Goal: Task Accomplishment & Management: Use online tool/utility

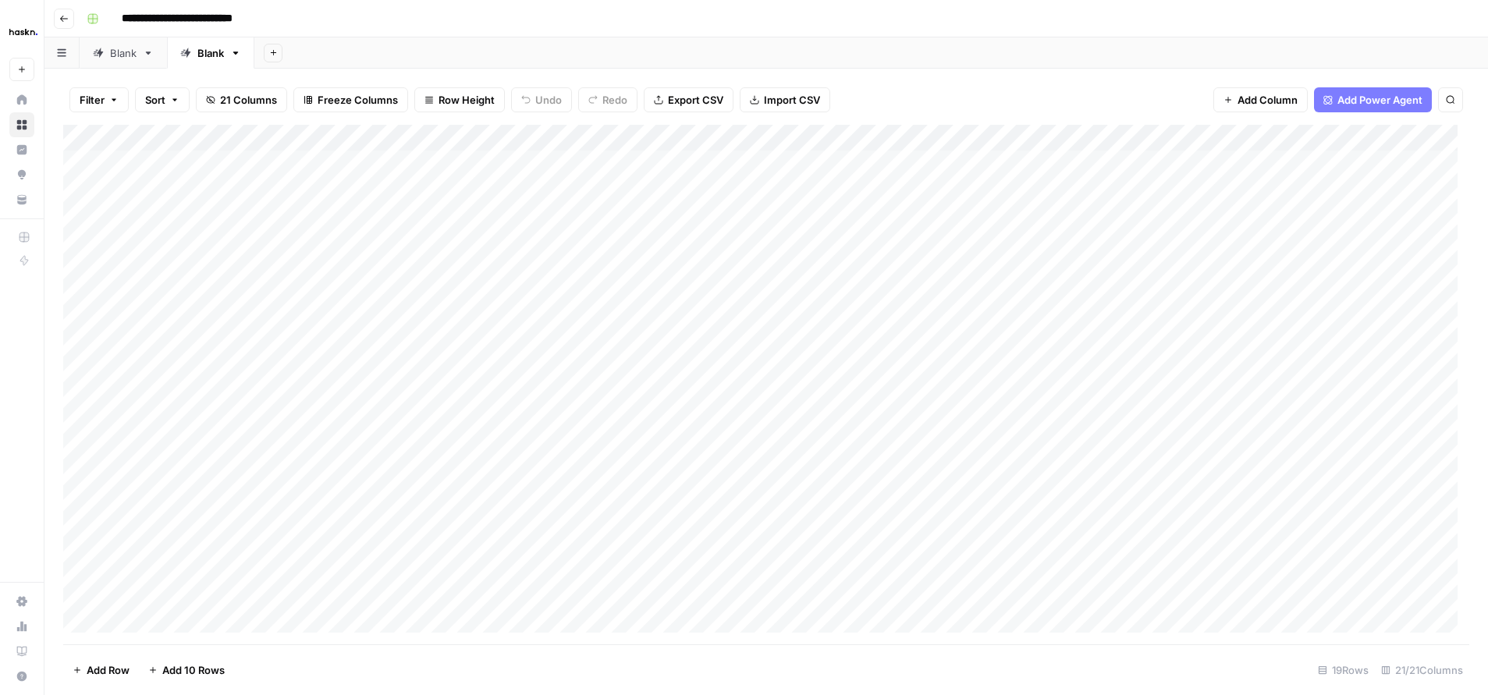
click at [197, 371] on div "Add Column" at bounding box center [766, 385] width 1406 height 520
drag, startPoint x: 197, startPoint y: 377, endPoint x: 208, endPoint y: 154, distance: 223.5
click at [208, 152] on div "Add Column" at bounding box center [766, 385] width 1406 height 520
click at [332, 405] on div "Add Column" at bounding box center [766, 385] width 1406 height 520
drag, startPoint x: 183, startPoint y: 390, endPoint x: 197, endPoint y: 165, distance: 225.2
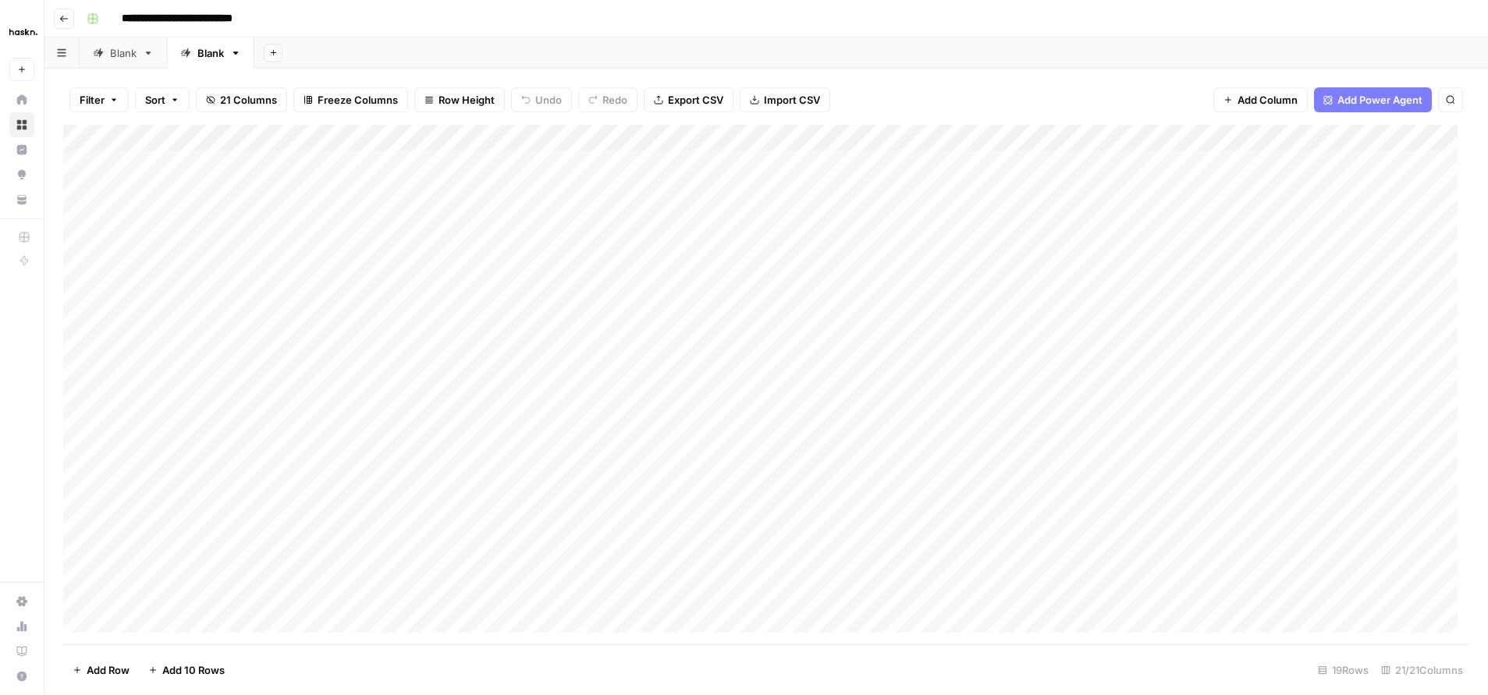
click at [197, 165] on div "Add Column" at bounding box center [766, 385] width 1406 height 520
click at [215, 271] on div "Add Column" at bounding box center [766, 385] width 1406 height 520
click at [228, 265] on div "Add Column" at bounding box center [766, 385] width 1406 height 520
drag, startPoint x: 279, startPoint y: 265, endPoint x: 136, endPoint y: 268, distance: 142.8
click at [136, 268] on textarea "**********" at bounding box center [242, 271] width 250 height 22
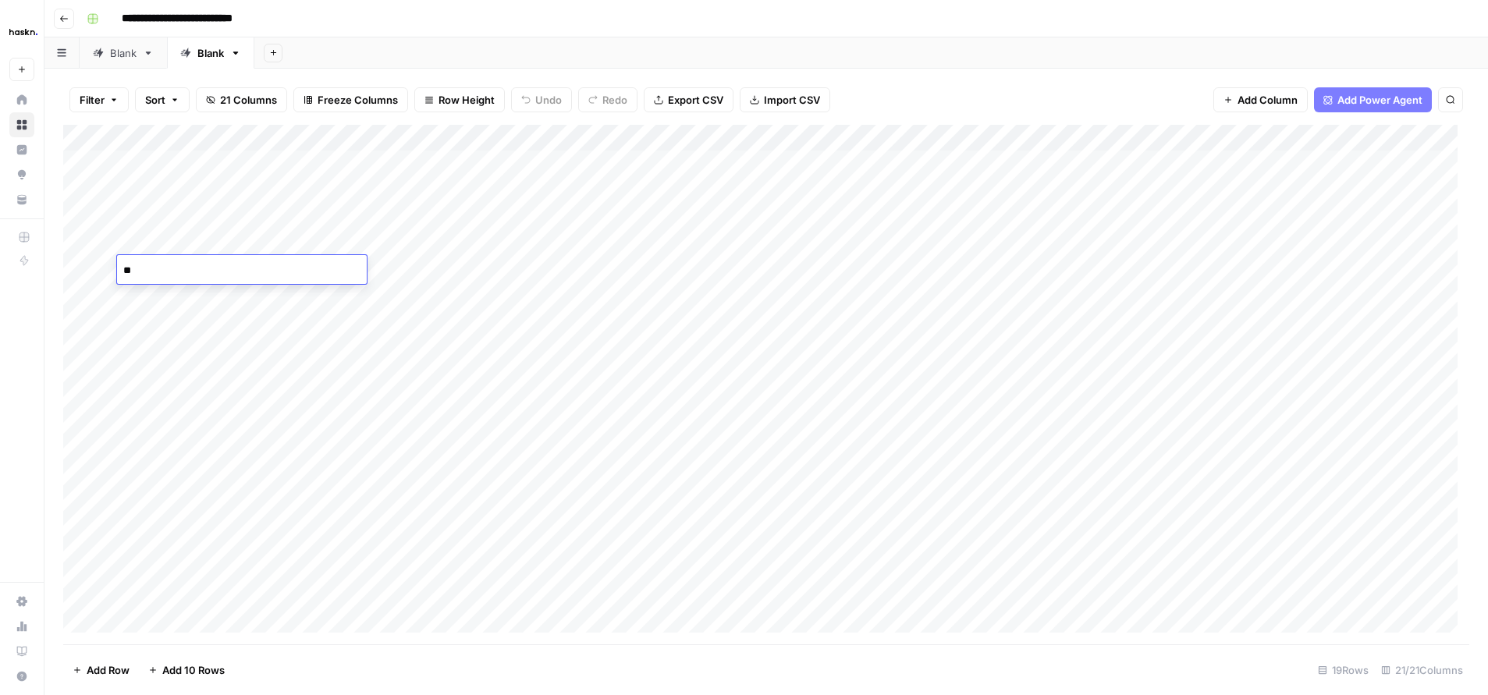
type textarea "*"
click at [192, 361] on div "Add Column" at bounding box center [766, 385] width 1406 height 520
click at [241, 236] on div "Add Column" at bounding box center [766, 385] width 1406 height 520
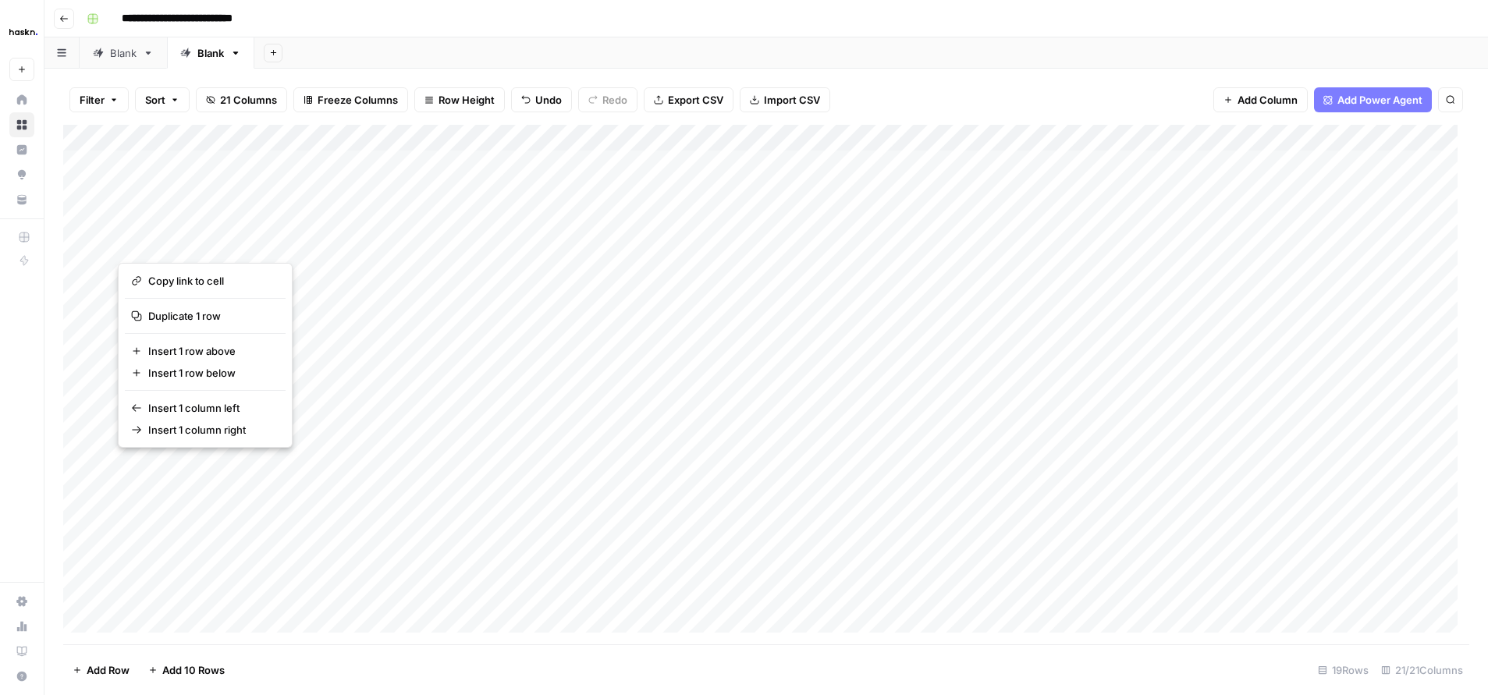
click at [285, 235] on div "Add Column" at bounding box center [766, 385] width 1406 height 520
click at [203, 165] on div "Add Column" at bounding box center [766, 385] width 1406 height 520
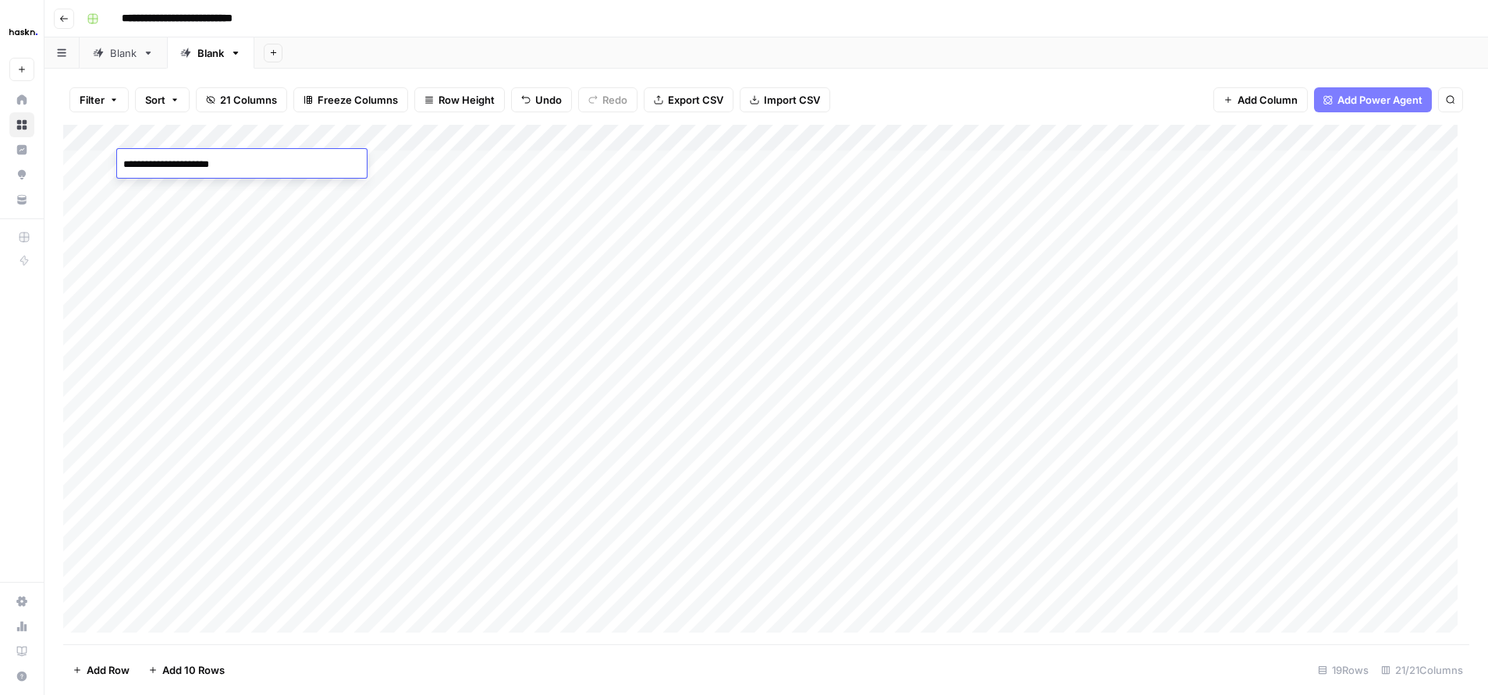
drag, startPoint x: 294, startPoint y: 170, endPoint x: 37, endPoint y: 150, distance: 257.5
click at [37, 147] on body "**********" at bounding box center [744, 347] width 1488 height 695
click at [242, 188] on div "Add Column" at bounding box center [766, 385] width 1406 height 520
click at [246, 189] on div "Add Column" at bounding box center [766, 385] width 1406 height 520
drag, startPoint x: 271, startPoint y: 193, endPoint x: 0, endPoint y: 176, distance: 271.3
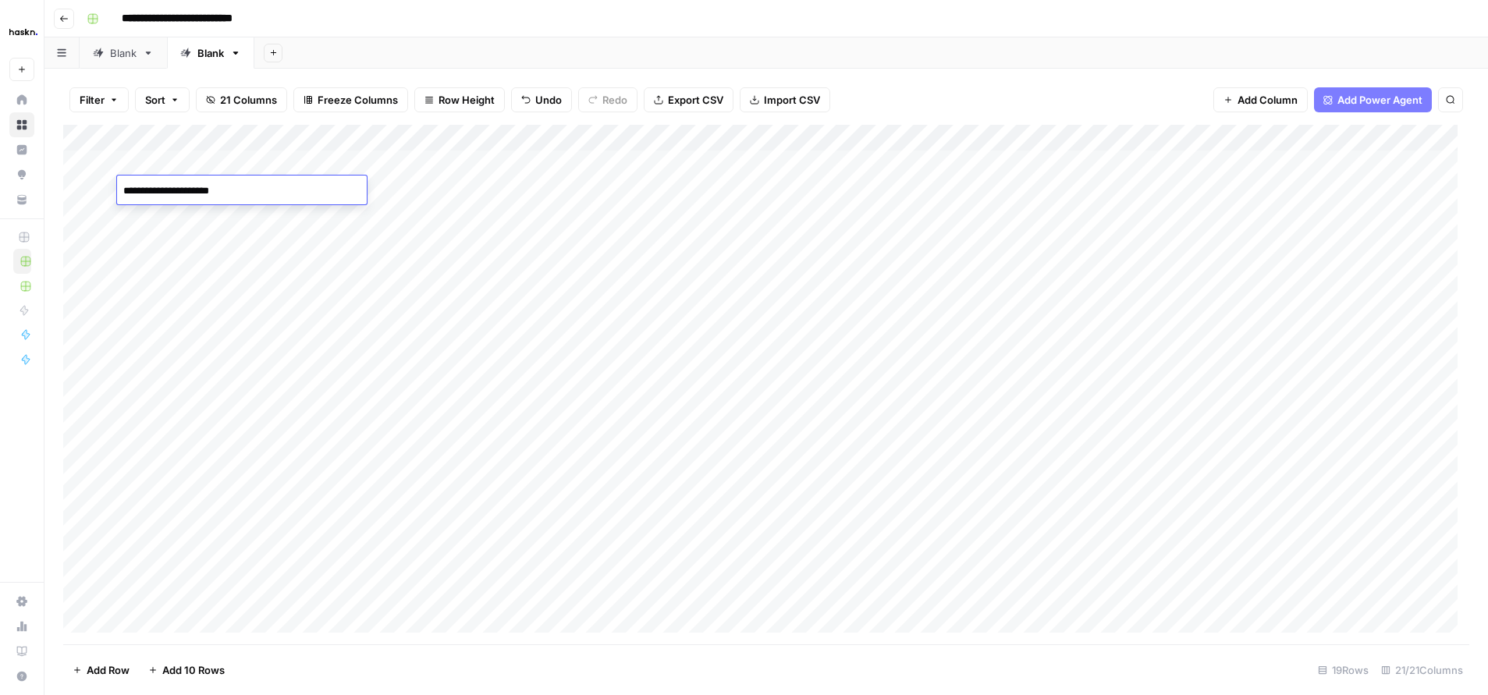
click at [0, 176] on body "**********" at bounding box center [744, 347] width 1488 height 695
click at [220, 213] on div "Add Column" at bounding box center [766, 385] width 1406 height 520
drag, startPoint x: 284, startPoint y: 222, endPoint x: 87, endPoint y: 204, distance: 197.5
click at [87, 204] on body "**********" at bounding box center [744, 347] width 1488 height 695
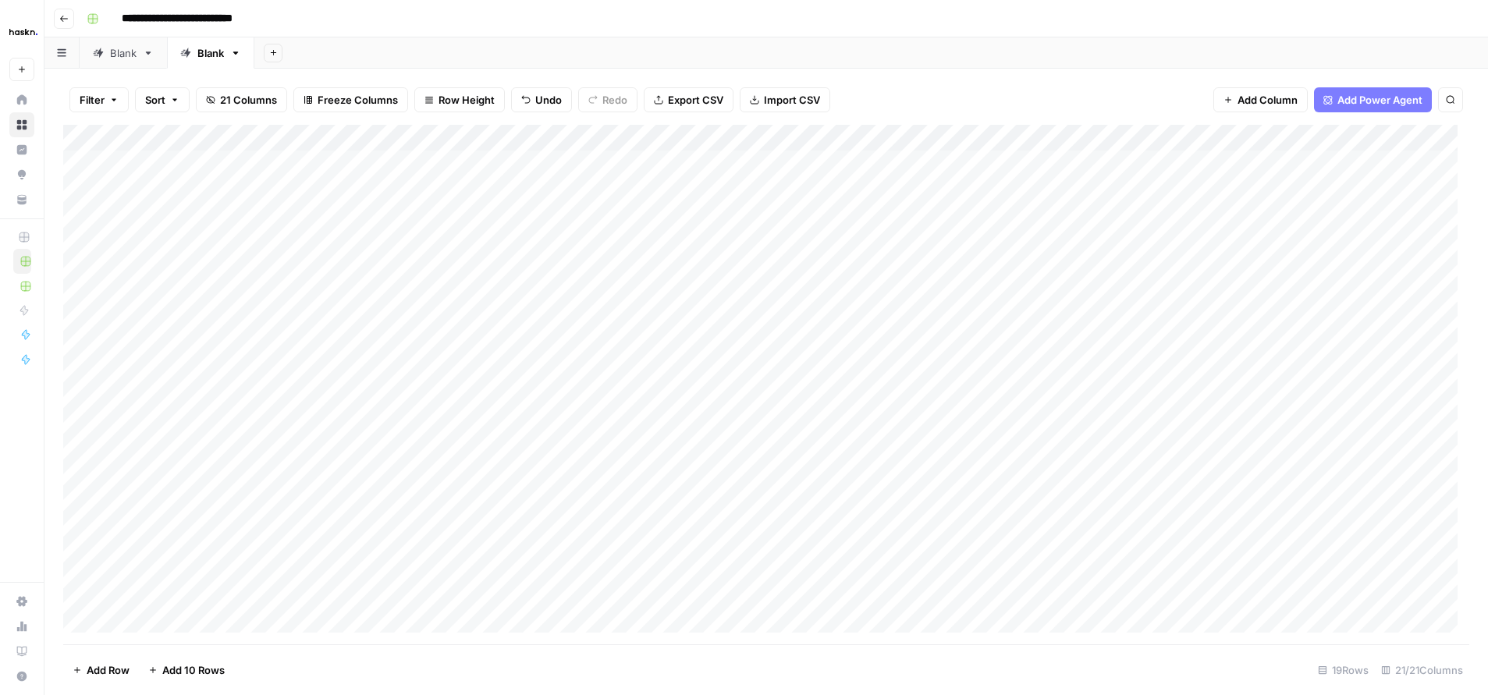
click at [247, 240] on div "Add Column" at bounding box center [766, 385] width 1406 height 520
drag, startPoint x: 271, startPoint y: 243, endPoint x: 108, endPoint y: 233, distance: 163.5
click at [108, 233] on body "**********" at bounding box center [744, 347] width 1488 height 695
click at [227, 290] on div "Add Column" at bounding box center [766, 385] width 1406 height 520
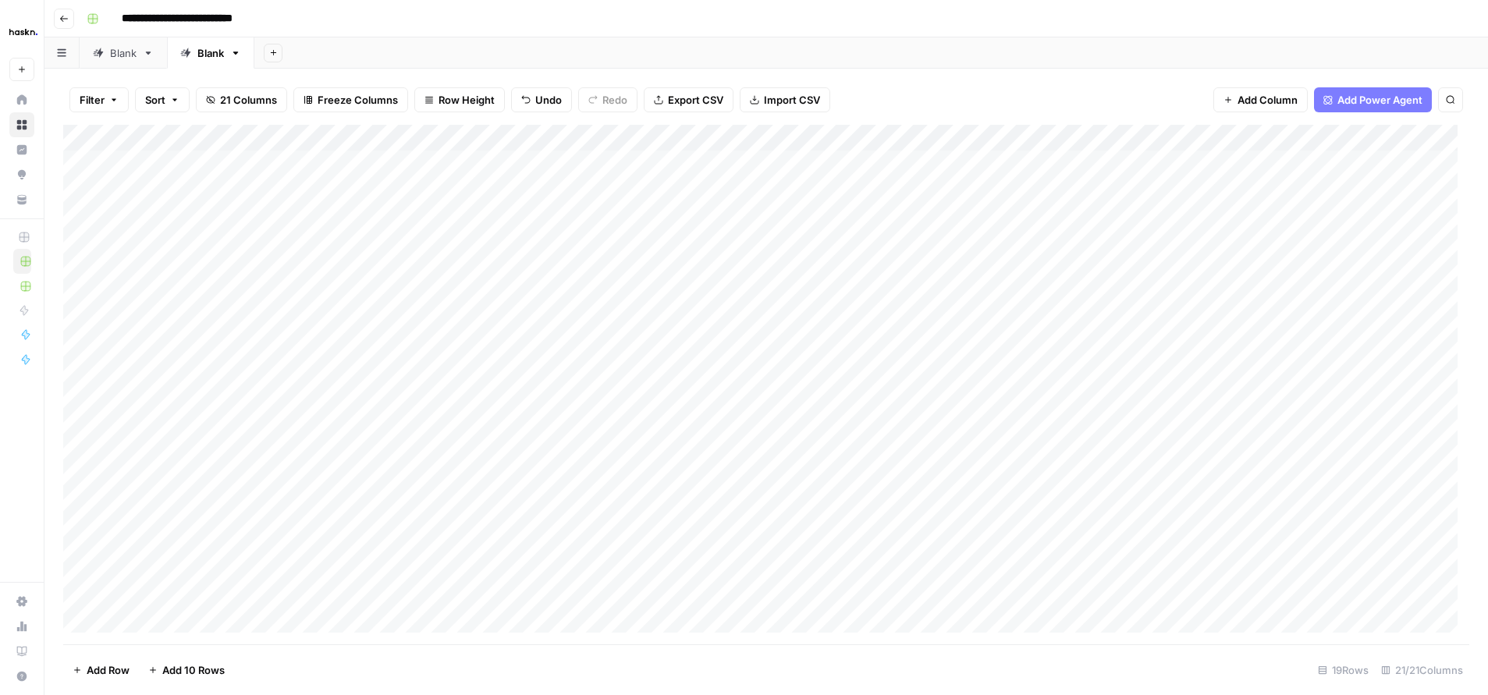
click at [227, 290] on div "Add Column" at bounding box center [766, 385] width 1406 height 520
drag, startPoint x: 276, startPoint y: 297, endPoint x: 71, endPoint y: 284, distance: 205.6
click at [66, 284] on body "**********" at bounding box center [744, 347] width 1488 height 695
click at [247, 322] on div "Add Column" at bounding box center [766, 385] width 1406 height 520
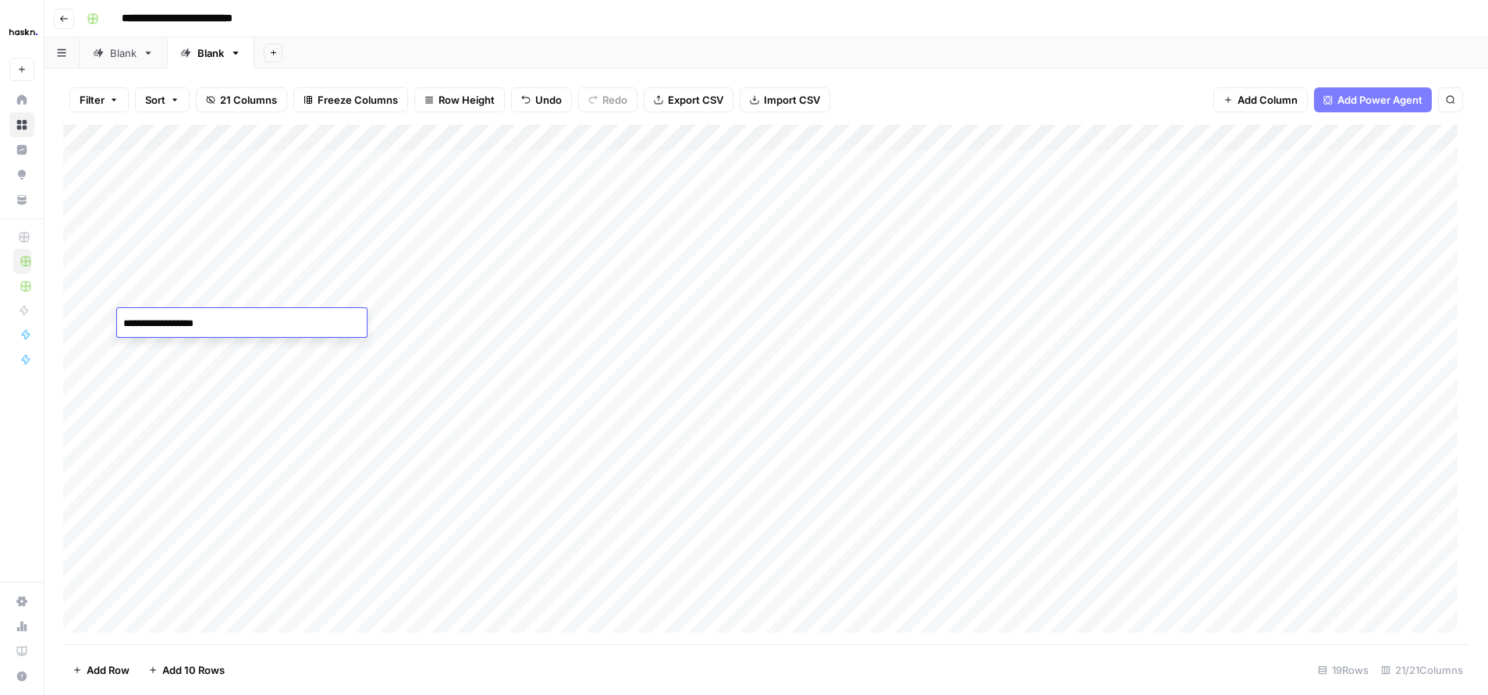
drag, startPoint x: 247, startPoint y: 320, endPoint x: 33, endPoint y: 301, distance: 214.6
click at [33, 301] on body "**********" at bounding box center [744, 347] width 1488 height 695
click at [243, 348] on div "Add Column" at bounding box center [766, 385] width 1406 height 520
click at [244, 348] on div "Add Column" at bounding box center [766, 385] width 1406 height 520
drag, startPoint x: 297, startPoint y: 354, endPoint x: 122, endPoint y: 335, distance: 176.7
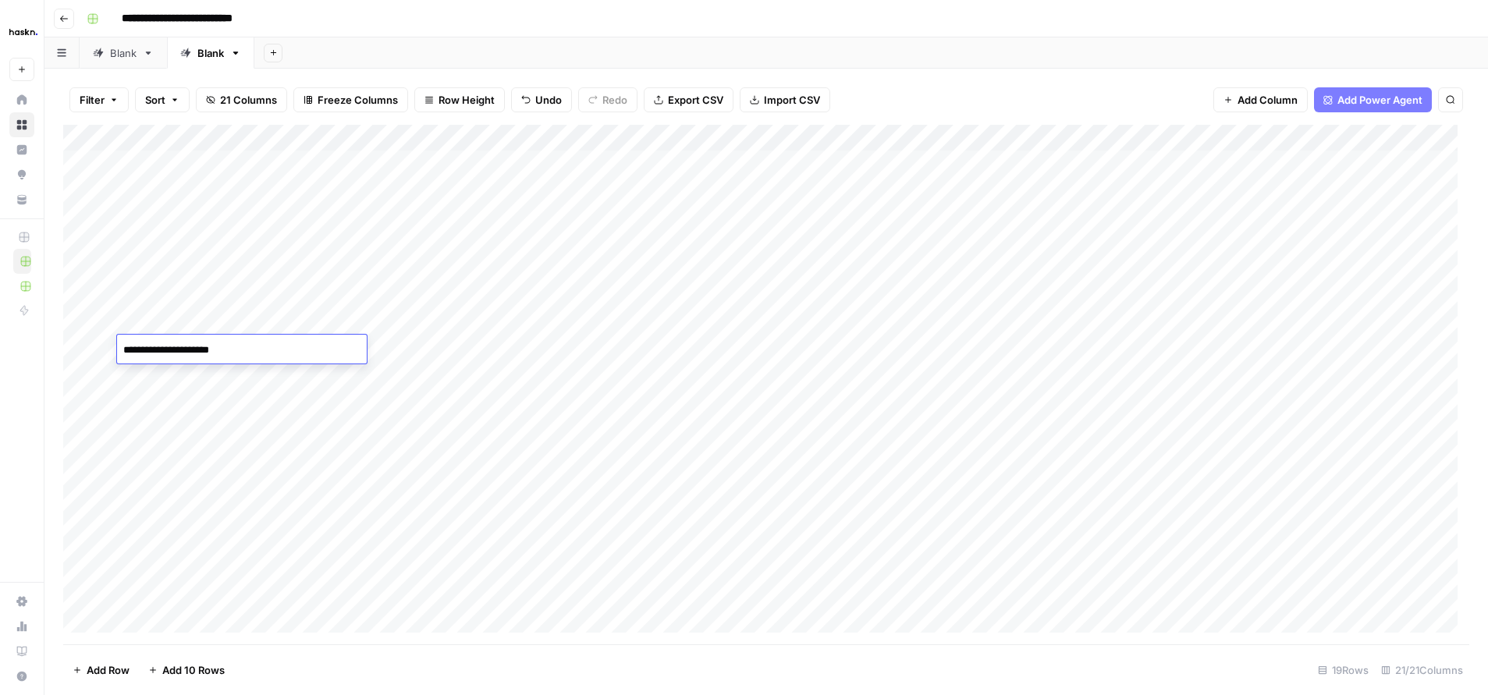
click at [122, 335] on div "**********" at bounding box center [242, 349] width 250 height 29
click at [474, 165] on div "Add Column" at bounding box center [766, 385] width 1406 height 520
click at [512, 259] on div "Add Column" at bounding box center [766, 385] width 1406 height 520
click at [467, 167] on div "Add Column" at bounding box center [766, 385] width 1406 height 520
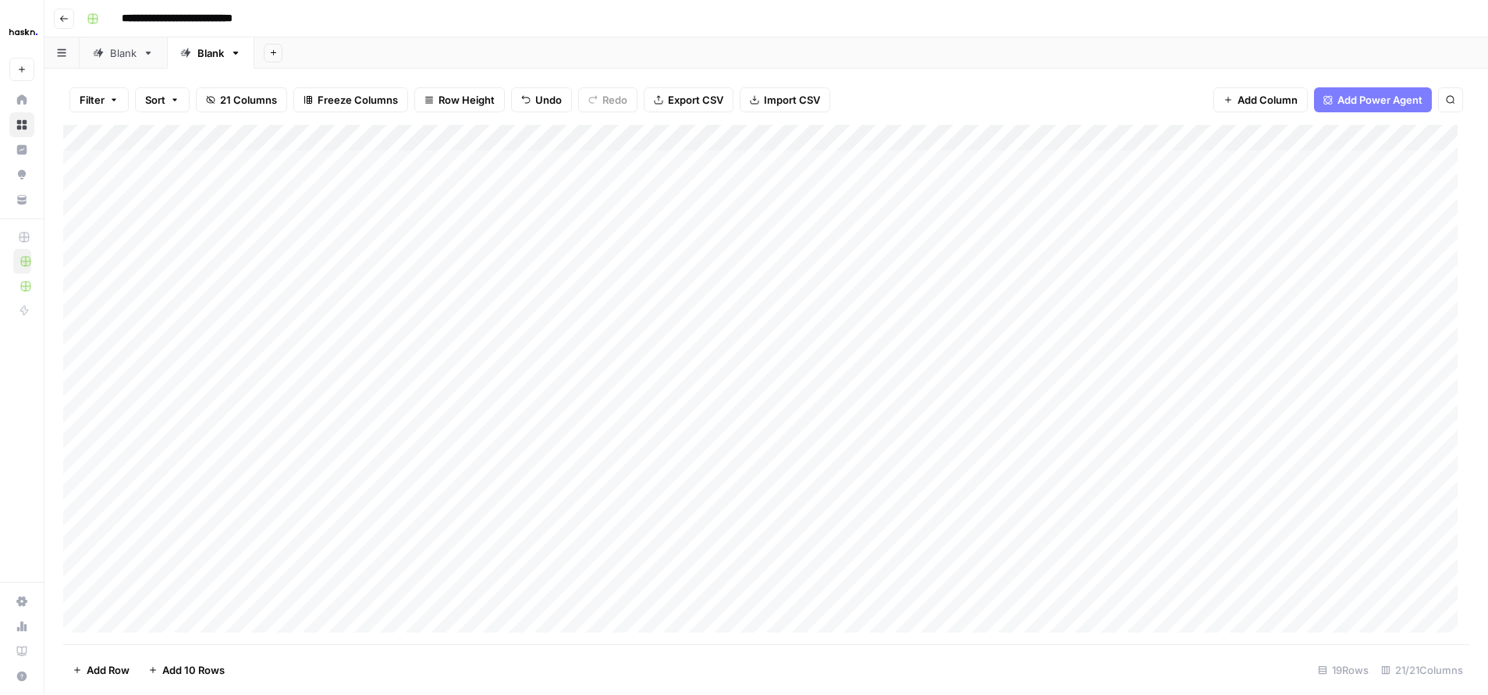
click at [470, 165] on div "Add Column" at bounding box center [766, 385] width 1406 height 520
click at [470, 165] on textarea "********" at bounding box center [523, 165] width 250 height 22
click at [468, 167] on textarea "********" at bounding box center [523, 165] width 250 height 22
drag, startPoint x: 468, startPoint y: 167, endPoint x: 405, endPoint y: 164, distance: 63.3
click at [405, 164] on textarea "********" at bounding box center [523, 165] width 250 height 22
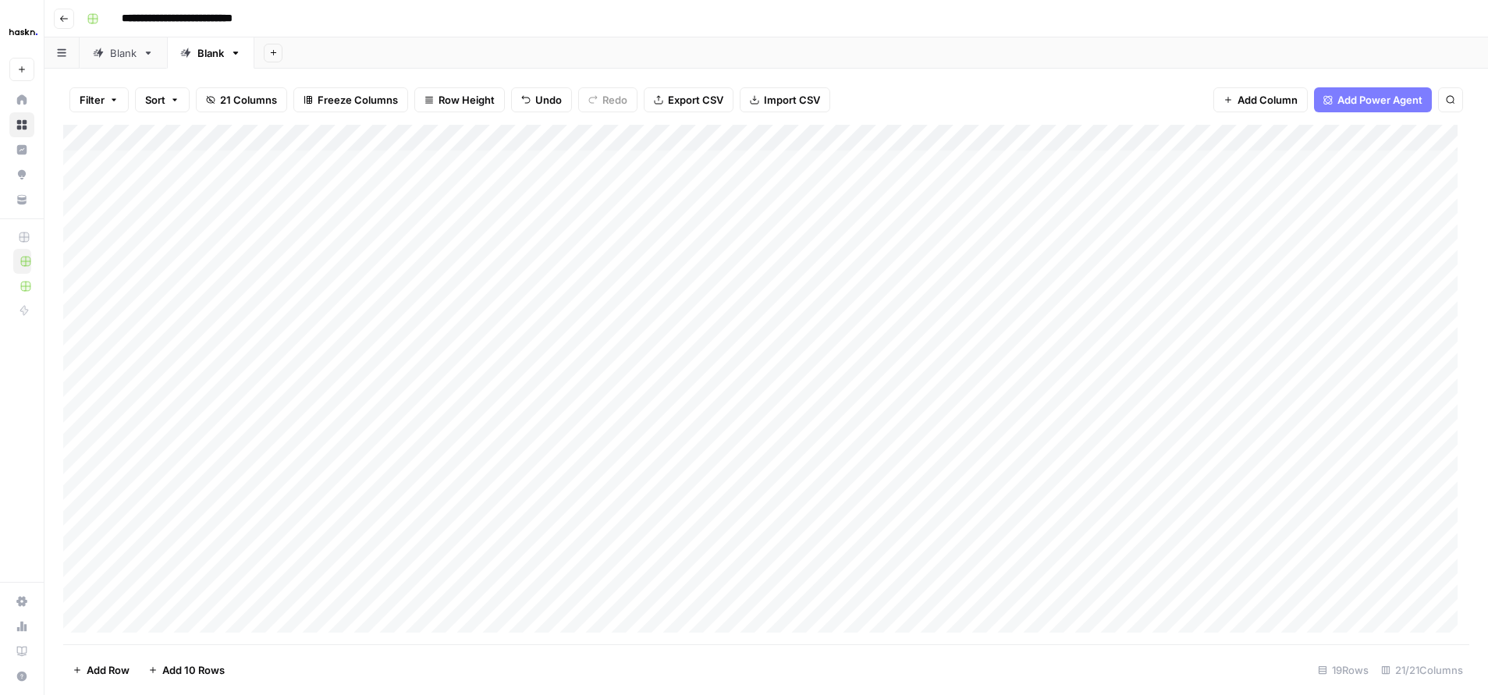
click at [455, 190] on div "Add Column" at bounding box center [766, 385] width 1406 height 520
drag, startPoint x: 464, startPoint y: 186, endPoint x: 360, endPoint y: 190, distance: 104.7
click at [357, 187] on body "**********" at bounding box center [744, 347] width 1488 height 695
click at [454, 217] on div "Add Column" at bounding box center [766, 385] width 1406 height 520
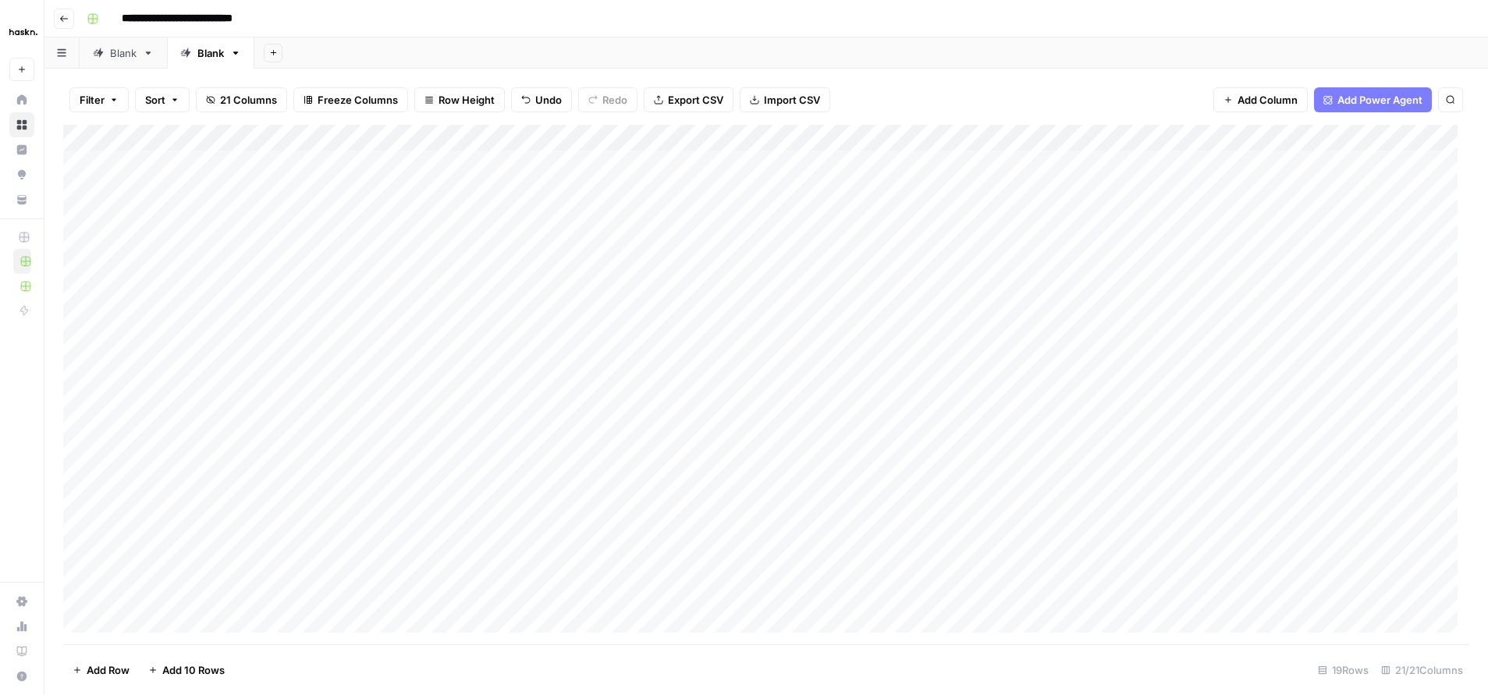
click at [454, 217] on div "Add Column" at bounding box center [766, 385] width 1406 height 520
drag, startPoint x: 465, startPoint y: 212, endPoint x: 339, endPoint y: 217, distance: 125.7
click at [339, 217] on body "**********" at bounding box center [744, 347] width 1488 height 695
click at [448, 245] on div "Add Column" at bounding box center [766, 385] width 1406 height 520
click at [449, 245] on div "Add Column" at bounding box center [766, 385] width 1406 height 520
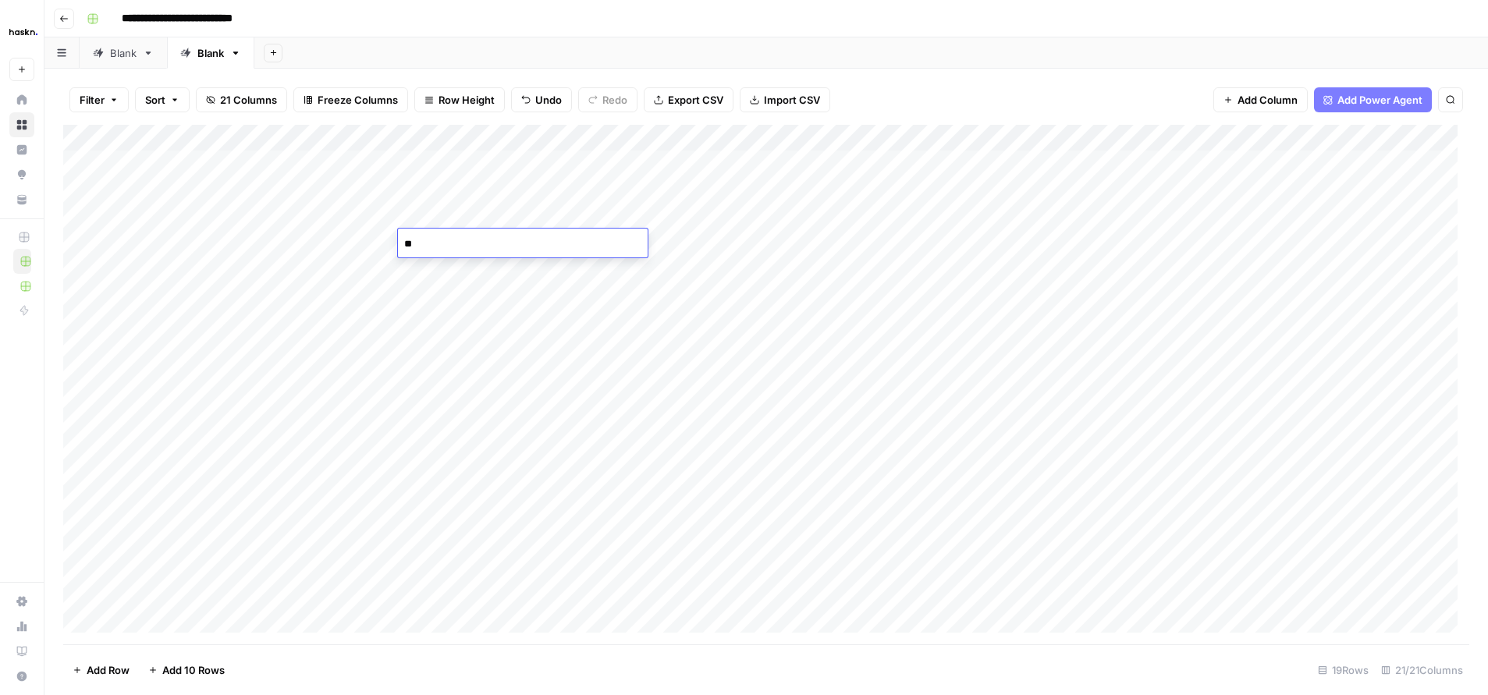
type textarea "*"
click at [451, 266] on div "Add Column" at bounding box center [766, 385] width 1406 height 520
drag, startPoint x: 464, startPoint y: 273, endPoint x: 366, endPoint y: 261, distance: 99.0
click at [366, 261] on body "**********" at bounding box center [744, 347] width 1488 height 695
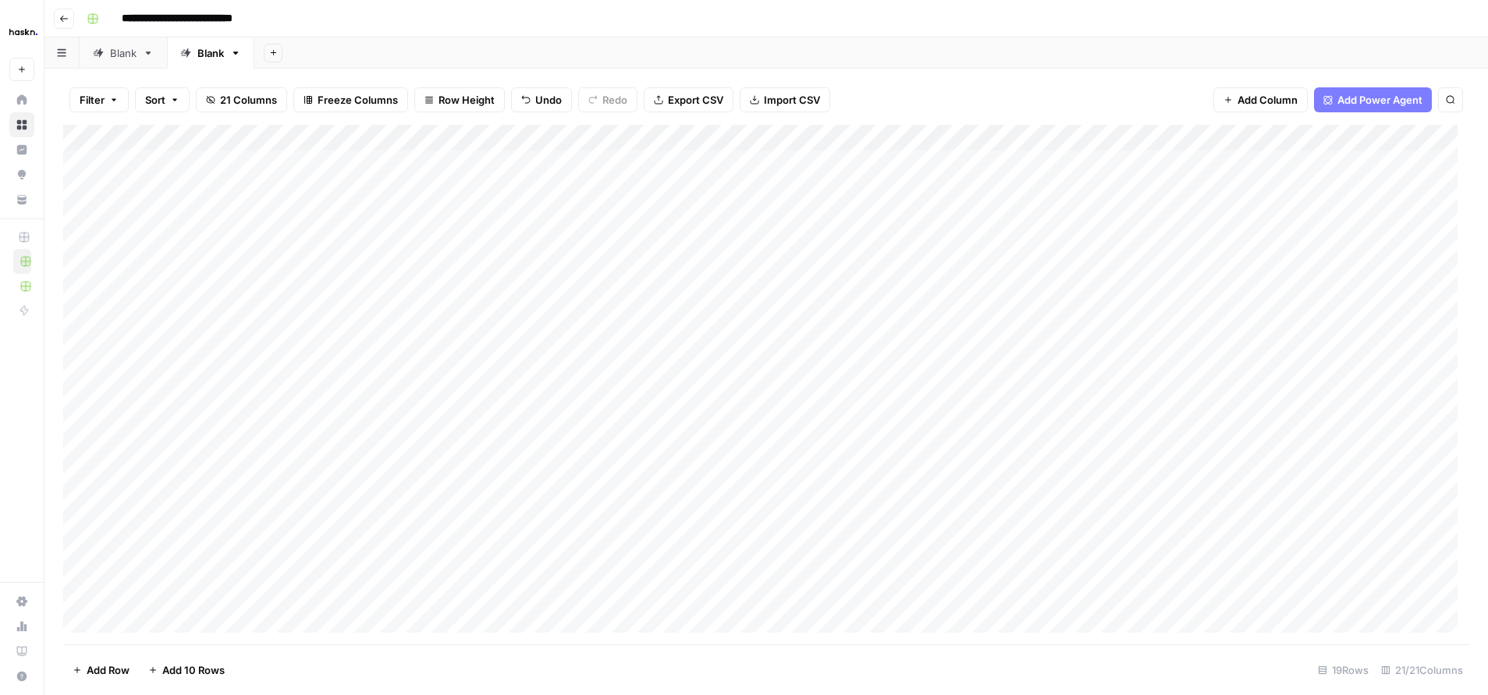
click at [477, 302] on div "Add Column" at bounding box center [766, 385] width 1406 height 520
drag, startPoint x: 477, startPoint y: 302, endPoint x: 339, endPoint y: 297, distance: 138.2
click at [339, 297] on body "**********" at bounding box center [744, 347] width 1488 height 695
click at [460, 315] on div "Add Column" at bounding box center [766, 385] width 1406 height 520
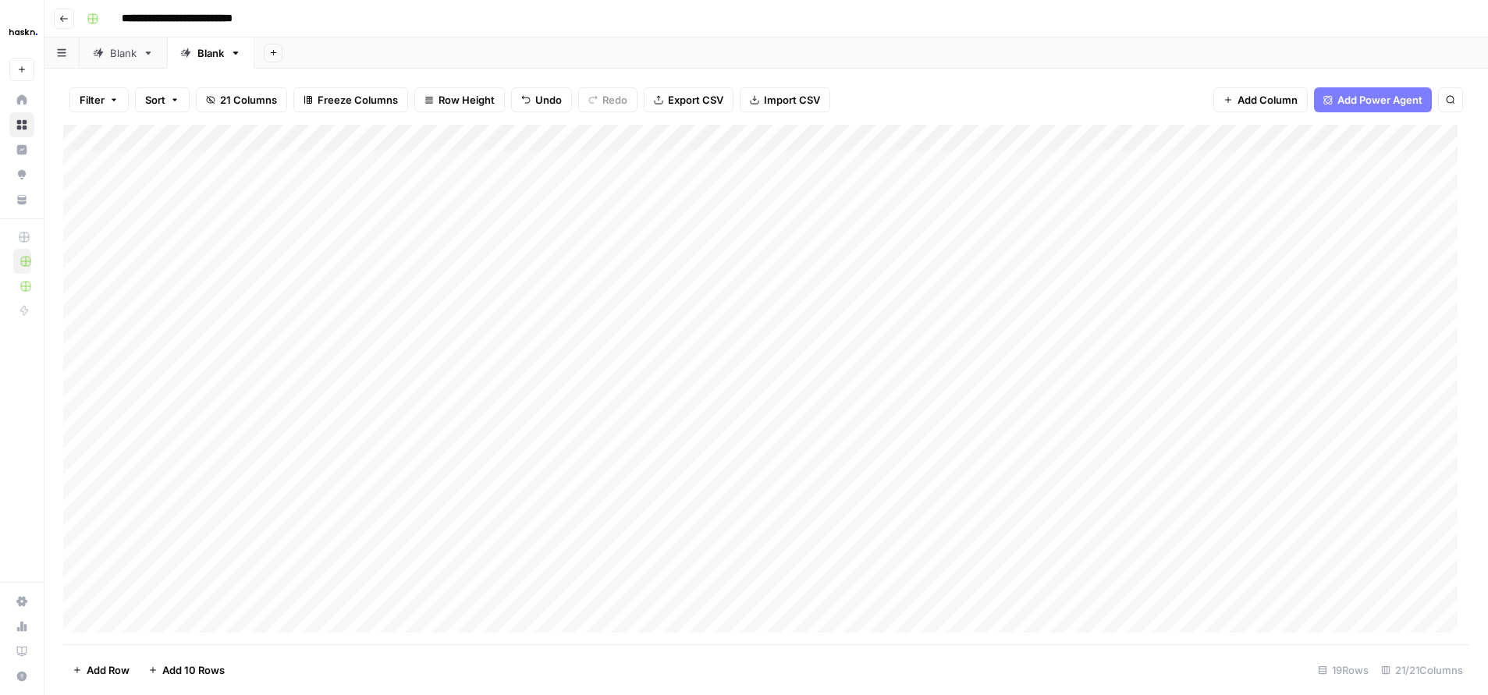
click at [459, 318] on div "Add Column" at bounding box center [766, 385] width 1406 height 520
click at [457, 354] on div "Add Column" at bounding box center [766, 385] width 1406 height 520
drag, startPoint x: 444, startPoint y: 348, endPoint x: 306, endPoint y: 341, distance: 138.3
click at [306, 341] on body "**********" at bounding box center [744, 347] width 1488 height 695
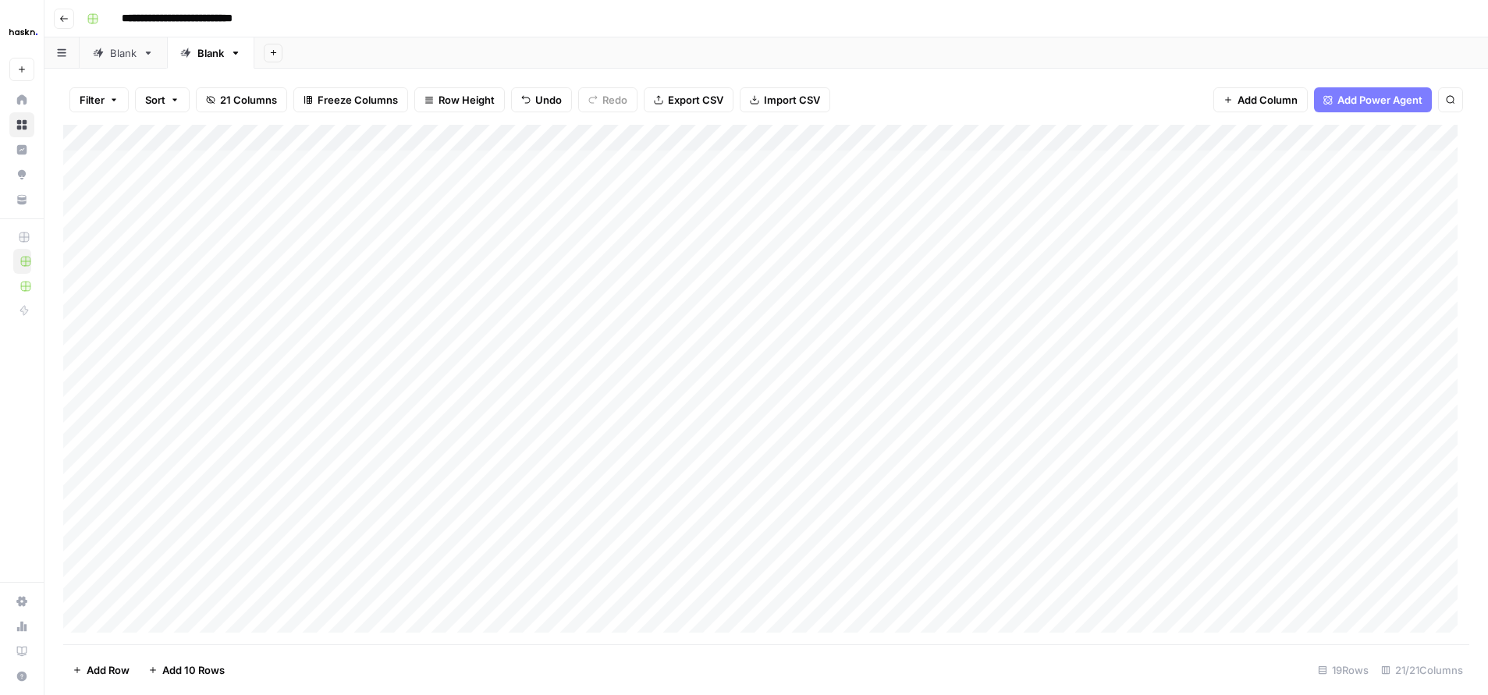
click at [465, 435] on div "Add Column" at bounding box center [766, 385] width 1406 height 520
click at [927, 164] on div "Add Column" at bounding box center [766, 385] width 1406 height 520
drag, startPoint x: 931, startPoint y: 170, endPoint x: 787, endPoint y: 166, distance: 143.6
click at [787, 166] on body "**********" at bounding box center [744, 347] width 1488 height 695
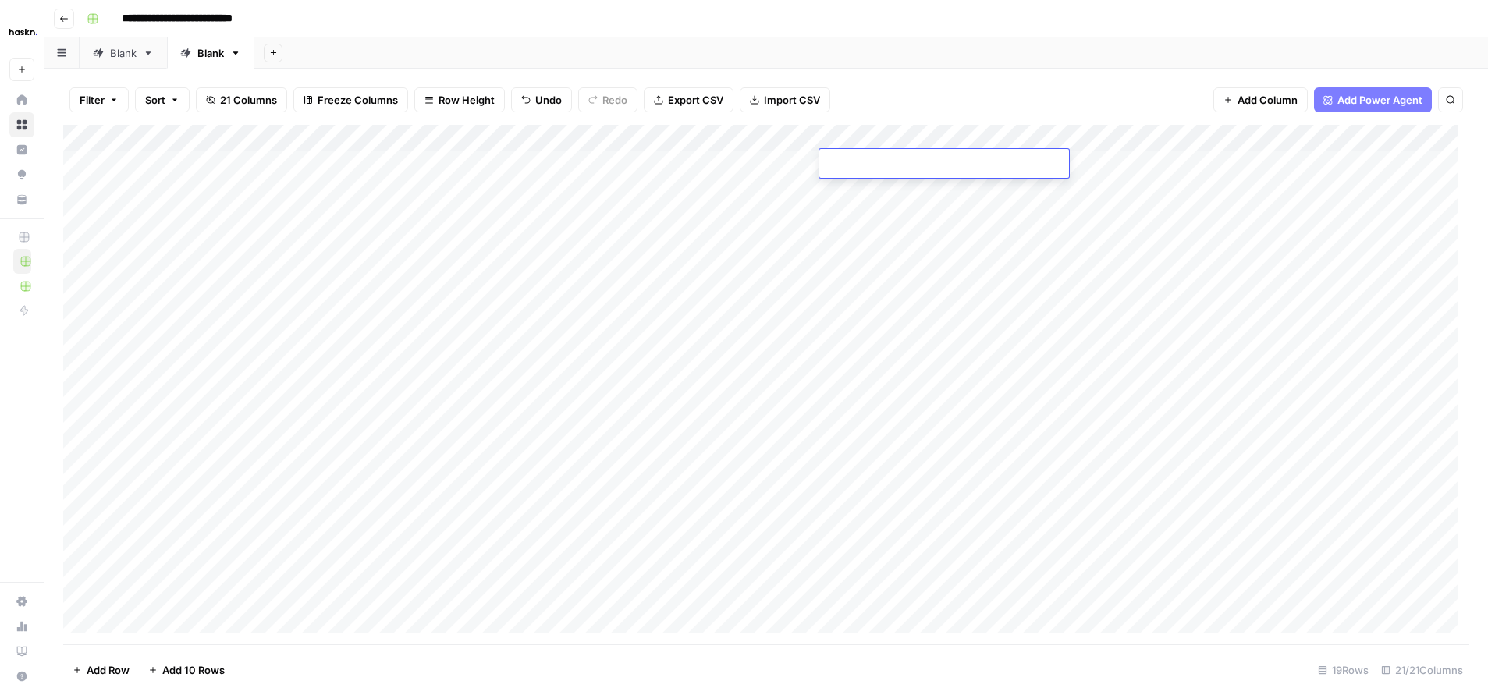
click at [908, 194] on div "Add Column" at bounding box center [766, 385] width 1406 height 520
drag, startPoint x: 911, startPoint y: 193, endPoint x: 748, endPoint y: 192, distance: 163.9
click at [748, 192] on body "**********" at bounding box center [744, 347] width 1488 height 695
click at [933, 216] on div "Add Column" at bounding box center [766, 385] width 1406 height 520
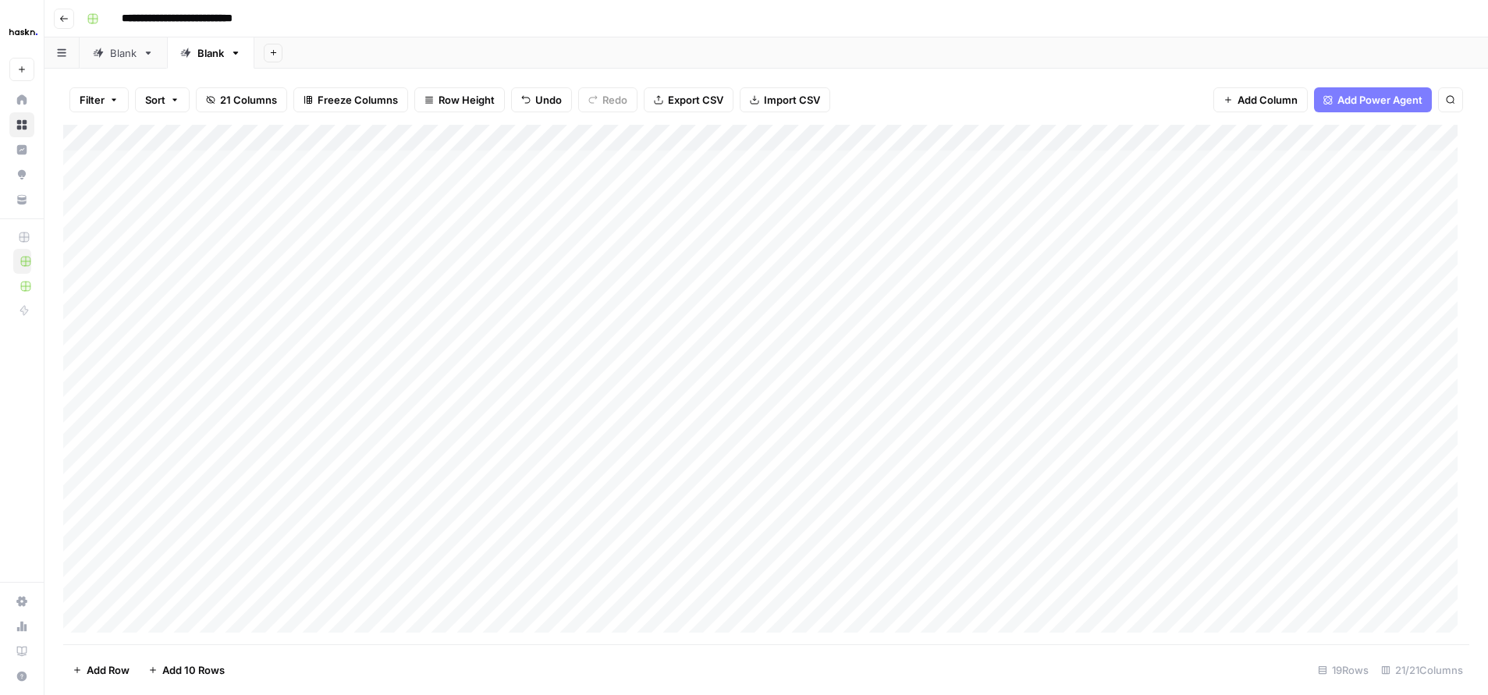
click at [933, 216] on div "Add Column" at bounding box center [766, 385] width 1406 height 520
drag, startPoint x: 933, startPoint y: 216, endPoint x: 750, endPoint y: 217, distance: 183.4
click at [750, 217] on body "**********" at bounding box center [744, 347] width 1488 height 695
click at [901, 249] on div "Add Column" at bounding box center [766, 385] width 1406 height 520
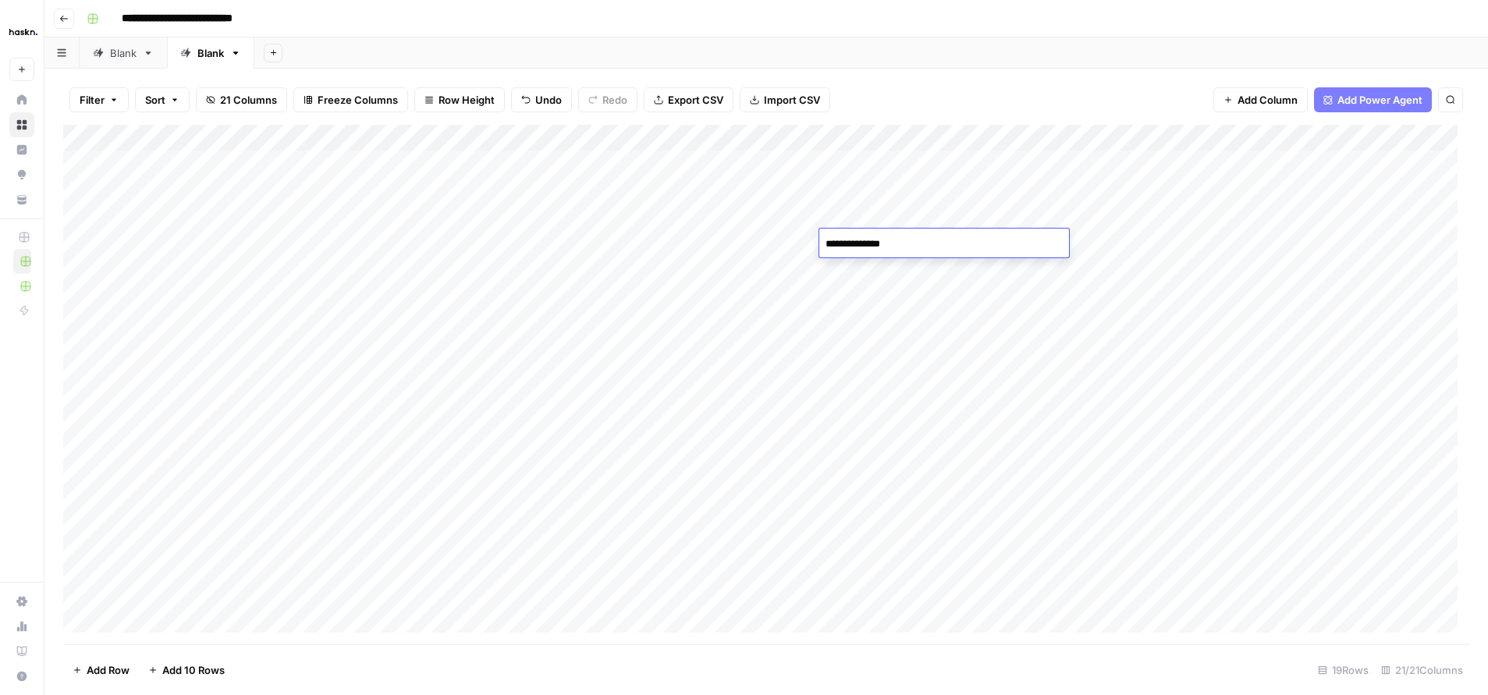
drag, startPoint x: 906, startPoint y: 243, endPoint x: 718, endPoint y: 240, distance: 188.1
click at [718, 240] on body "**********" at bounding box center [744, 347] width 1488 height 695
click at [947, 268] on div "Add Column" at bounding box center [766, 385] width 1406 height 520
drag, startPoint x: 947, startPoint y: 268, endPoint x: 669, endPoint y: 258, distance: 278.8
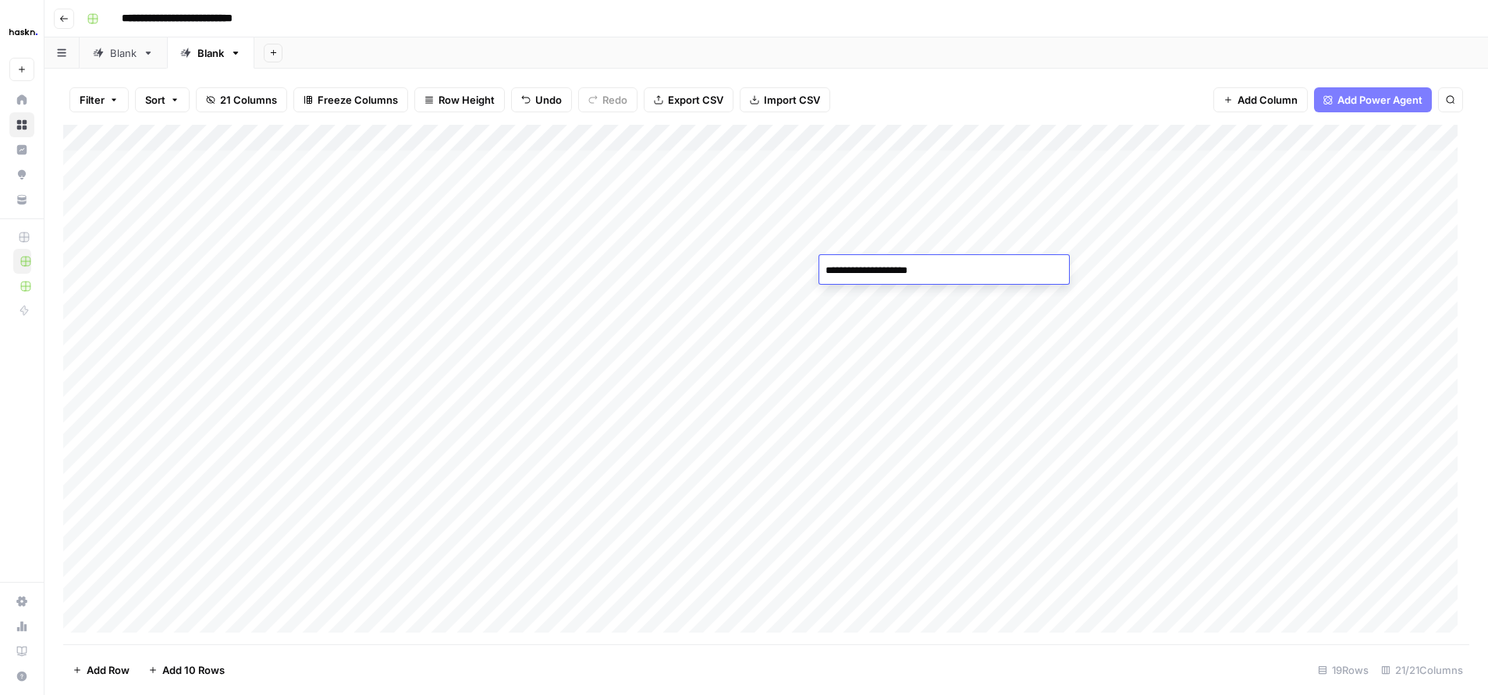
click at [669, 258] on body "**********" at bounding box center [744, 347] width 1488 height 695
click at [933, 303] on div "Add Column" at bounding box center [766, 385] width 1406 height 520
drag, startPoint x: 904, startPoint y: 302, endPoint x: 783, endPoint y: 296, distance: 120.3
click at [783, 296] on body "**********" at bounding box center [744, 347] width 1488 height 695
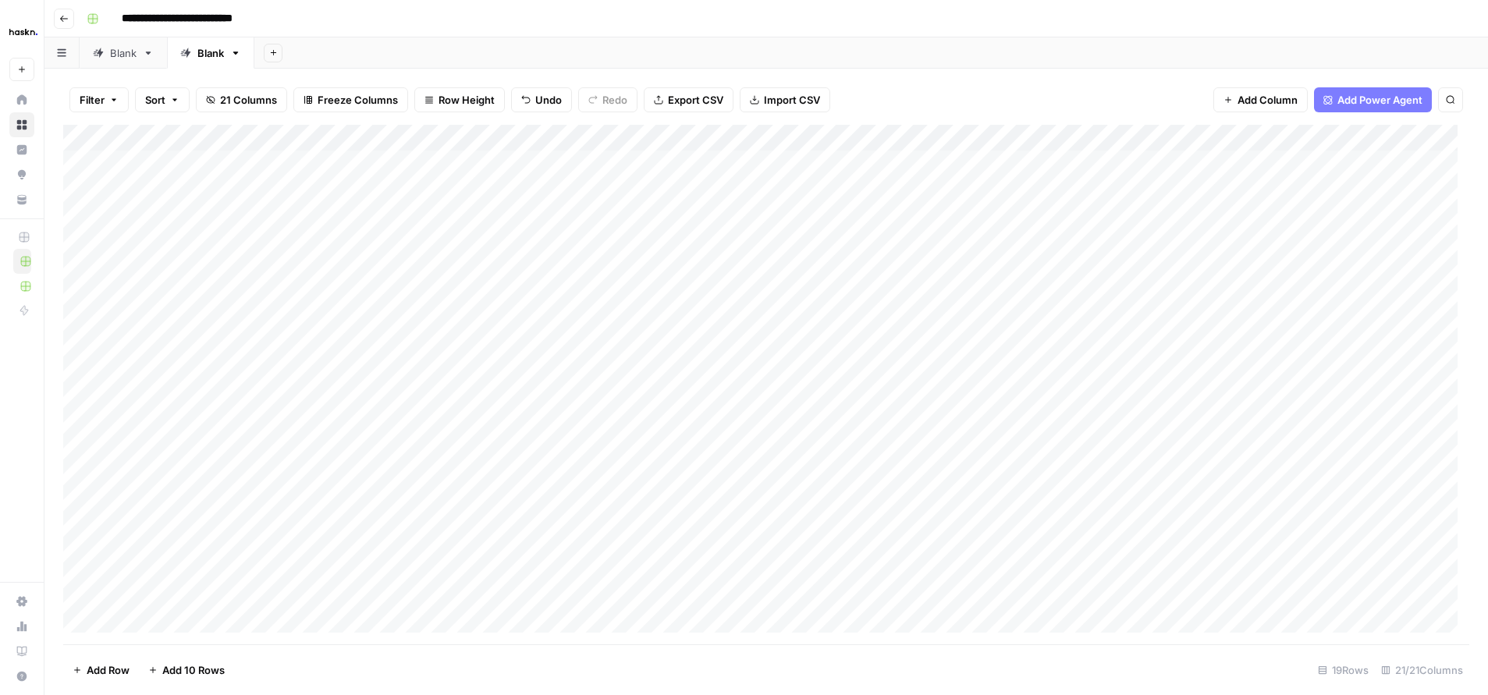
click at [920, 327] on div "Add Column" at bounding box center [766, 385] width 1406 height 520
drag, startPoint x: 791, startPoint y: 324, endPoint x: 730, endPoint y: 318, distance: 60.4
click at [730, 318] on body "**********" at bounding box center [744, 347] width 1488 height 695
click at [936, 354] on div "Add Column" at bounding box center [766, 385] width 1406 height 520
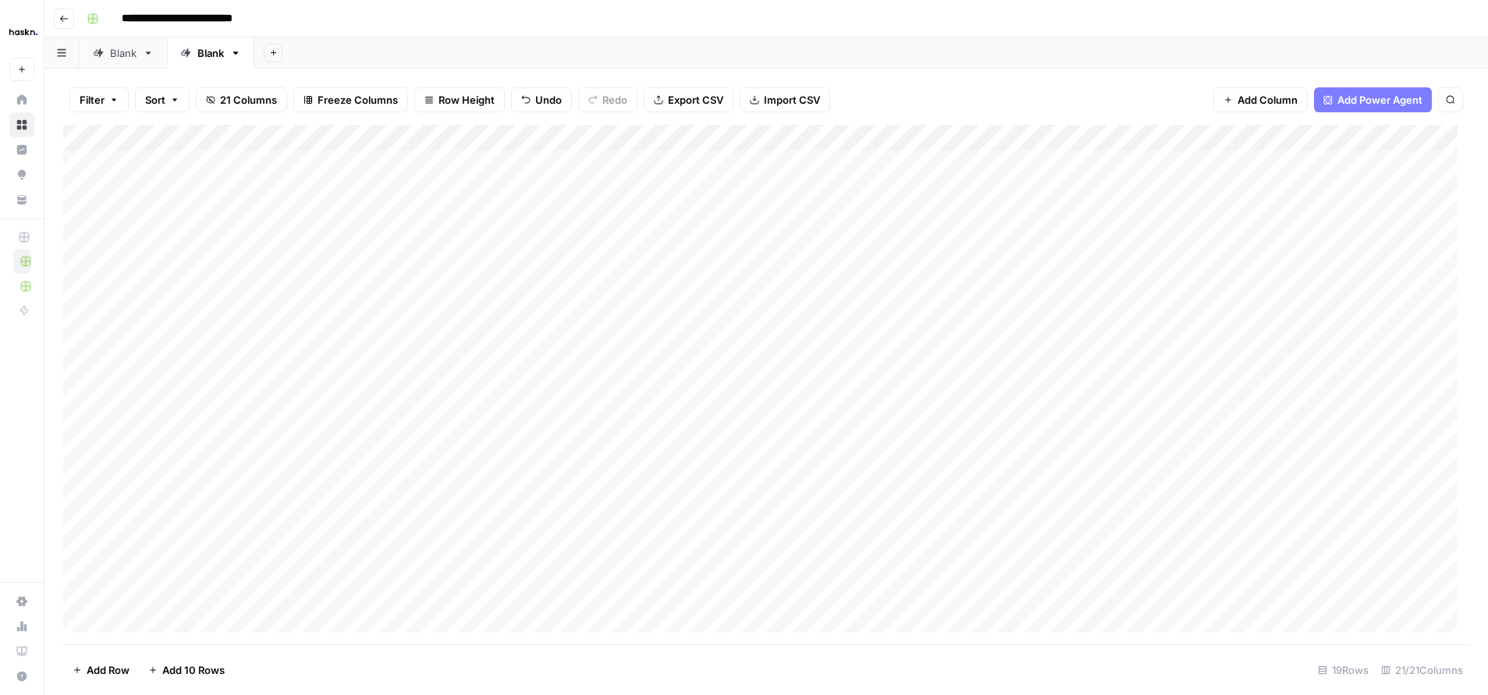
click at [936, 354] on div "Add Column" at bounding box center [766, 385] width 1406 height 520
drag, startPoint x: 936, startPoint y: 354, endPoint x: 764, endPoint y: 343, distance: 172.0
click at [764, 343] on body "**********" at bounding box center [744, 347] width 1488 height 695
click at [968, 439] on div "Add Column" at bounding box center [766, 385] width 1406 height 520
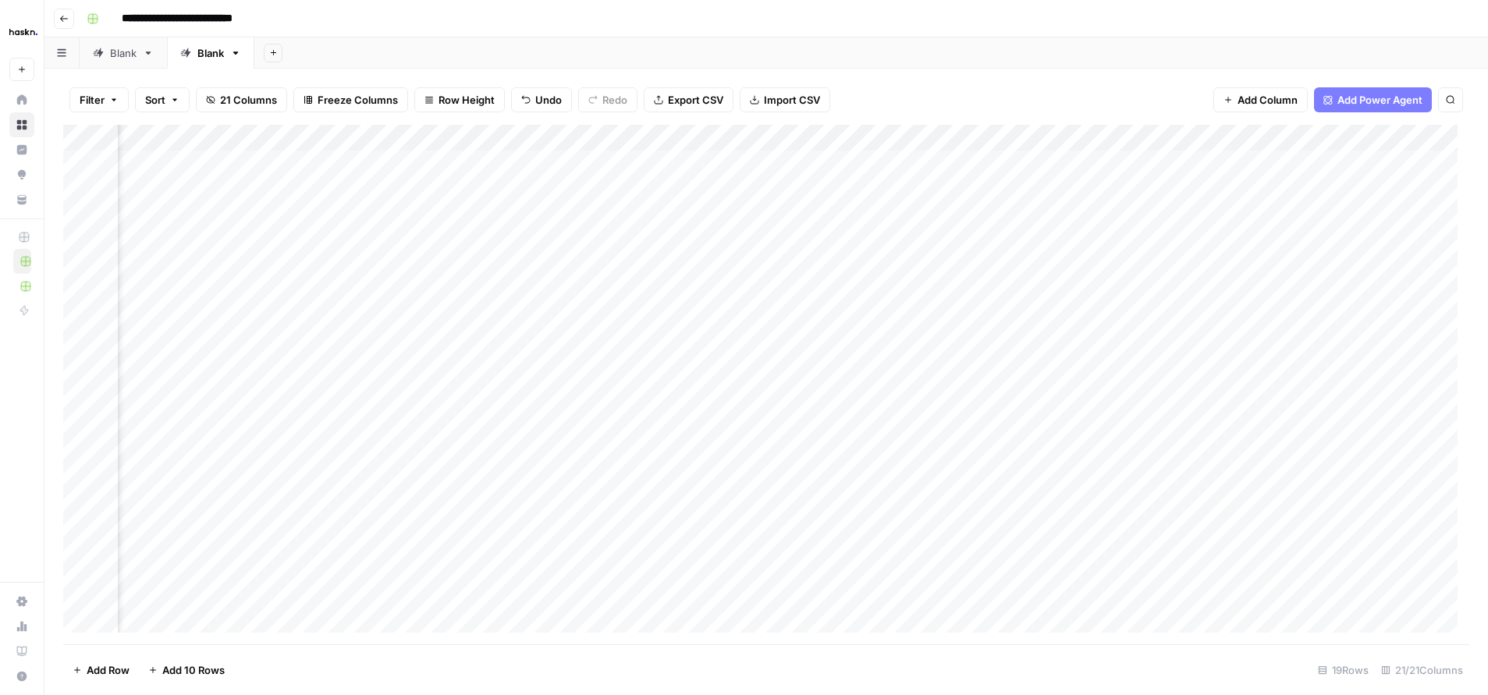
click at [746, 165] on div "Add Column" at bounding box center [766, 385] width 1406 height 520
drag, startPoint x: 877, startPoint y: 167, endPoint x: 631, endPoint y: 165, distance: 245.8
click at [631, 165] on body "**********" at bounding box center [744, 347] width 1488 height 695
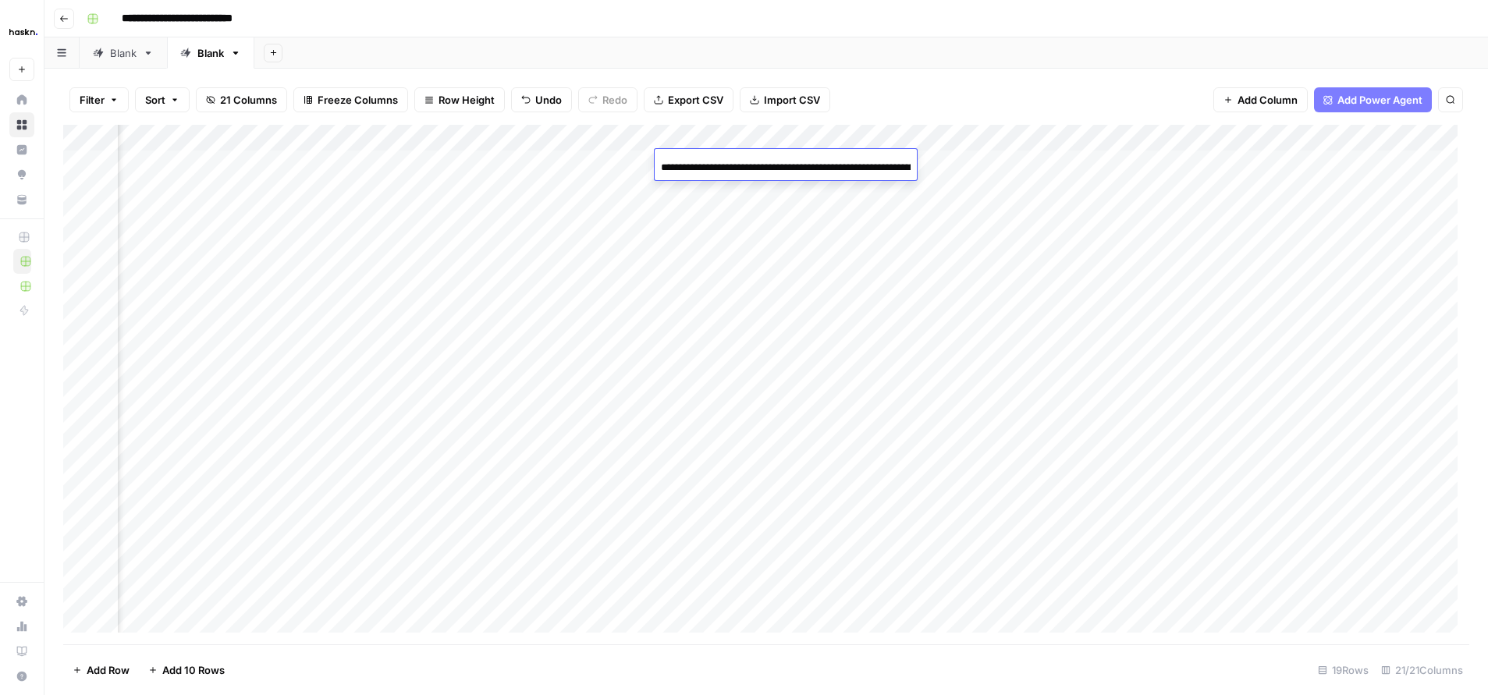
type input "******"
drag, startPoint x: 726, startPoint y: 164, endPoint x: 619, endPoint y: 161, distance: 107.0
click at [619, 161] on body "**********" at bounding box center [744, 347] width 1488 height 695
click at [706, 194] on div "Add Column" at bounding box center [766, 385] width 1406 height 520
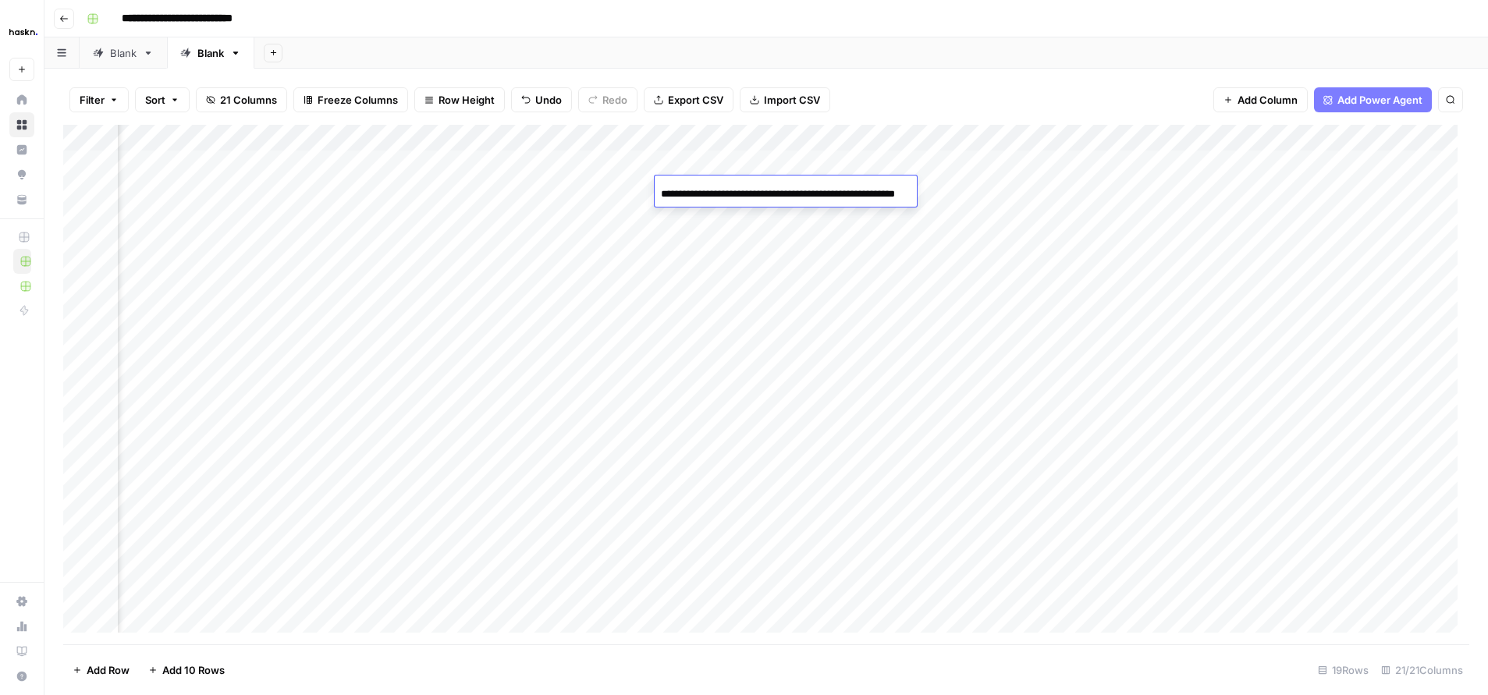
drag, startPoint x: 907, startPoint y: 193, endPoint x: 509, endPoint y: 200, distance: 398.1
click at [509, 200] on body "**********" at bounding box center [744, 347] width 1488 height 695
type input "*"
drag, startPoint x: 769, startPoint y: 190, endPoint x: 621, endPoint y: 188, distance: 148.3
click at [621, 188] on body "**********" at bounding box center [744, 347] width 1488 height 695
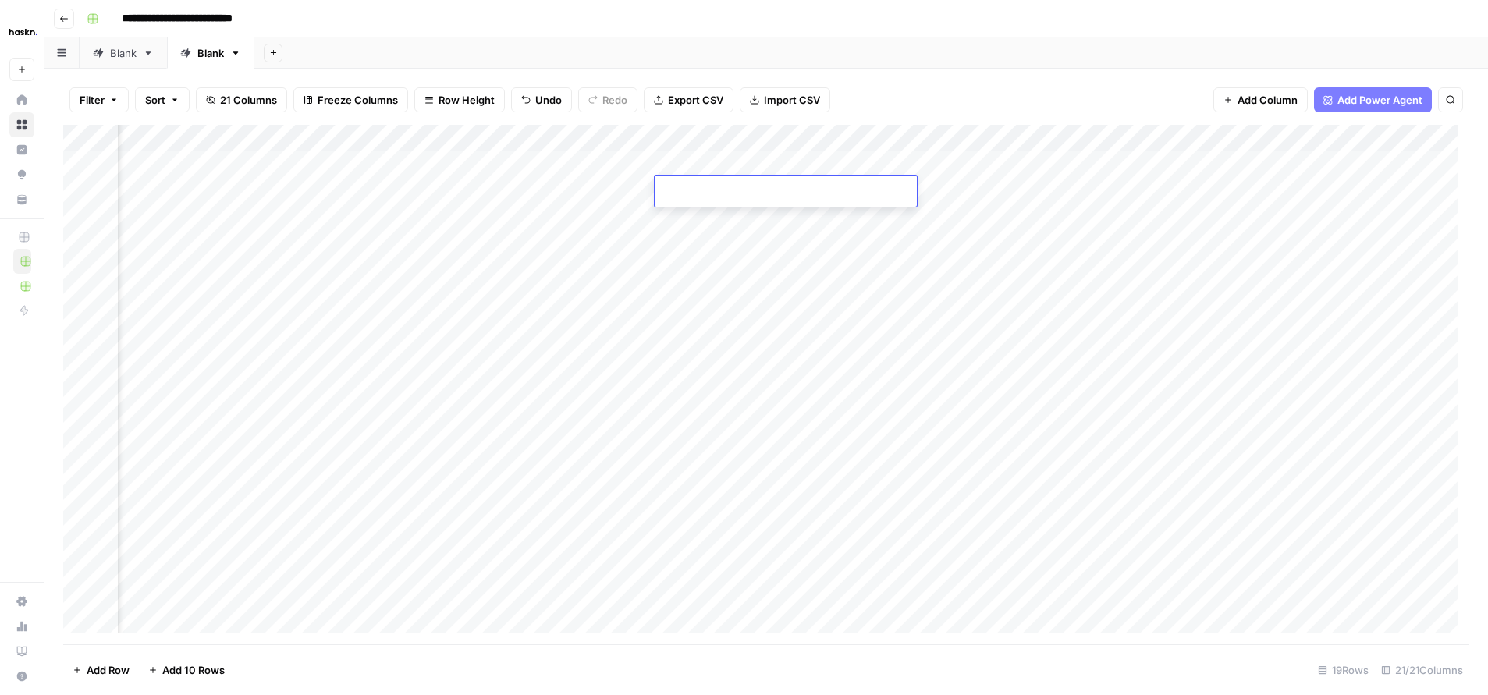
click at [754, 212] on div "Add Column" at bounding box center [766, 385] width 1406 height 520
drag, startPoint x: 908, startPoint y: 219, endPoint x: 627, endPoint y: 217, distance: 280.2
click at [627, 217] on body "**********" at bounding box center [744, 347] width 1488 height 695
type input "*"
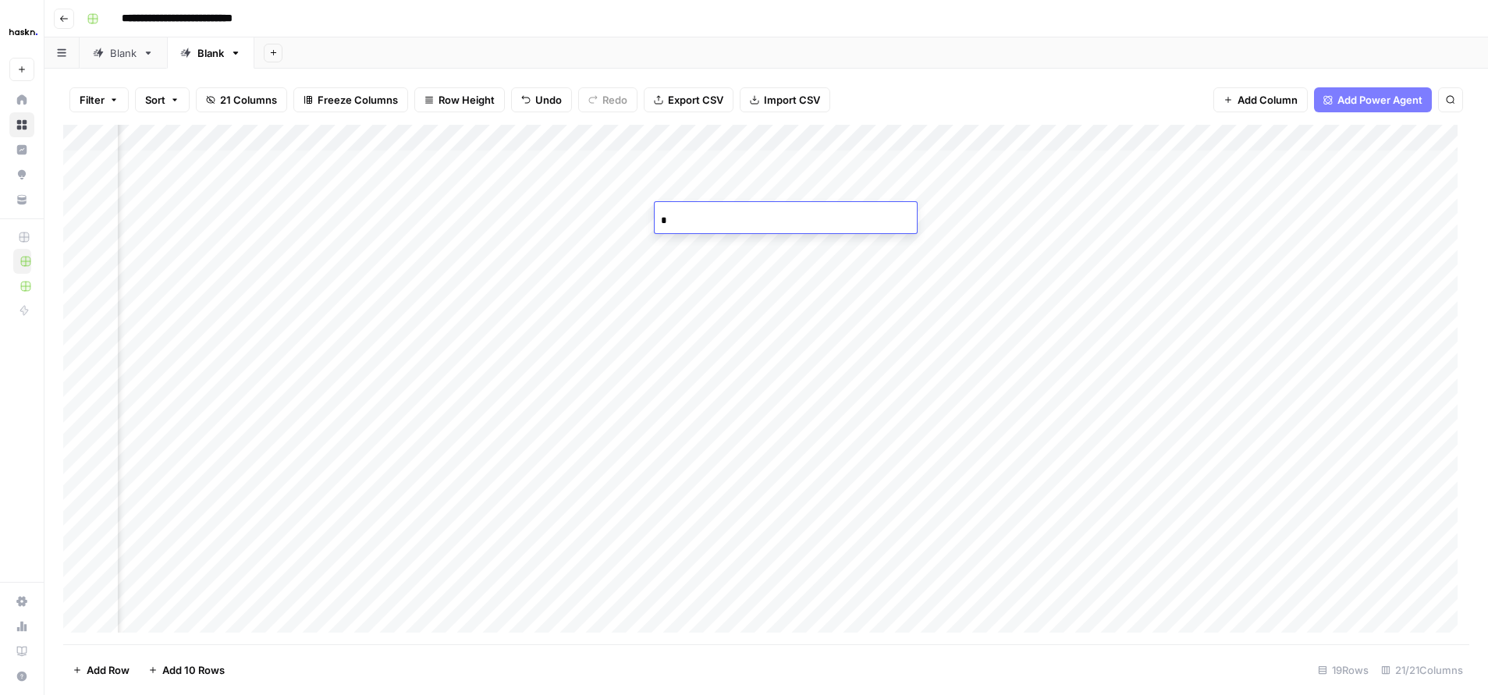
drag, startPoint x: 717, startPoint y: 215, endPoint x: 605, endPoint y: 206, distance: 112.7
click at [605, 206] on body "**********" at bounding box center [744, 347] width 1488 height 695
click at [716, 240] on div "Add Column" at bounding box center [766, 385] width 1406 height 520
drag, startPoint x: 901, startPoint y: 247, endPoint x: 641, endPoint y: 246, distance: 259.1
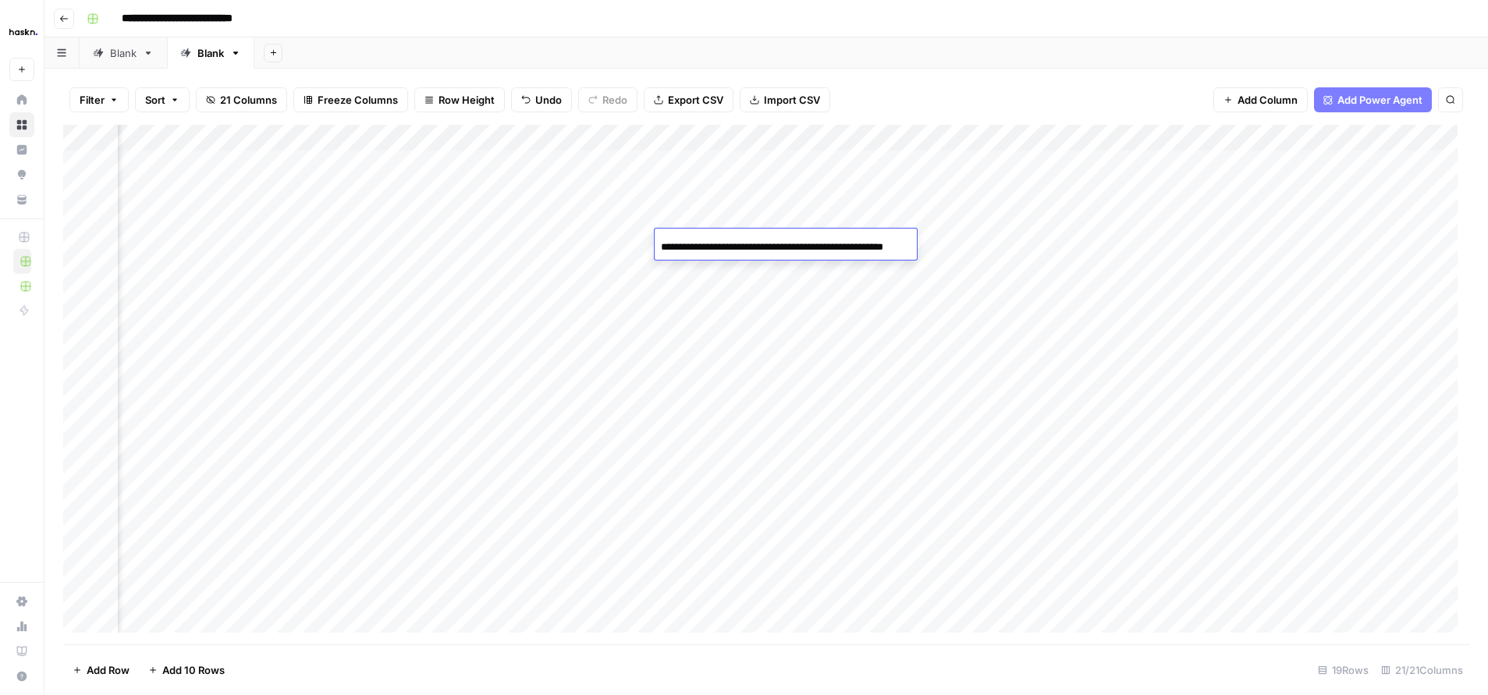
click at [645, 246] on body "**********" at bounding box center [744, 347] width 1488 height 695
type input "**"
drag, startPoint x: 727, startPoint y: 245, endPoint x: 616, endPoint y: 239, distance: 111.0
click at [616, 239] on body "**********" at bounding box center [744, 347] width 1488 height 695
click at [711, 273] on div "Add Column" at bounding box center [766, 385] width 1406 height 520
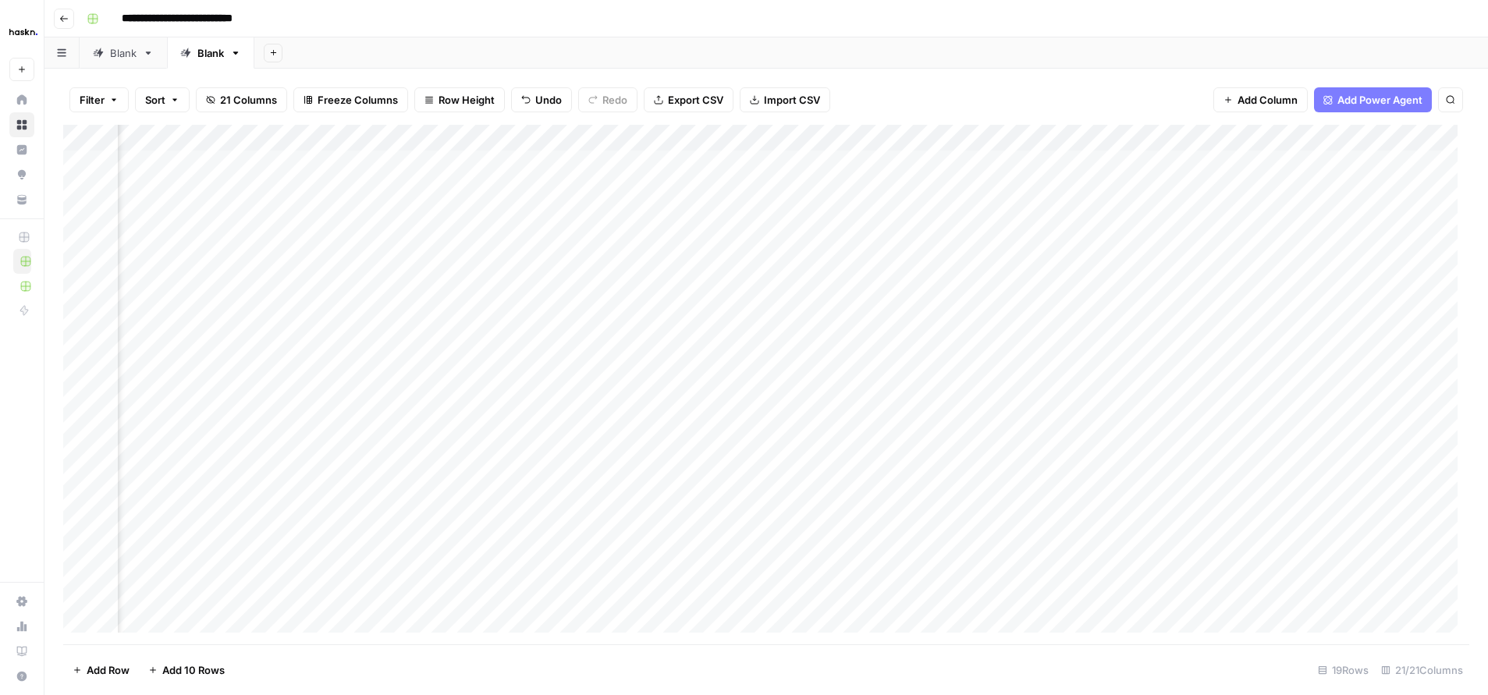
click at [711, 273] on div "Add Column" at bounding box center [766, 385] width 1406 height 520
drag, startPoint x: 908, startPoint y: 272, endPoint x: 617, endPoint y: 265, distance: 291.2
click at [617, 265] on body "**********" at bounding box center [744, 347] width 1488 height 695
click at [690, 295] on div "Add Column" at bounding box center [766, 385] width 1406 height 520
click at [691, 295] on div "Add Column" at bounding box center [766, 385] width 1406 height 520
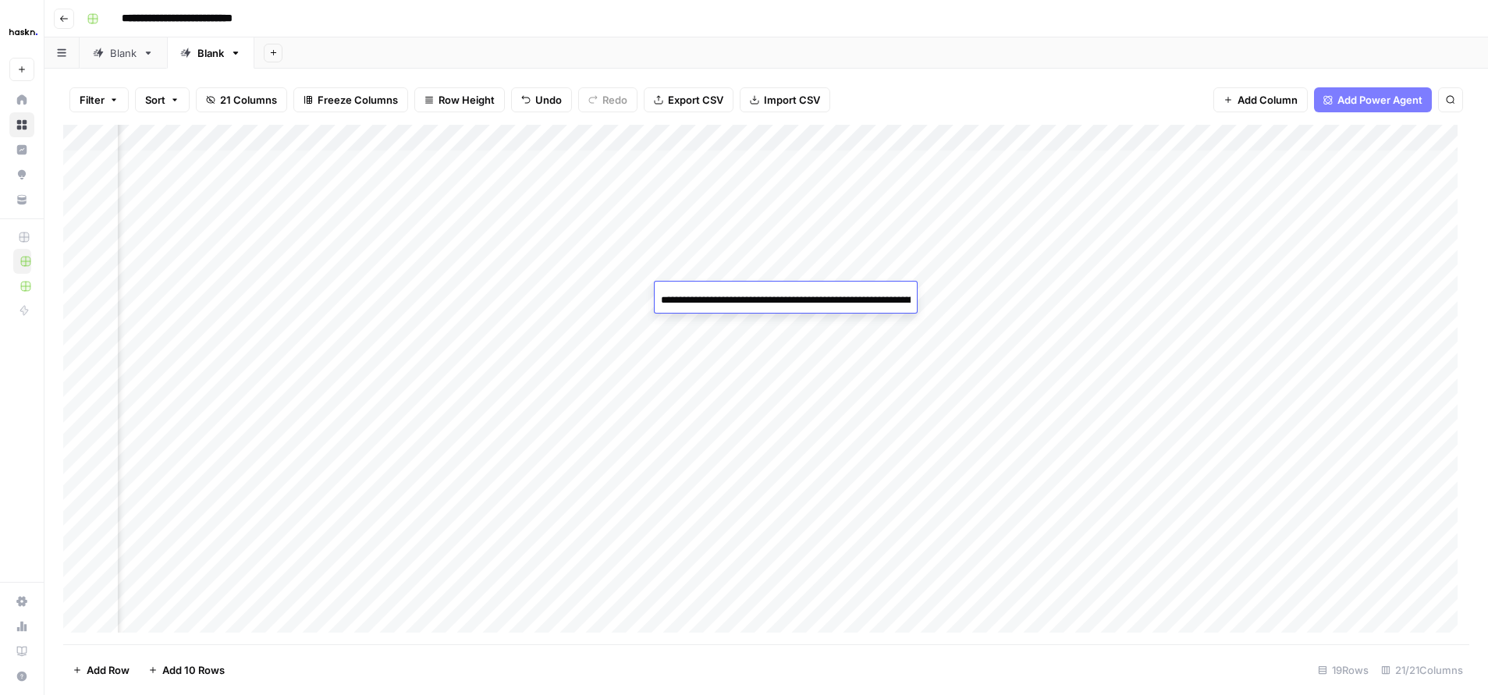
drag, startPoint x: 900, startPoint y: 300, endPoint x: 615, endPoint y: 284, distance: 285.3
click at [615, 284] on body "**********" at bounding box center [744, 347] width 1488 height 695
type input "**"
drag, startPoint x: 709, startPoint y: 297, endPoint x: 577, endPoint y: 283, distance: 133.3
click at [574, 283] on body "**********" at bounding box center [744, 347] width 1488 height 695
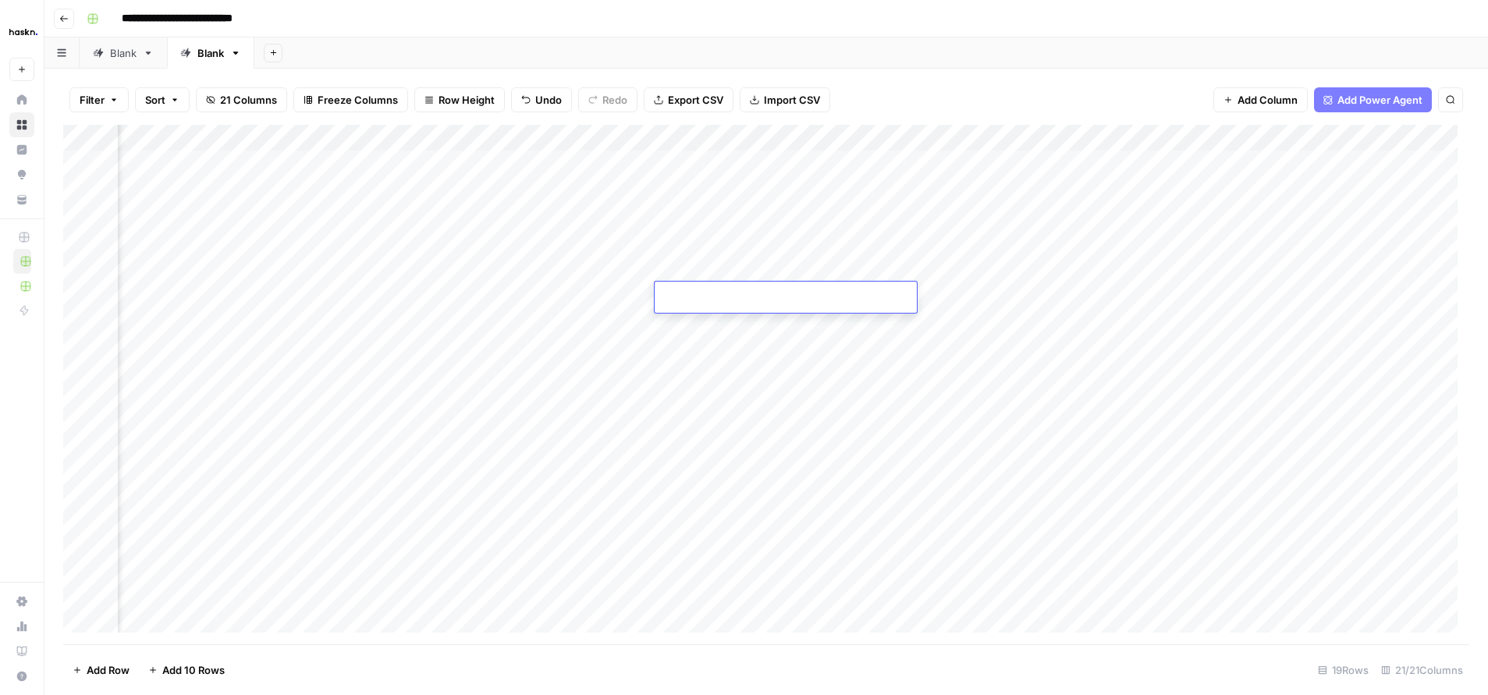
click at [740, 322] on div "Add Column" at bounding box center [766, 385] width 1406 height 520
drag, startPoint x: 904, startPoint y: 325, endPoint x: 559, endPoint y: 309, distance: 345.3
click at [559, 309] on body "**********" at bounding box center [744, 347] width 1488 height 695
type input "*"
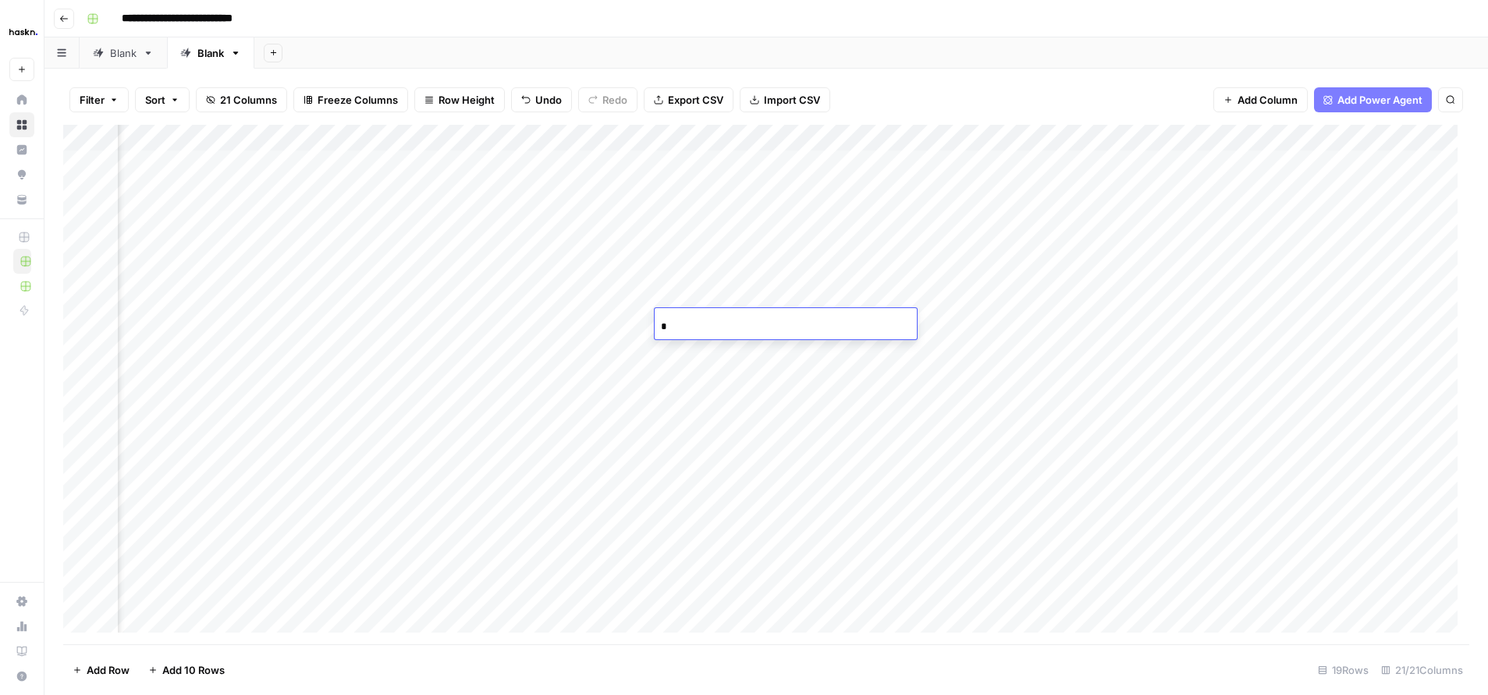
drag, startPoint x: 744, startPoint y: 328, endPoint x: 617, endPoint y: 315, distance: 127.8
click at [617, 315] on body "**********" at bounding box center [744, 347] width 1488 height 695
click at [726, 347] on div "Add Column" at bounding box center [766, 385] width 1406 height 520
drag, startPoint x: 908, startPoint y: 351, endPoint x: 615, endPoint y: 335, distance: 293.9
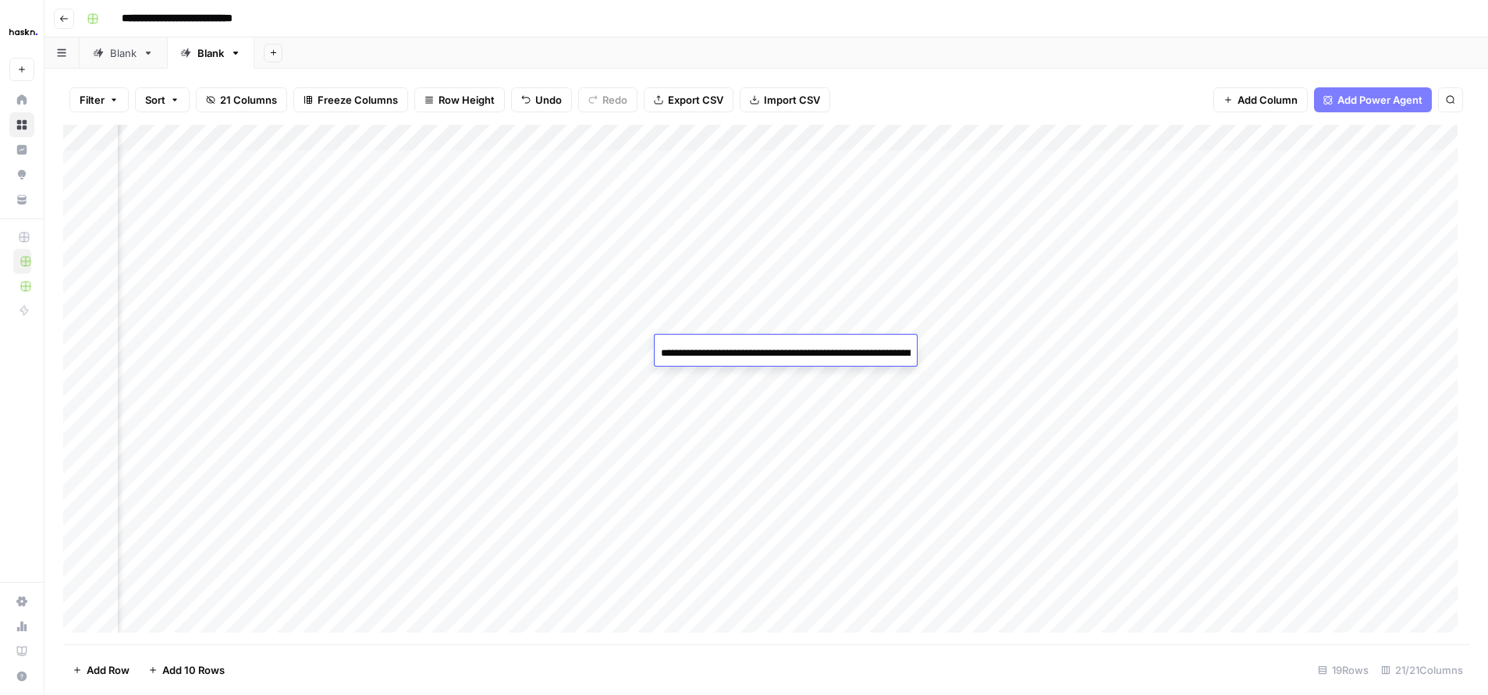
click at [615, 335] on body "**********" at bounding box center [744, 347] width 1488 height 695
click at [703, 350] on input at bounding box center [786, 353] width 250 height 19
click at [723, 406] on div "Add Column" at bounding box center [766, 385] width 1406 height 520
click at [610, 345] on div "Add Column" at bounding box center [766, 385] width 1406 height 520
click at [610, 346] on div "Add Column" at bounding box center [766, 385] width 1406 height 520
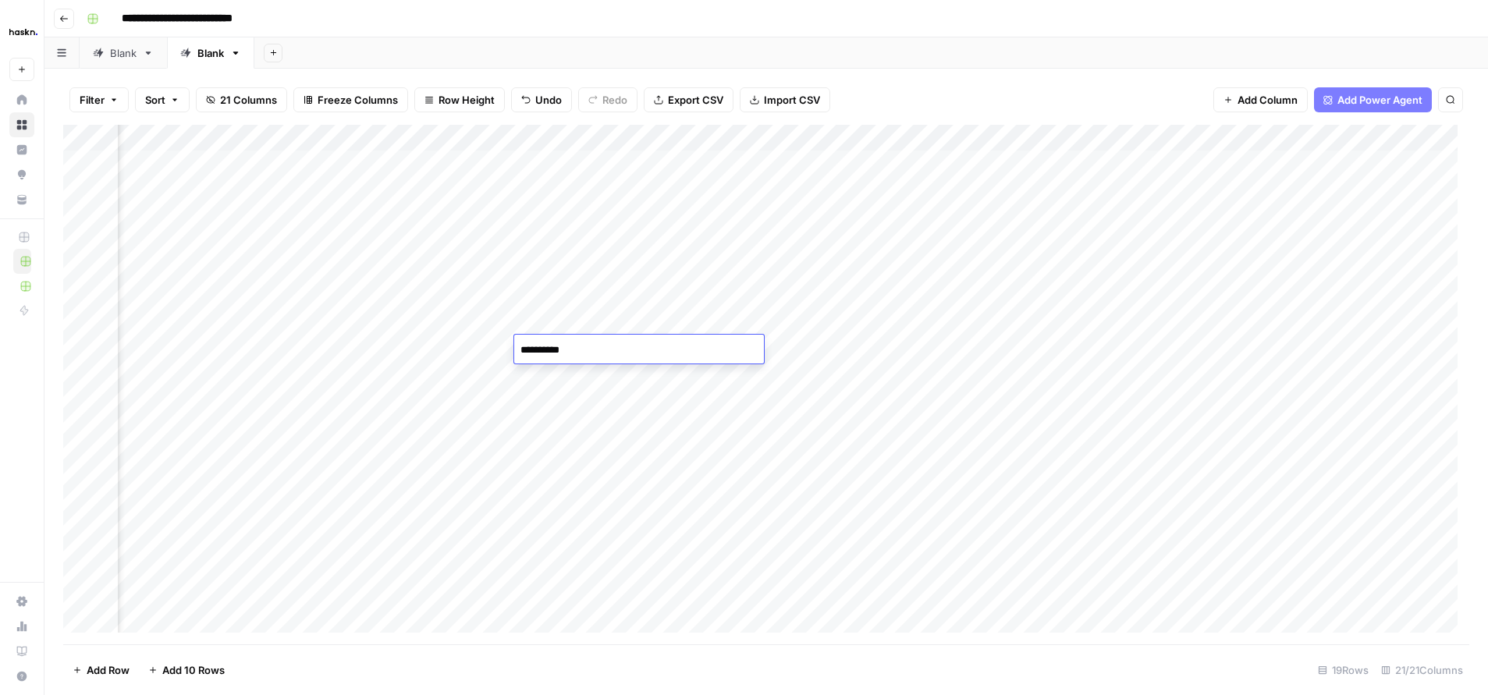
drag, startPoint x: 616, startPoint y: 349, endPoint x: 513, endPoint y: 345, distance: 102.3
click at [513, 345] on body "**********" at bounding box center [744, 347] width 1488 height 695
click at [626, 324] on div "Add Column" at bounding box center [766, 385] width 1406 height 520
drag, startPoint x: 626, startPoint y: 324, endPoint x: 414, endPoint y: 317, distance: 211.6
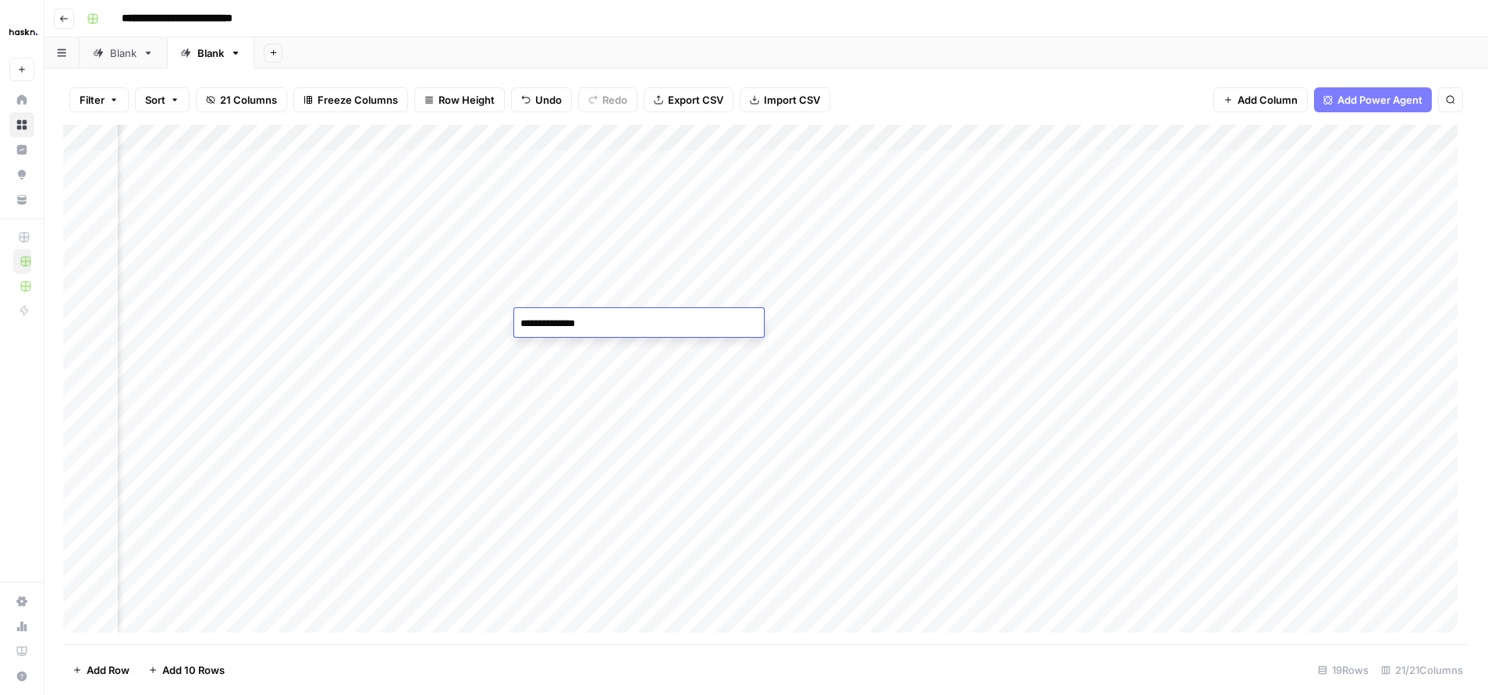
click at [414, 316] on body "**********" at bounding box center [744, 347] width 1488 height 695
click at [613, 293] on div "Add Column" at bounding box center [766, 385] width 1406 height 520
drag, startPoint x: 613, startPoint y: 293, endPoint x: 389, endPoint y: 298, distance: 224.0
click at [385, 298] on body "**********" at bounding box center [744, 347] width 1488 height 695
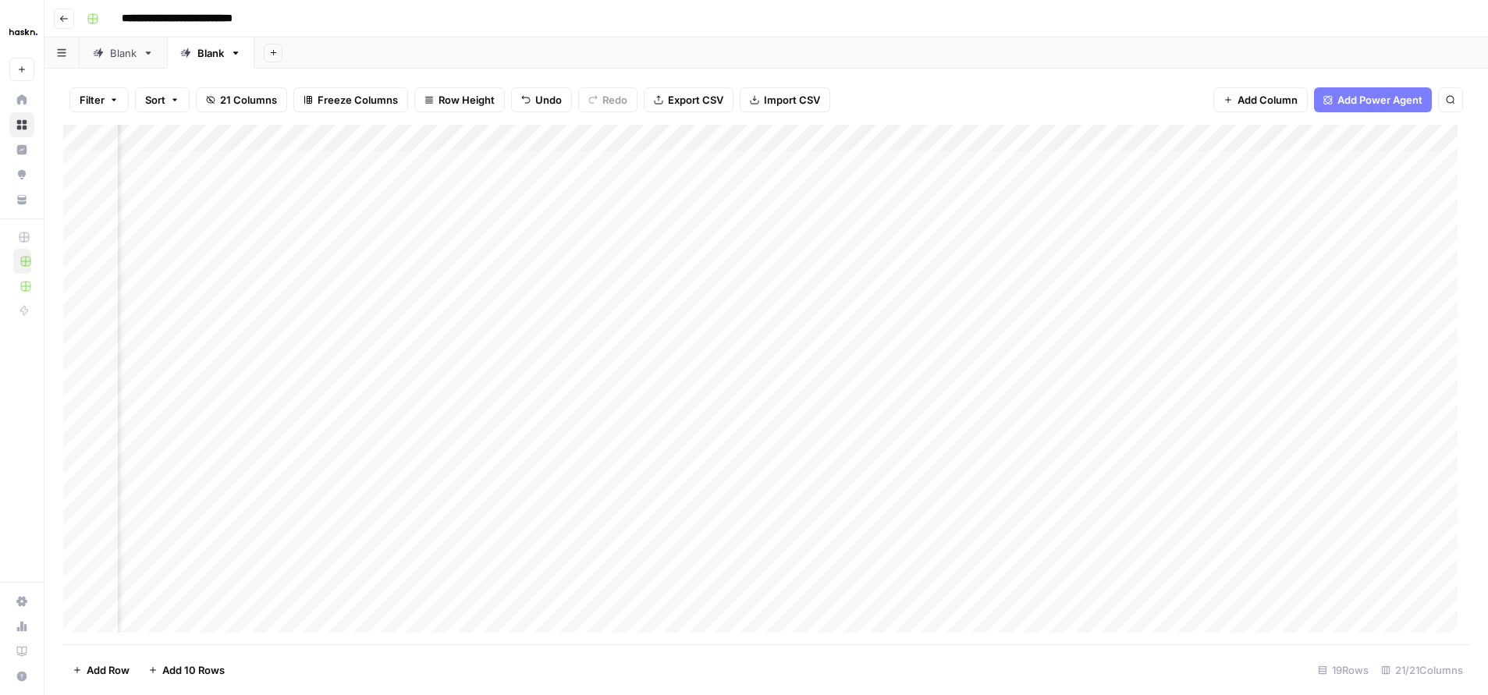
click at [633, 263] on div "Add Column" at bounding box center [766, 385] width 1406 height 520
click at [634, 264] on div "Add Column" at bounding box center [766, 385] width 1406 height 520
drag, startPoint x: 677, startPoint y: 272, endPoint x: 446, endPoint y: 275, distance: 231.0
click at [446, 275] on body "**********" at bounding box center [744, 347] width 1488 height 695
click at [586, 247] on div "Add Column" at bounding box center [766, 385] width 1406 height 520
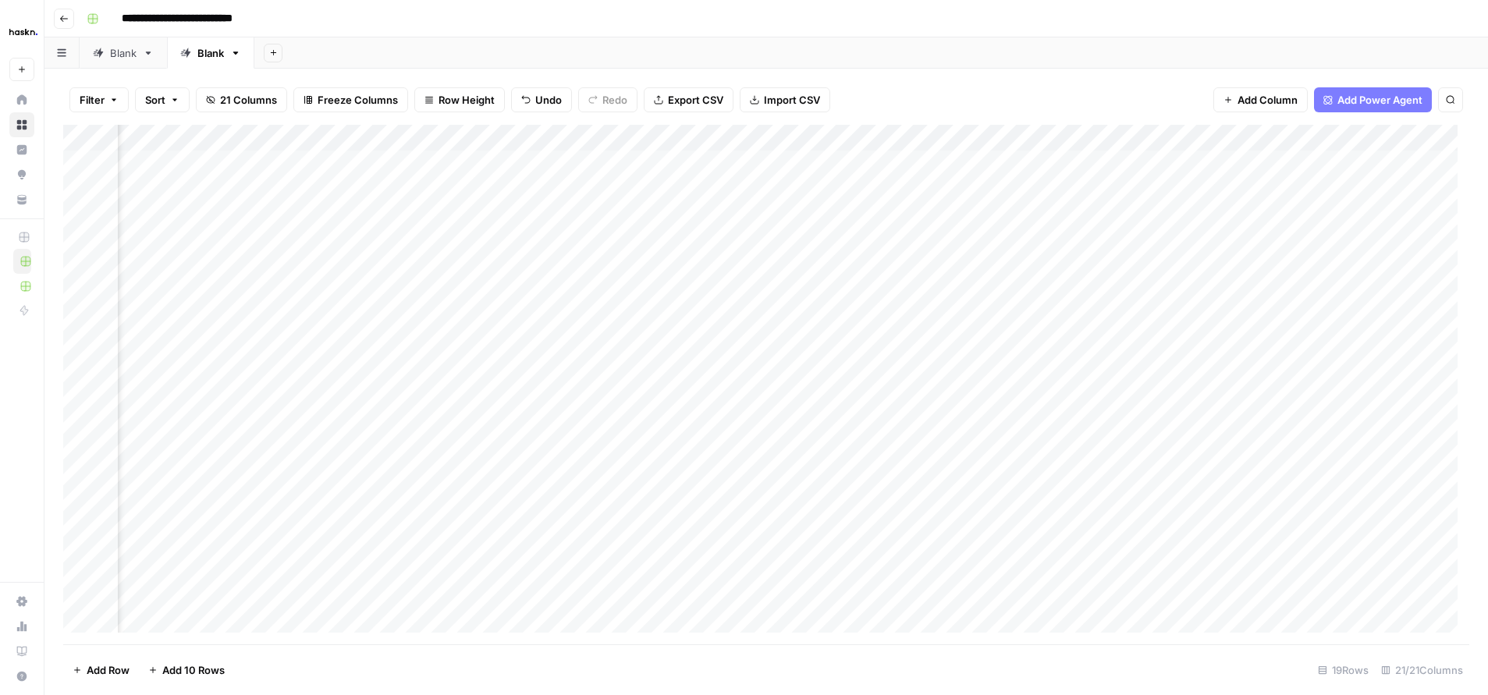
click at [586, 247] on div "Add Column" at bounding box center [766, 385] width 1406 height 520
drag, startPoint x: 572, startPoint y: 247, endPoint x: 399, endPoint y: 237, distance: 173.5
click at [399, 237] on body "**********" at bounding box center [744, 347] width 1488 height 695
click at [606, 216] on div "Add Column" at bounding box center [766, 385] width 1406 height 520
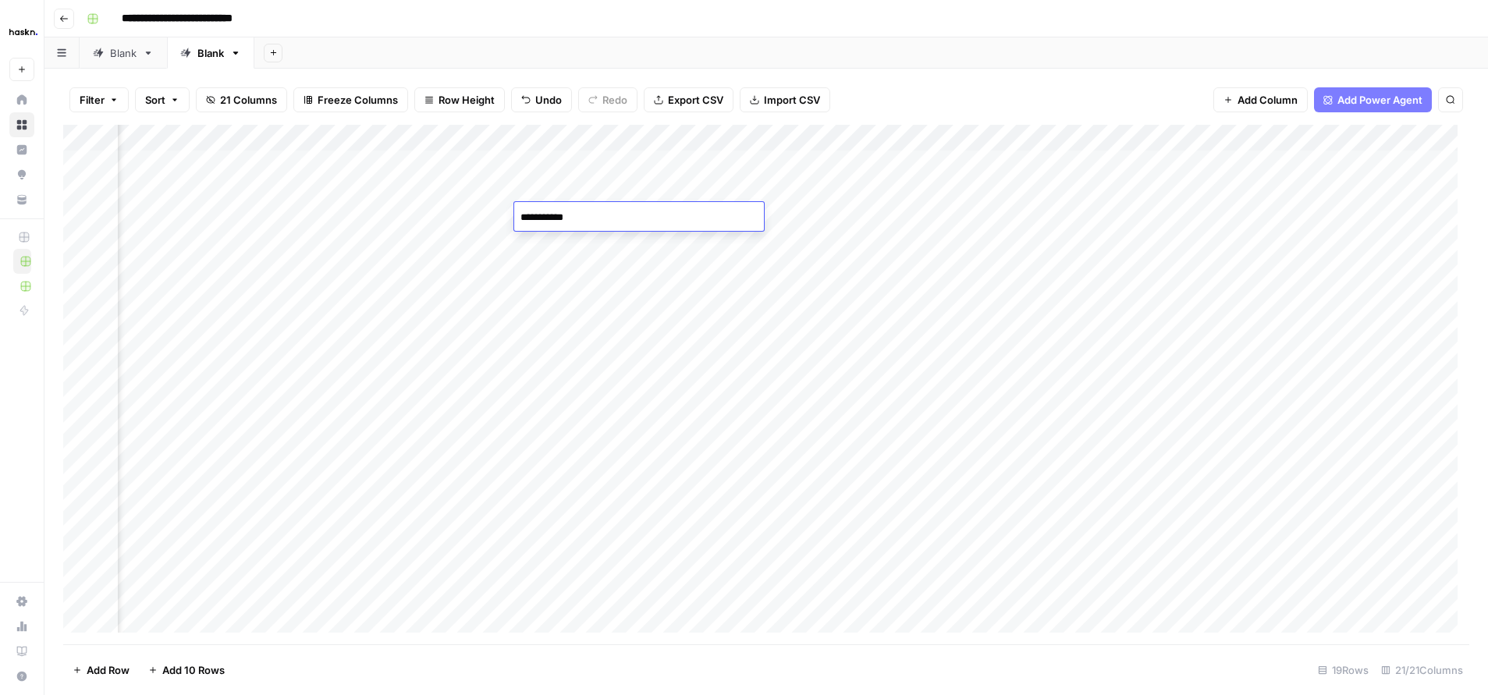
drag, startPoint x: 606, startPoint y: 216, endPoint x: 469, endPoint y: 222, distance: 137.5
click at [469, 222] on body "**********" at bounding box center [744, 347] width 1488 height 695
click at [616, 183] on div "Add Column" at bounding box center [766, 385] width 1406 height 520
click at [618, 183] on div "Add Column" at bounding box center [766, 385] width 1406 height 520
drag, startPoint x: 618, startPoint y: 184, endPoint x: 432, endPoint y: 187, distance: 186.5
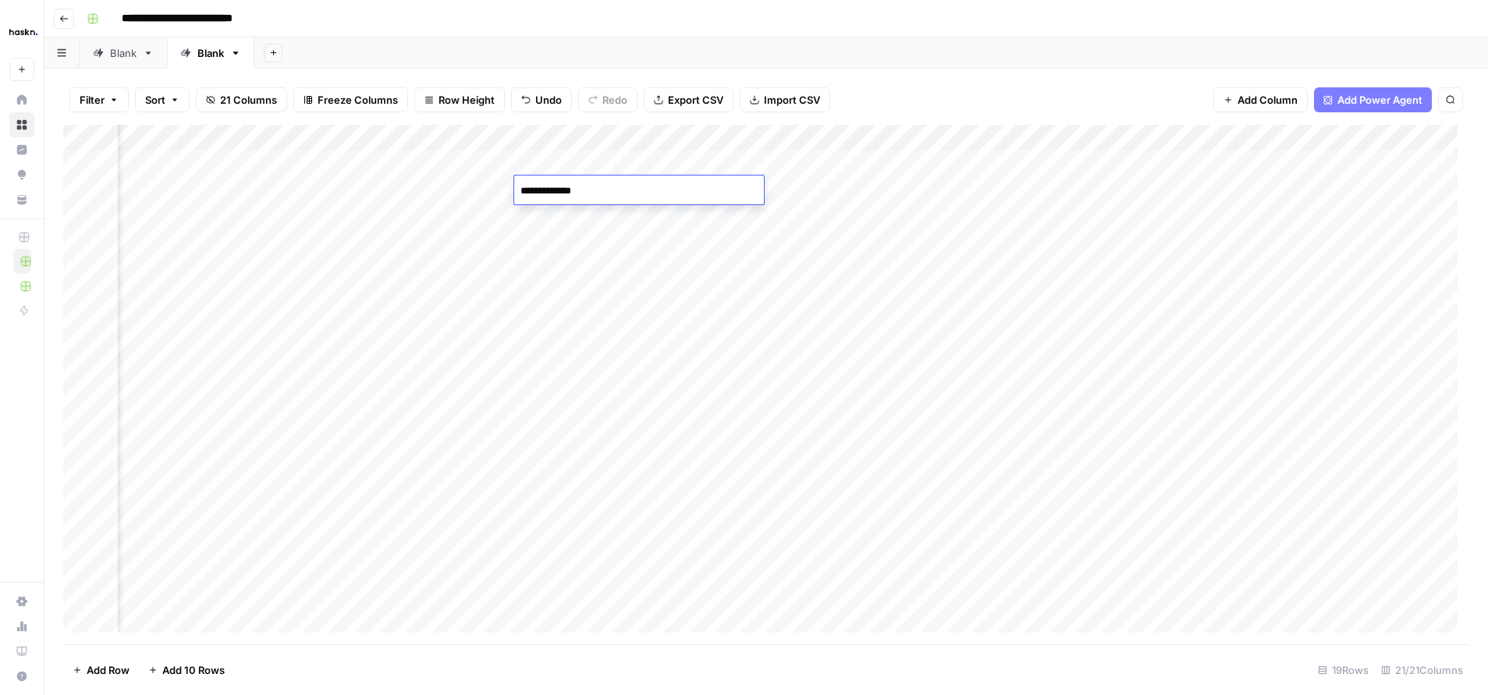
click at [432, 187] on body "**********" at bounding box center [744, 347] width 1488 height 695
click at [631, 162] on div "Add Column" at bounding box center [766, 385] width 1406 height 520
click at [632, 163] on div "Add Column" at bounding box center [766, 385] width 1406 height 520
drag, startPoint x: 632, startPoint y: 163, endPoint x: 386, endPoint y: 169, distance: 245.9
click at [386, 169] on body "**********" at bounding box center [744, 347] width 1488 height 695
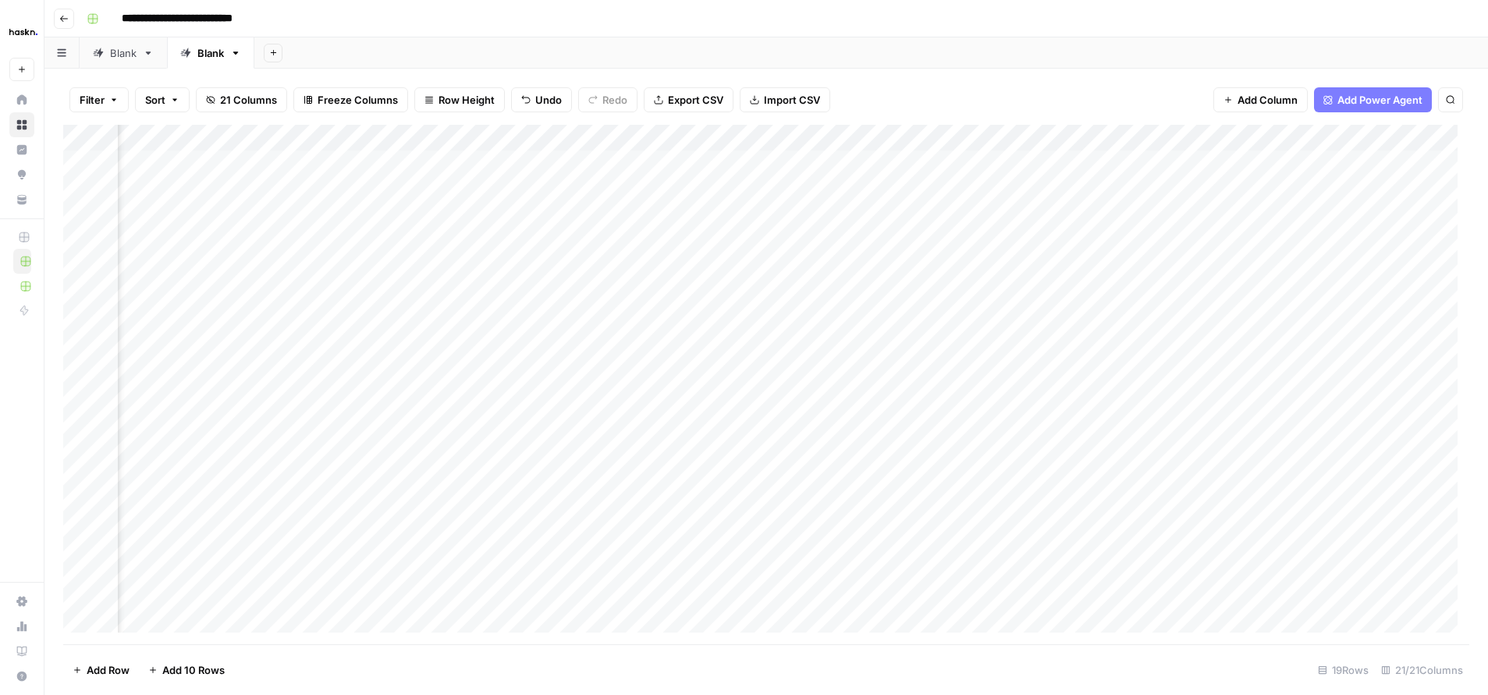
click at [538, 301] on div "Add Column" at bounding box center [766, 385] width 1406 height 520
click at [1051, 354] on div "Add Column" at bounding box center [766, 385] width 1406 height 520
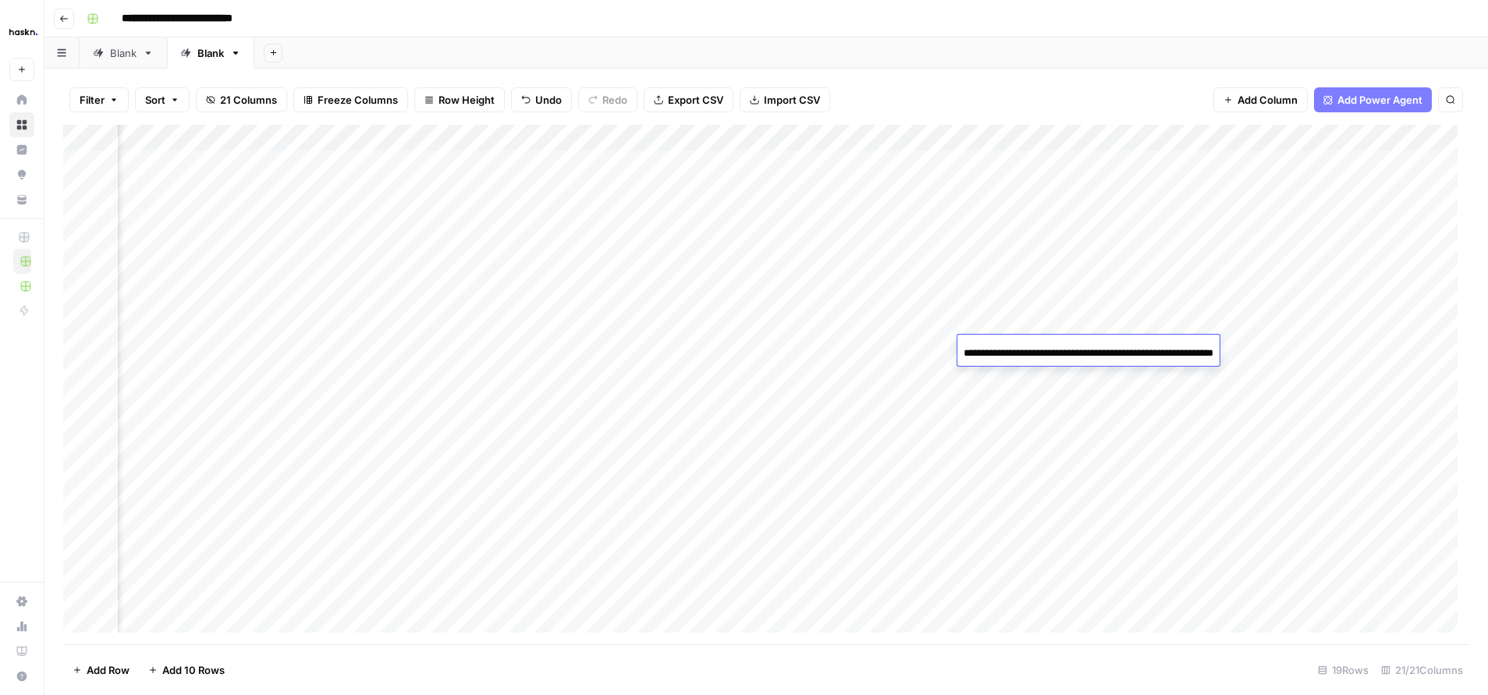
drag, startPoint x: 1213, startPoint y: 350, endPoint x: 903, endPoint y: 343, distance: 309.9
click at [903, 343] on body "**********" at bounding box center [744, 347] width 1488 height 695
click at [903, 350] on div "Add Column" at bounding box center [766, 385] width 1406 height 520
drag, startPoint x: 1073, startPoint y: 354, endPoint x: 686, endPoint y: 359, distance: 387.1
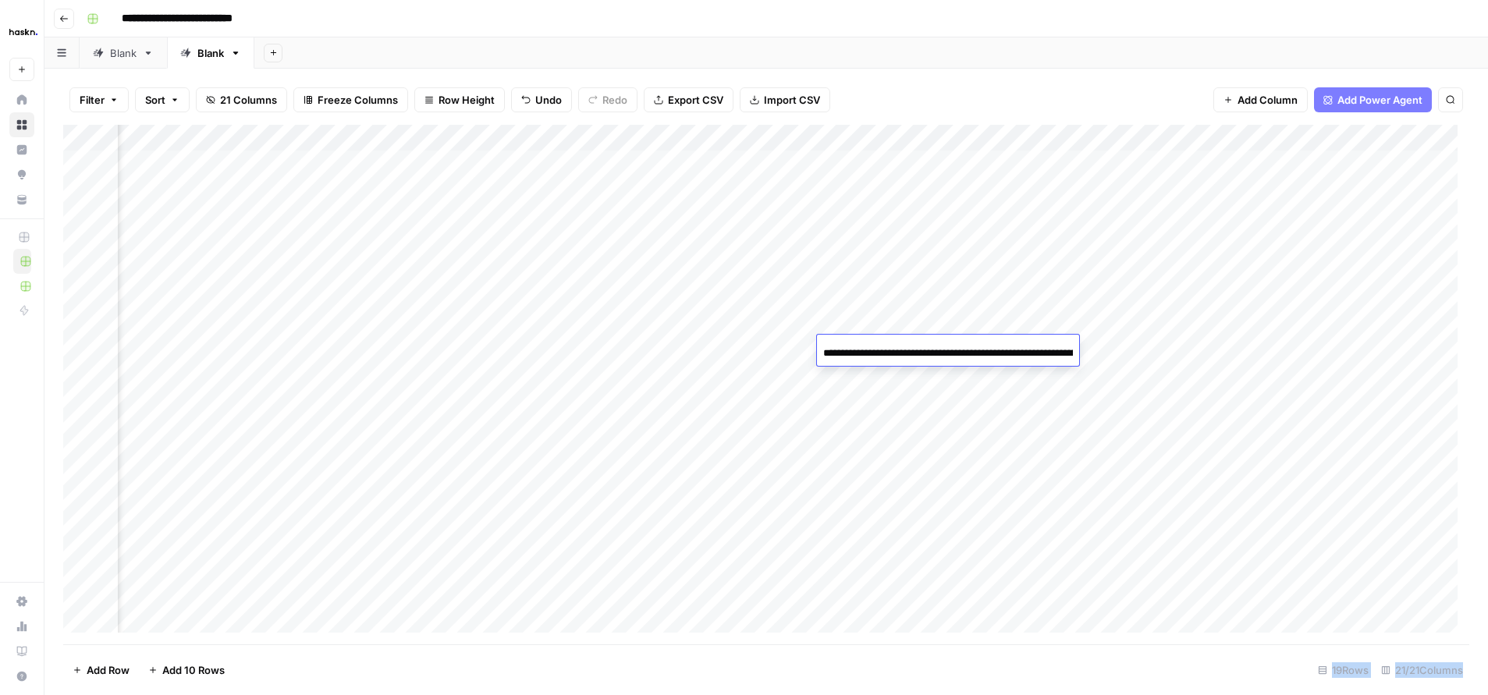
click at [686, 359] on body "**********" at bounding box center [744, 347] width 1488 height 695
click at [926, 358] on input "**********" at bounding box center [948, 353] width 250 height 19
drag, startPoint x: 904, startPoint y: 344, endPoint x: 793, endPoint y: 336, distance: 111.1
click at [793, 336] on body "**********" at bounding box center [744, 347] width 1488 height 695
drag, startPoint x: 1060, startPoint y: 350, endPoint x: 722, endPoint y: 334, distance: 338.3
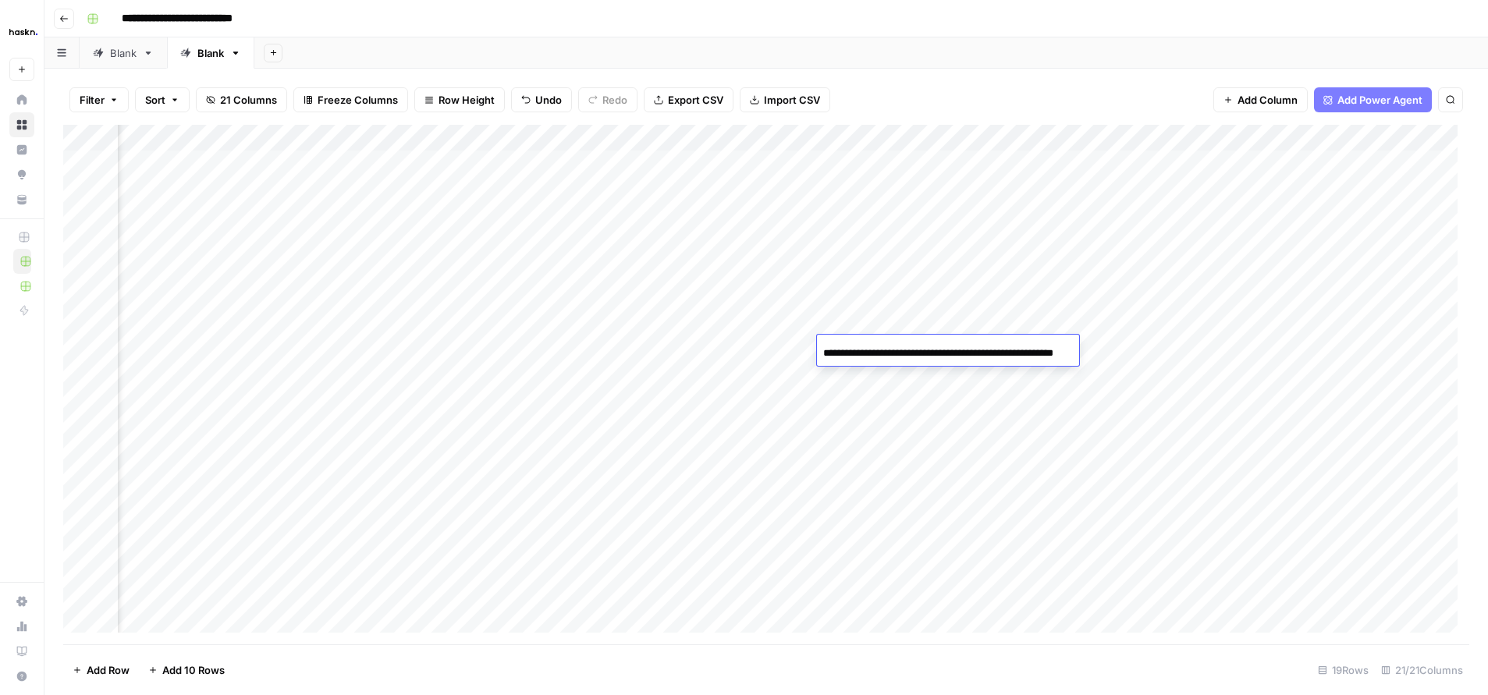
click at [717, 329] on body "**********" at bounding box center [744, 347] width 1488 height 695
type input "**********"
drag, startPoint x: 958, startPoint y: 351, endPoint x: 740, endPoint y: 348, distance: 217.7
click at [740, 348] on body "**********" at bounding box center [744, 347] width 1488 height 695
click at [873, 326] on div "Add Column" at bounding box center [766, 385] width 1406 height 520
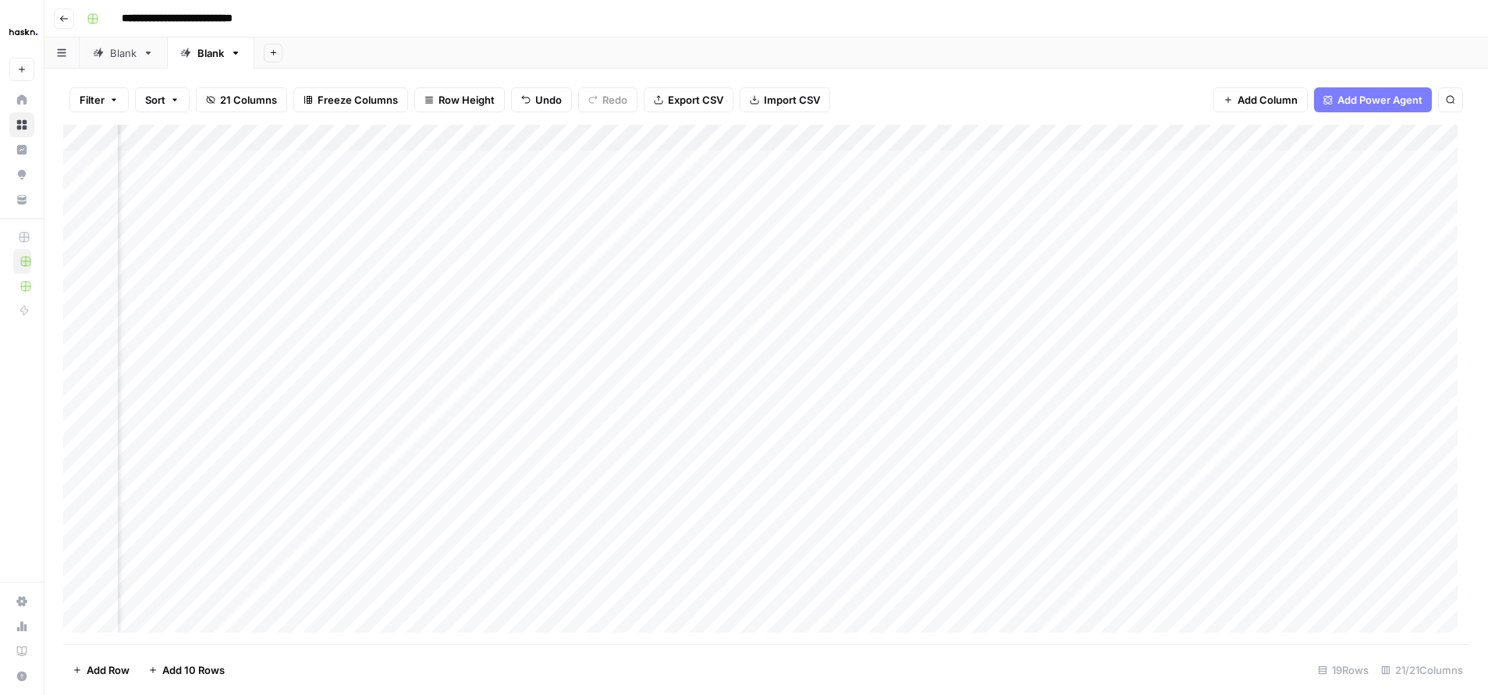
click at [873, 326] on div "Add Column" at bounding box center [766, 385] width 1406 height 520
click at [1051, 329] on input "**********" at bounding box center [948, 327] width 250 height 19
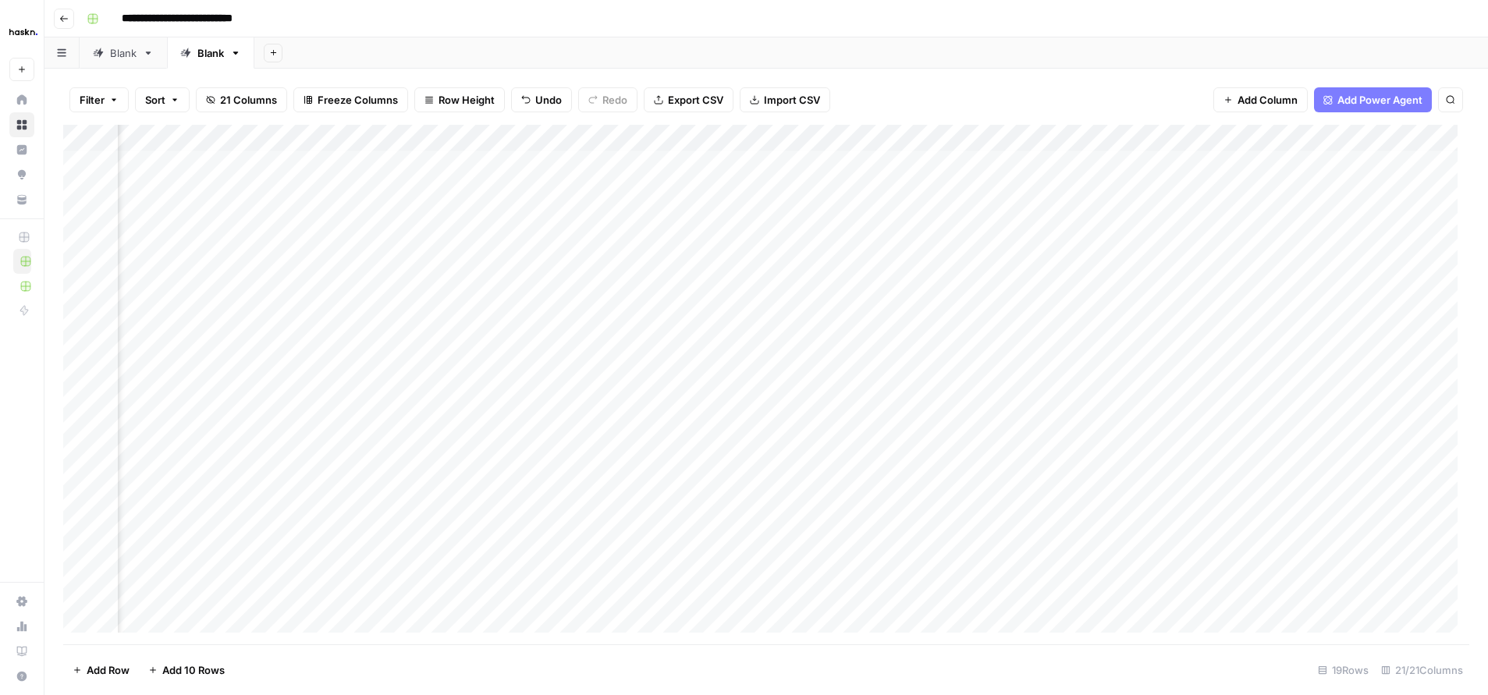
drag, startPoint x: 723, startPoint y: 166, endPoint x: 737, endPoint y: 609, distance: 443.5
click at [737, 542] on div "Add Column" at bounding box center [766, 385] width 1406 height 520
click at [754, 185] on div "Add Column" at bounding box center [766, 385] width 1406 height 520
click at [754, 187] on div "Add Column" at bounding box center [766, 385] width 1406 height 520
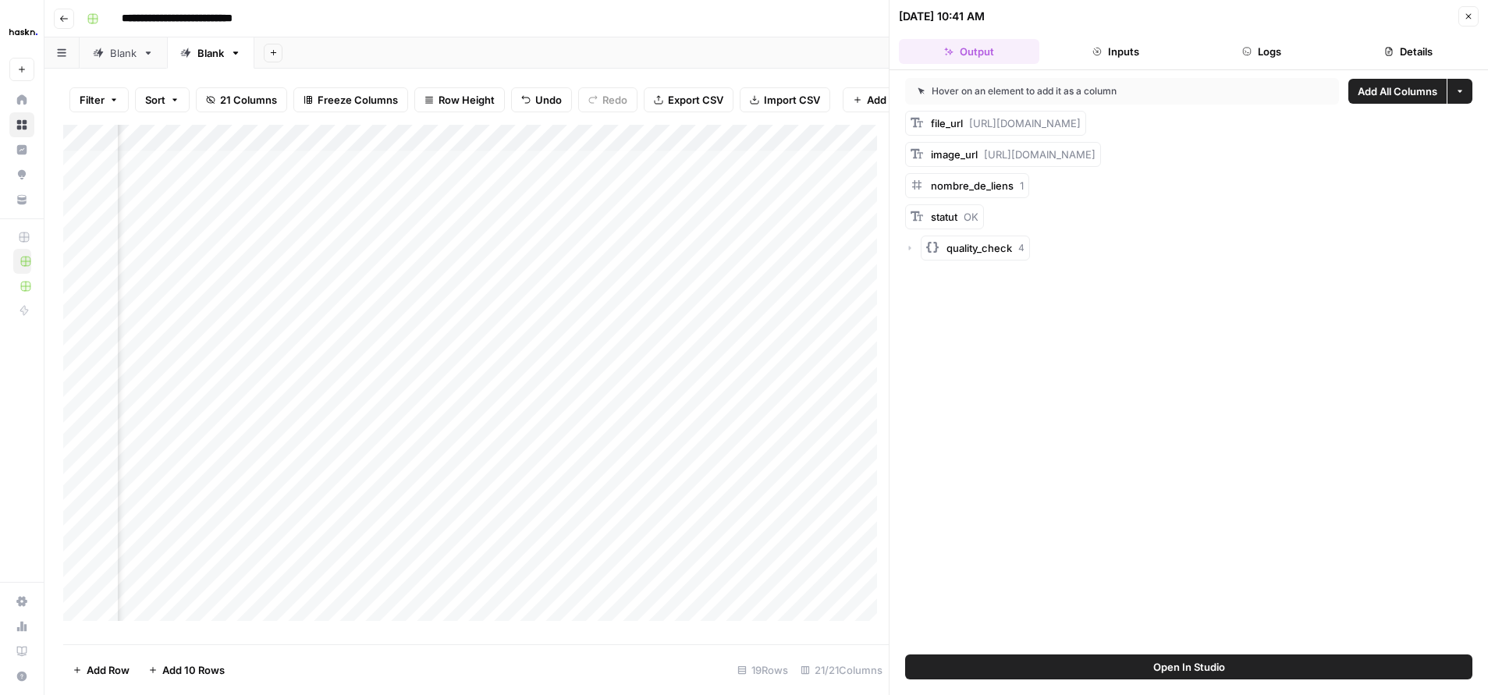
click at [1198, 12] on icon "button" at bounding box center [1468, 16] width 9 height 9
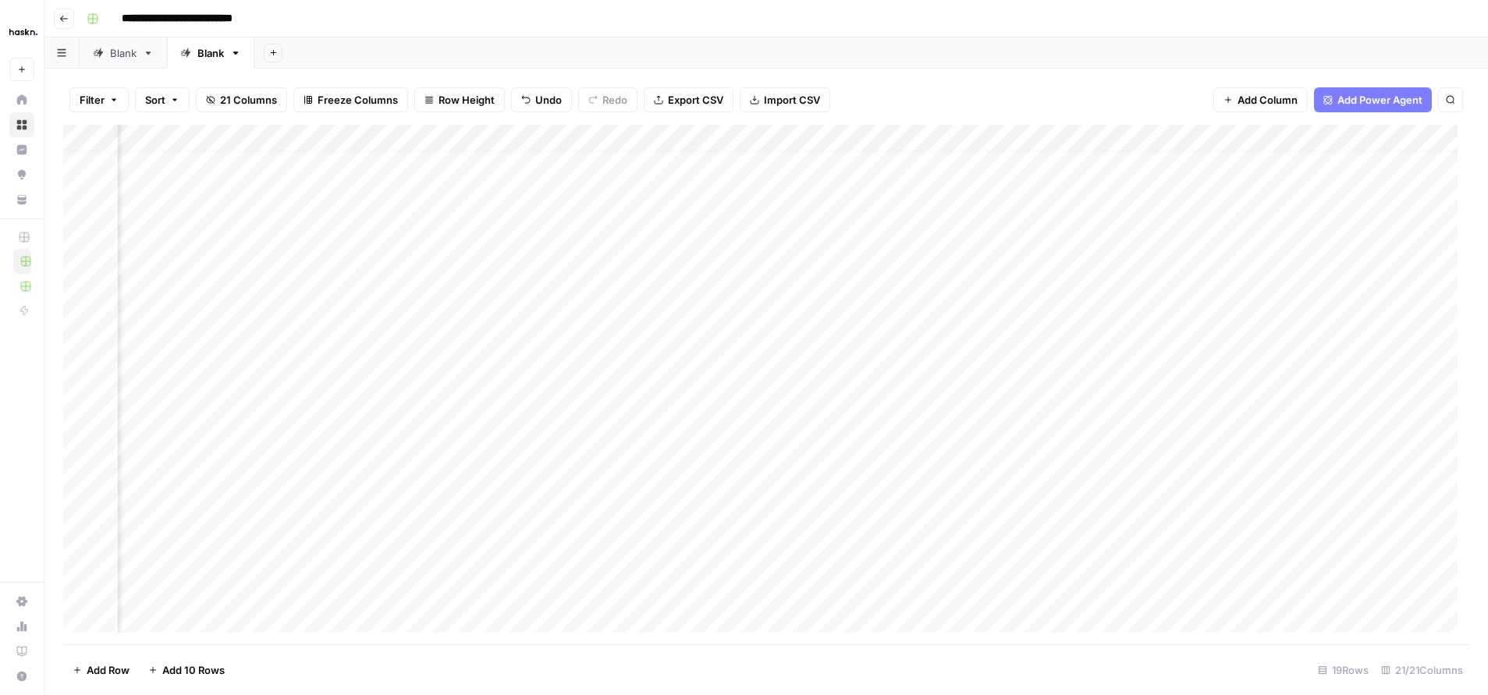
scroll to position [48, 1547]
drag, startPoint x: 597, startPoint y: 158, endPoint x: 636, endPoint y: 592, distance: 436.4
click at [636, 542] on div "Add Column" at bounding box center [766, 385] width 1406 height 520
drag, startPoint x: 79, startPoint y: 162, endPoint x: 82, endPoint y: 175, distance: 13.6
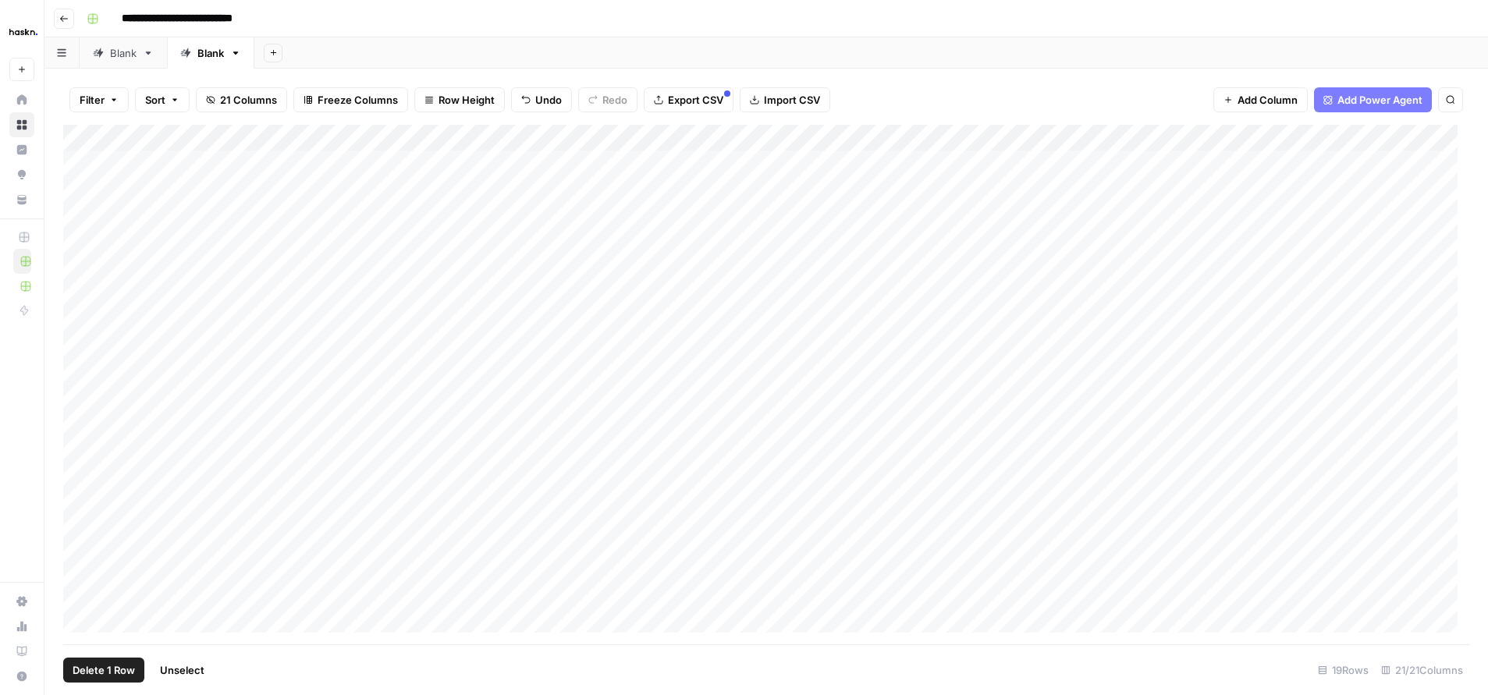
click at [79, 162] on div "Add Column" at bounding box center [766, 385] width 1406 height 520
drag, startPoint x: 80, startPoint y: 186, endPoint x: 79, endPoint y: 200, distance: 14.1
click at [80, 187] on div "Add Column" at bounding box center [766, 385] width 1406 height 520
click at [78, 219] on div "Add Column" at bounding box center [766, 385] width 1406 height 520
click at [81, 249] on div "Add Column" at bounding box center [766, 385] width 1406 height 520
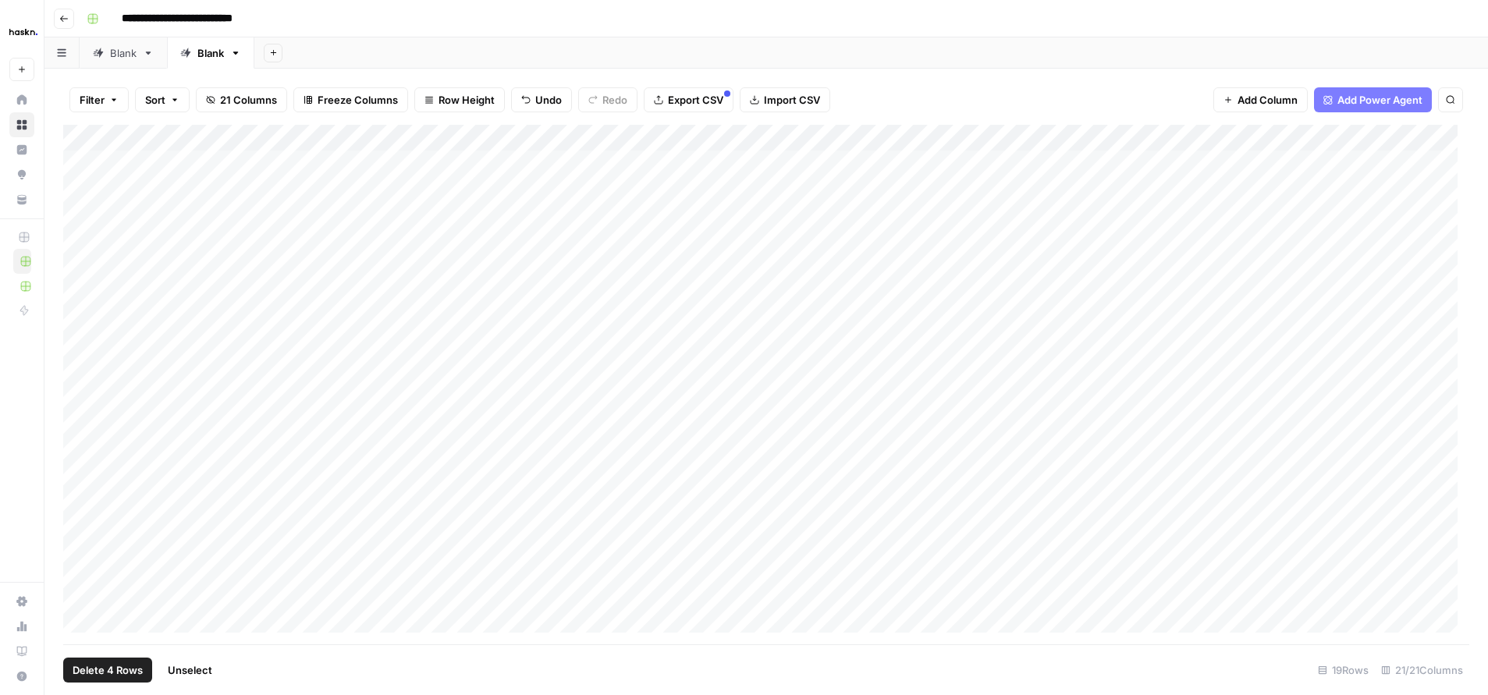
click at [80, 279] on div "Add Column" at bounding box center [766, 385] width 1406 height 520
click at [77, 270] on div "Add Column" at bounding box center [766, 385] width 1406 height 520
click at [83, 296] on div "Add Column" at bounding box center [766, 385] width 1406 height 520
click at [82, 318] on div "Add Column" at bounding box center [766, 385] width 1406 height 520
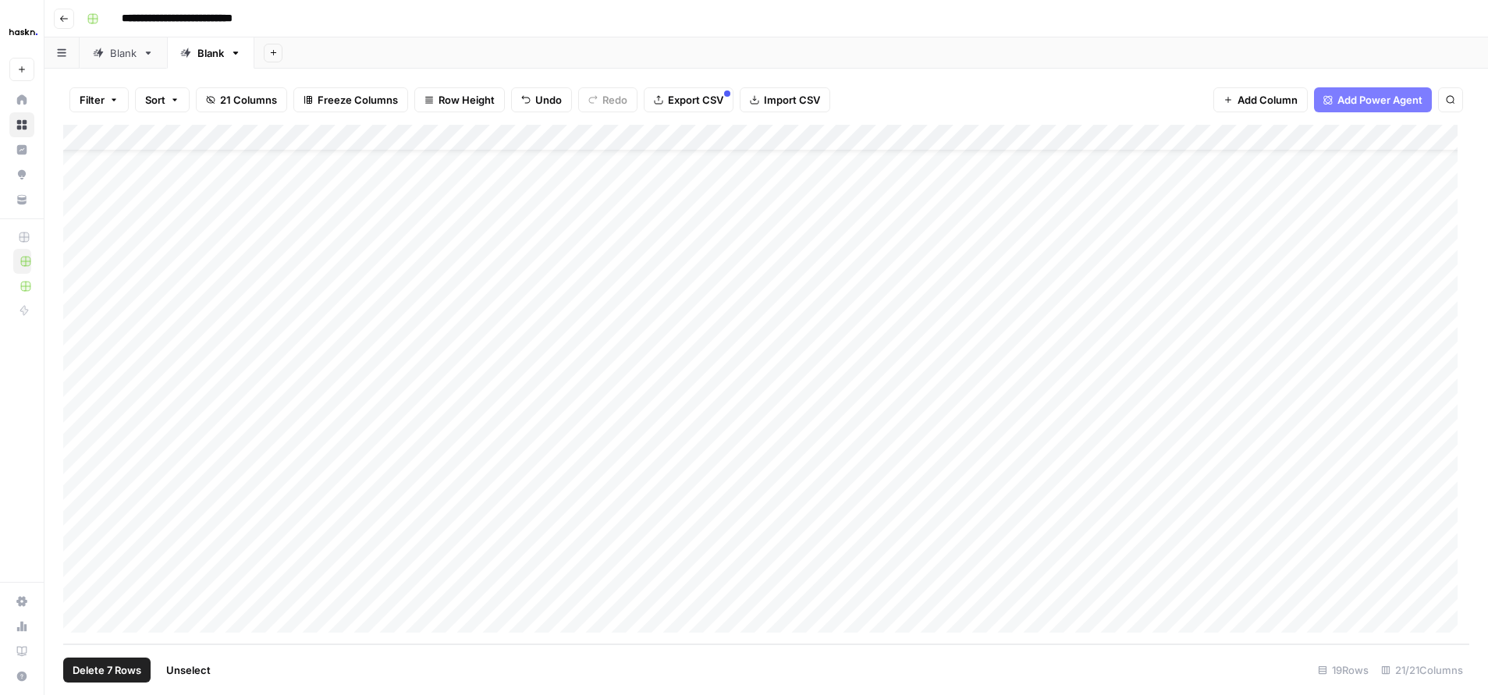
drag, startPoint x: 77, startPoint y: 296, endPoint x: 80, endPoint y: 307, distance: 11.4
click at [78, 300] on div "Add Column" at bounding box center [766, 385] width 1406 height 520
click at [84, 327] on div "Add Column" at bounding box center [766, 385] width 1406 height 520
click at [80, 355] on div "Add Column" at bounding box center [766, 385] width 1406 height 520
click at [82, 374] on div "Add Column" at bounding box center [766, 385] width 1406 height 520
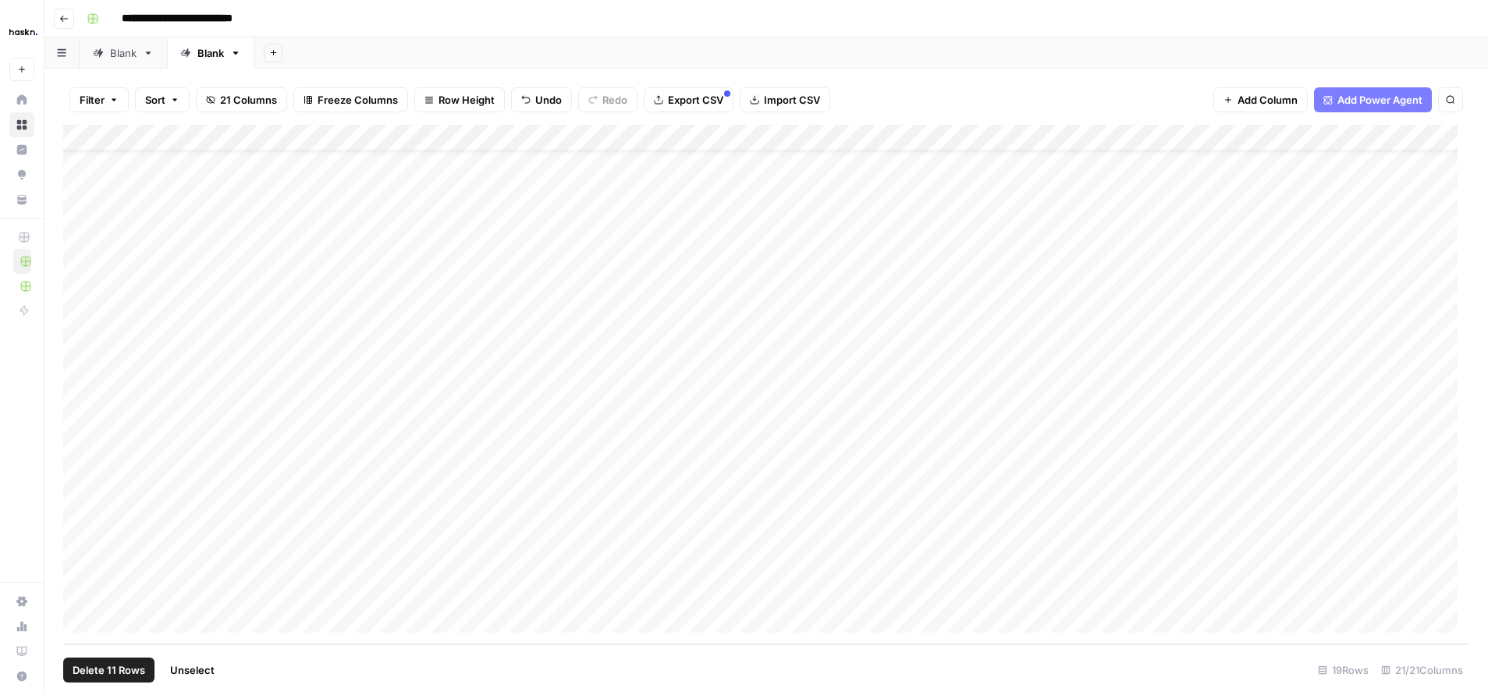
click at [85, 406] on div "Add Column" at bounding box center [766, 385] width 1406 height 520
click at [80, 430] on div "Add Column" at bounding box center [766, 385] width 1406 height 520
click at [81, 461] on div "Add Column" at bounding box center [766, 385] width 1406 height 520
click at [84, 489] on div "Add Column" at bounding box center [766, 385] width 1406 height 520
click at [82, 514] on div "Add Column" at bounding box center [766, 385] width 1406 height 520
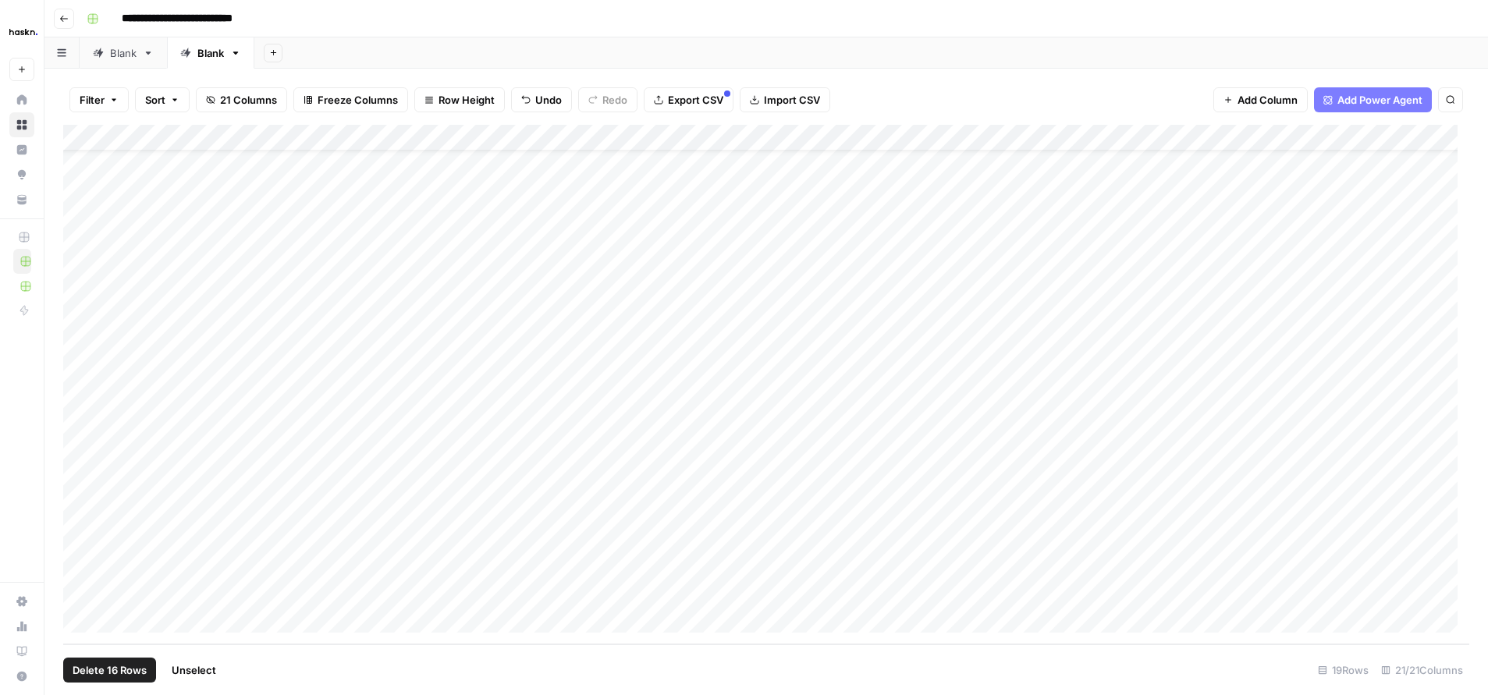
click at [80, 538] on div "Add Column" at bounding box center [766, 385] width 1406 height 520
click at [85, 542] on div "Add Column" at bounding box center [766, 385] width 1406 height 520
click at [101, 165] on div "Add Column" at bounding box center [766, 385] width 1406 height 520
click at [128, 542] on button "Delete 19 Rows" at bounding box center [109, 670] width 93 height 25
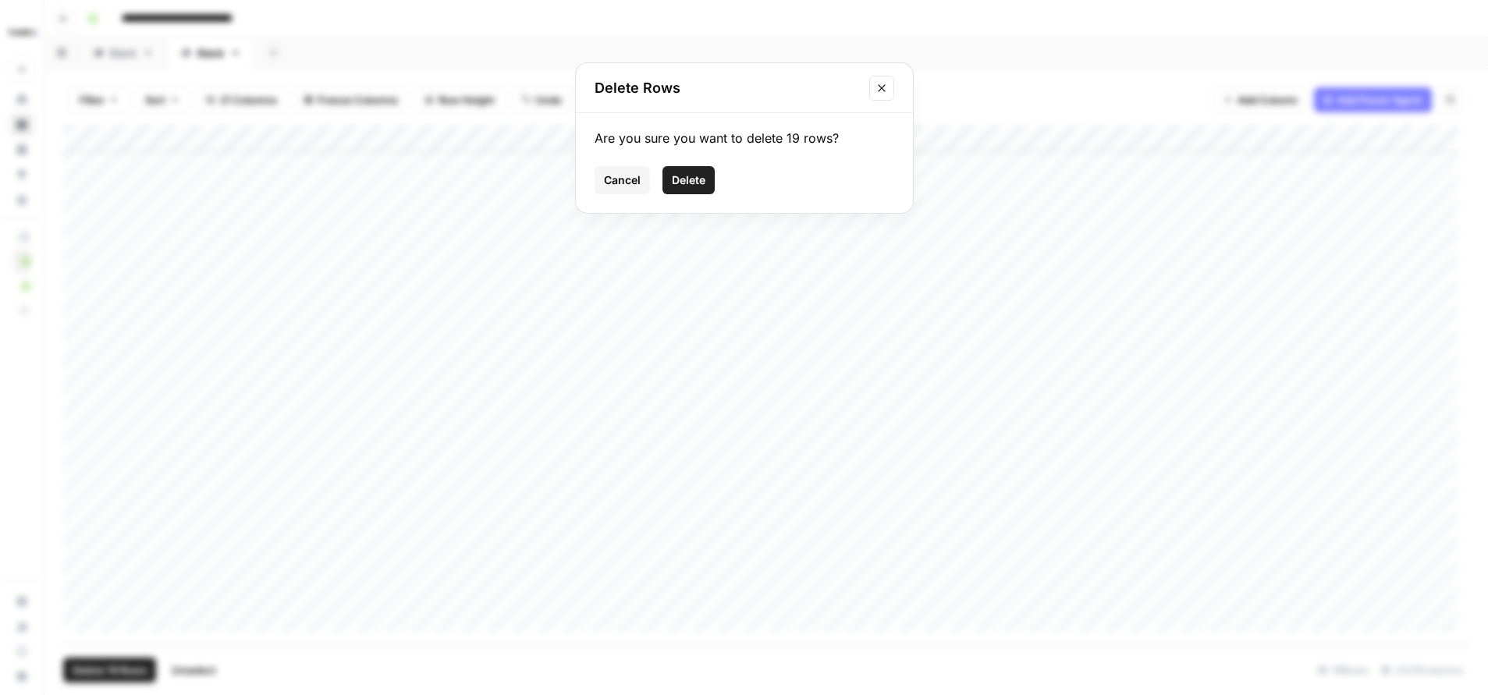
click at [675, 176] on span "Delete" at bounding box center [689, 180] width 34 height 16
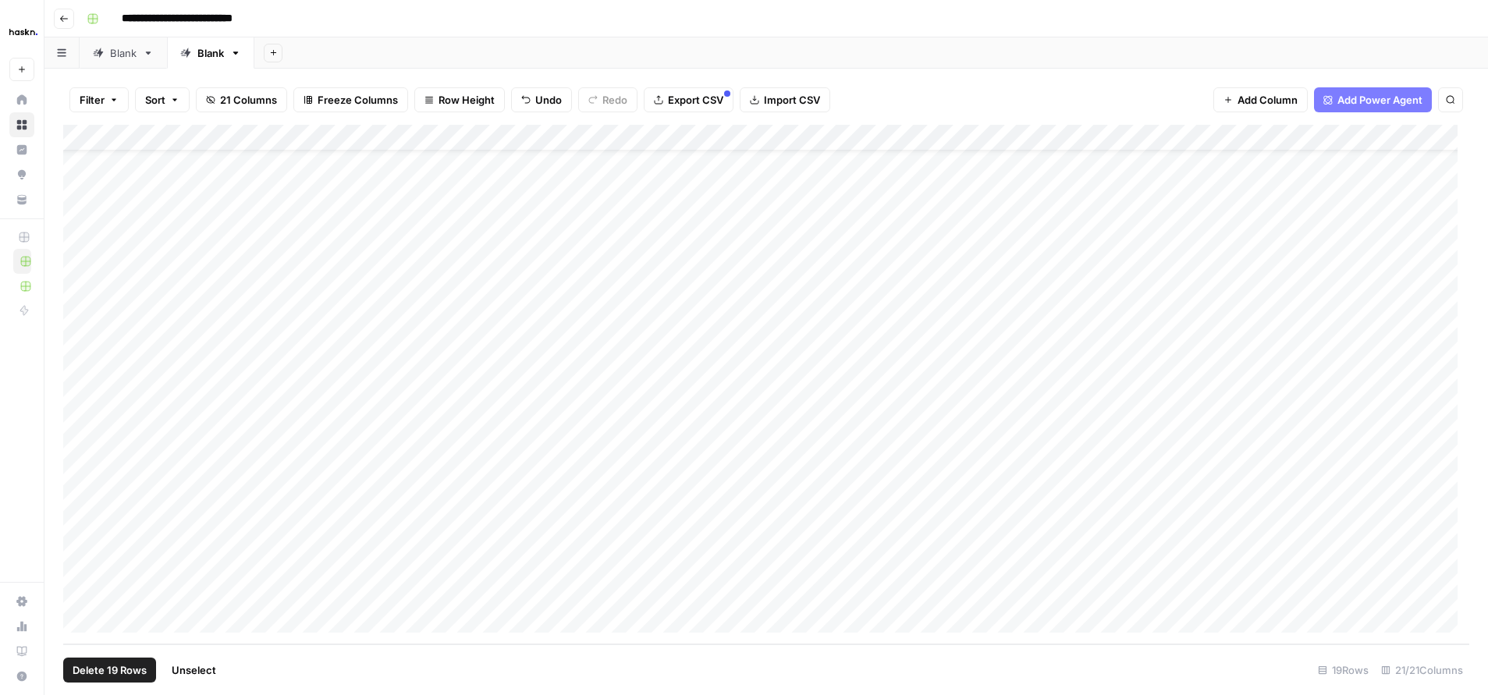
scroll to position [0, 0]
click at [191, 542] on span "Add 10 Rows" at bounding box center [193, 671] width 62 height 16
click at [207, 542] on span "Add 10 Rows" at bounding box center [193, 671] width 62 height 16
click at [205, 542] on button "Add 10 Rows" at bounding box center [186, 670] width 95 height 25
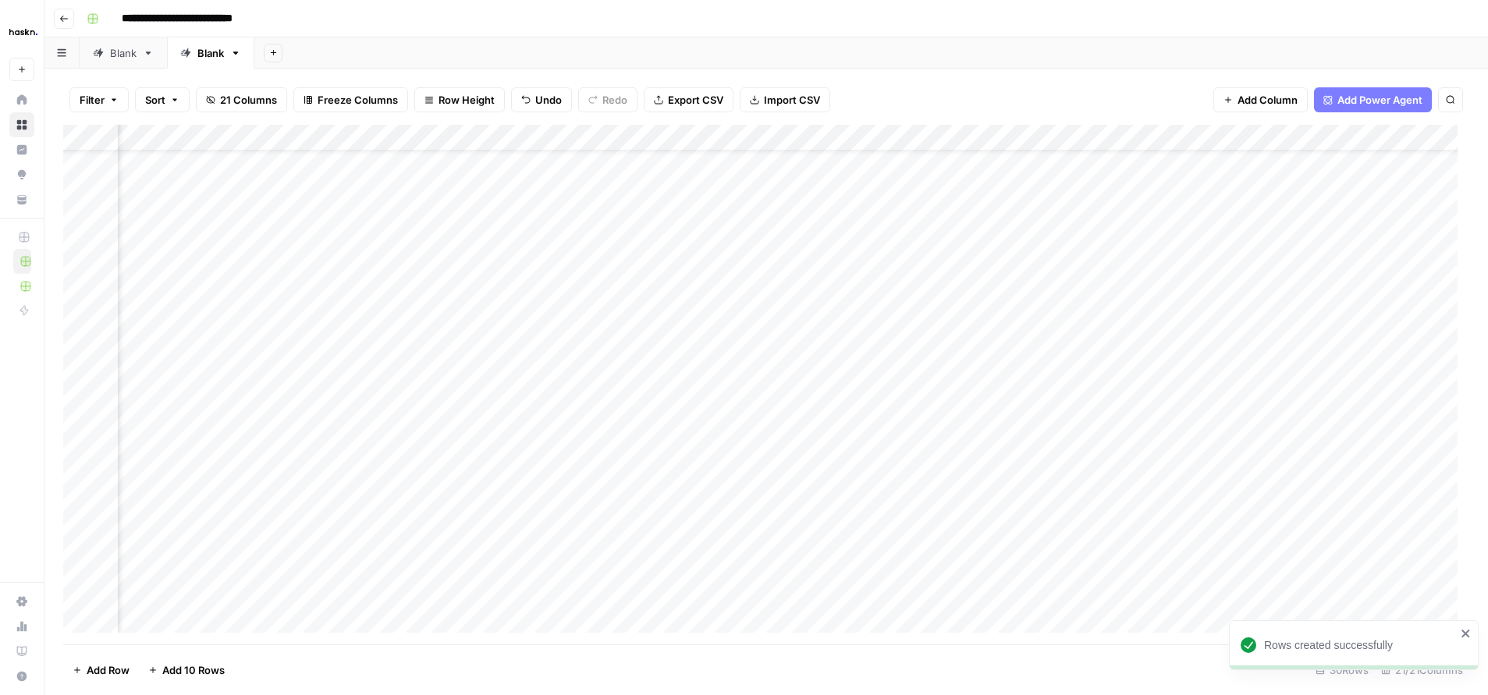
scroll to position [0, 79]
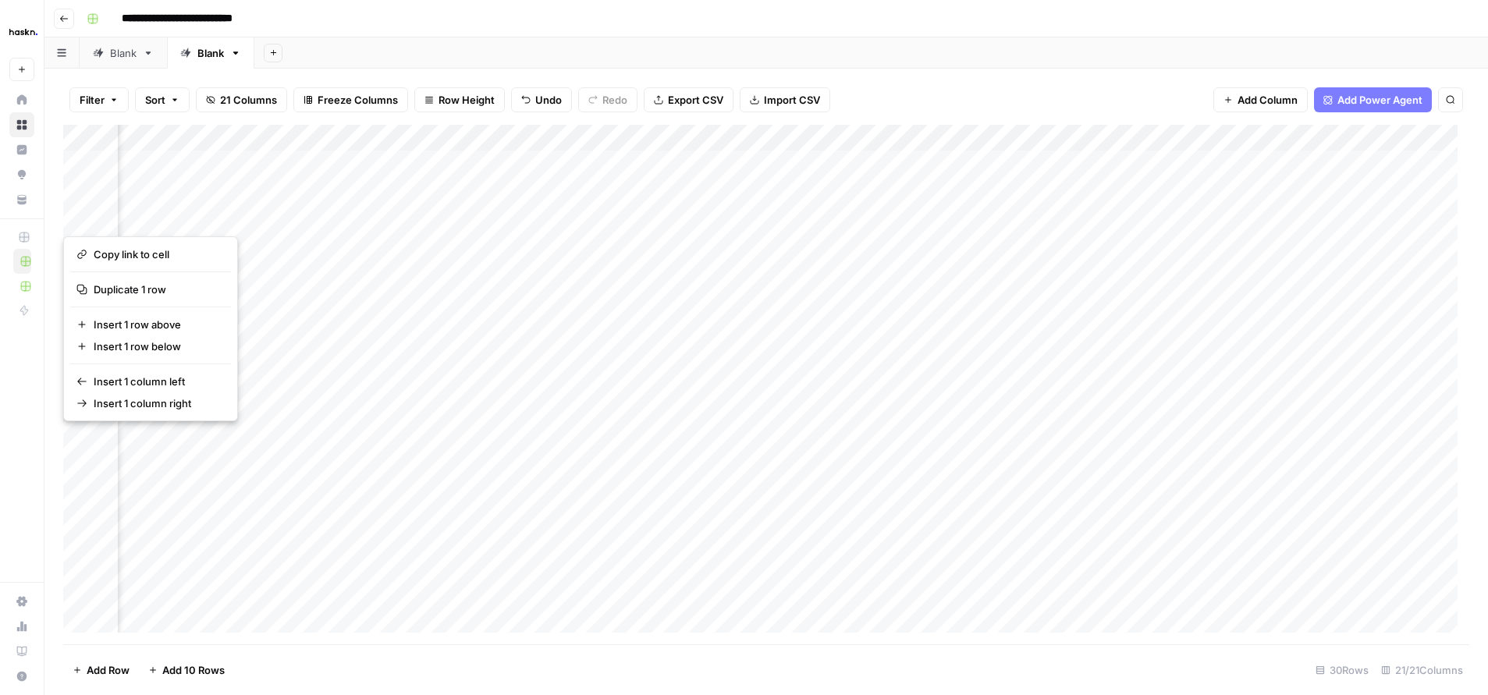
click at [681, 162] on div "Add Column" at bounding box center [766, 385] width 1406 height 520
click at [677, 220] on div "Add Column" at bounding box center [766, 385] width 1406 height 520
click at [677, 160] on div "Add Column" at bounding box center [766, 385] width 1406 height 520
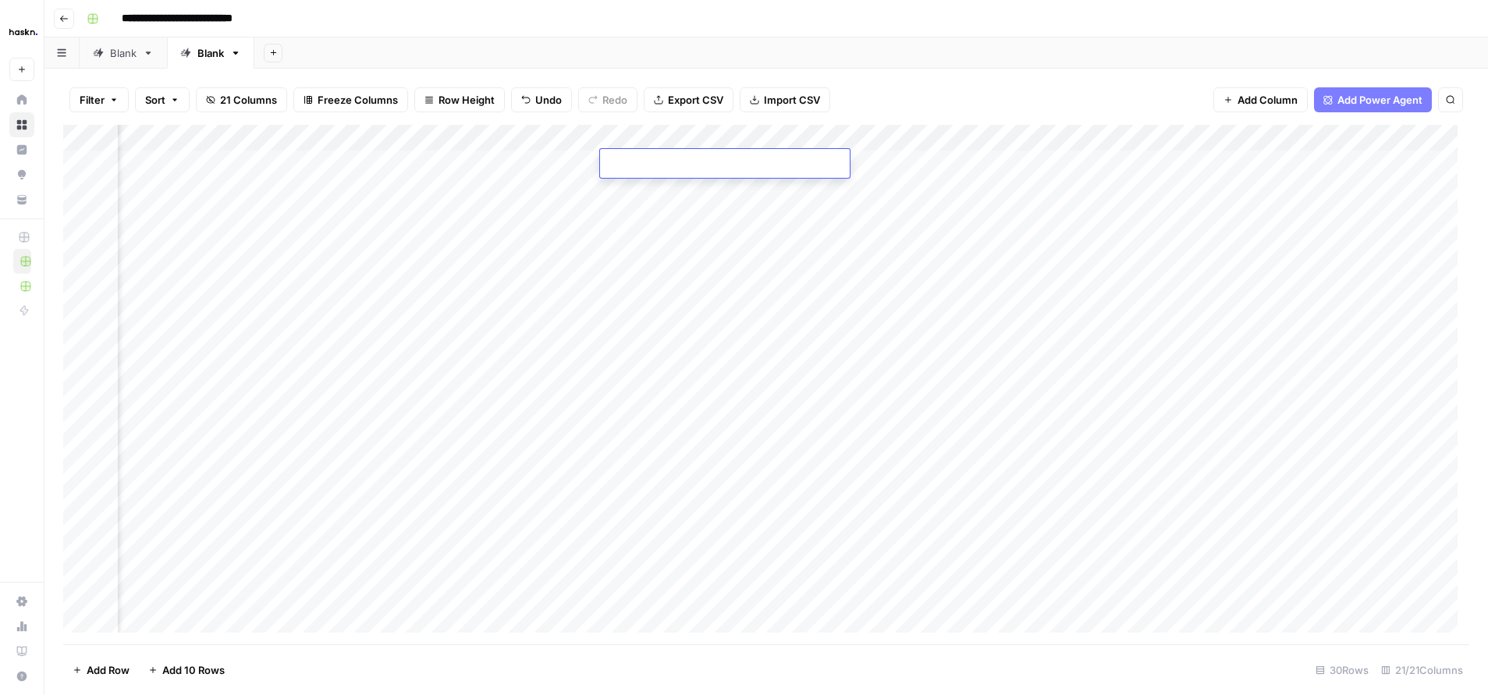
click at [691, 199] on div "Add Column" at bounding box center [766, 385] width 1406 height 520
drag, startPoint x: 676, startPoint y: 155, endPoint x: 705, endPoint y: 586, distance: 431.7
click at [705, 542] on div "Add Column" at bounding box center [766, 385] width 1406 height 520
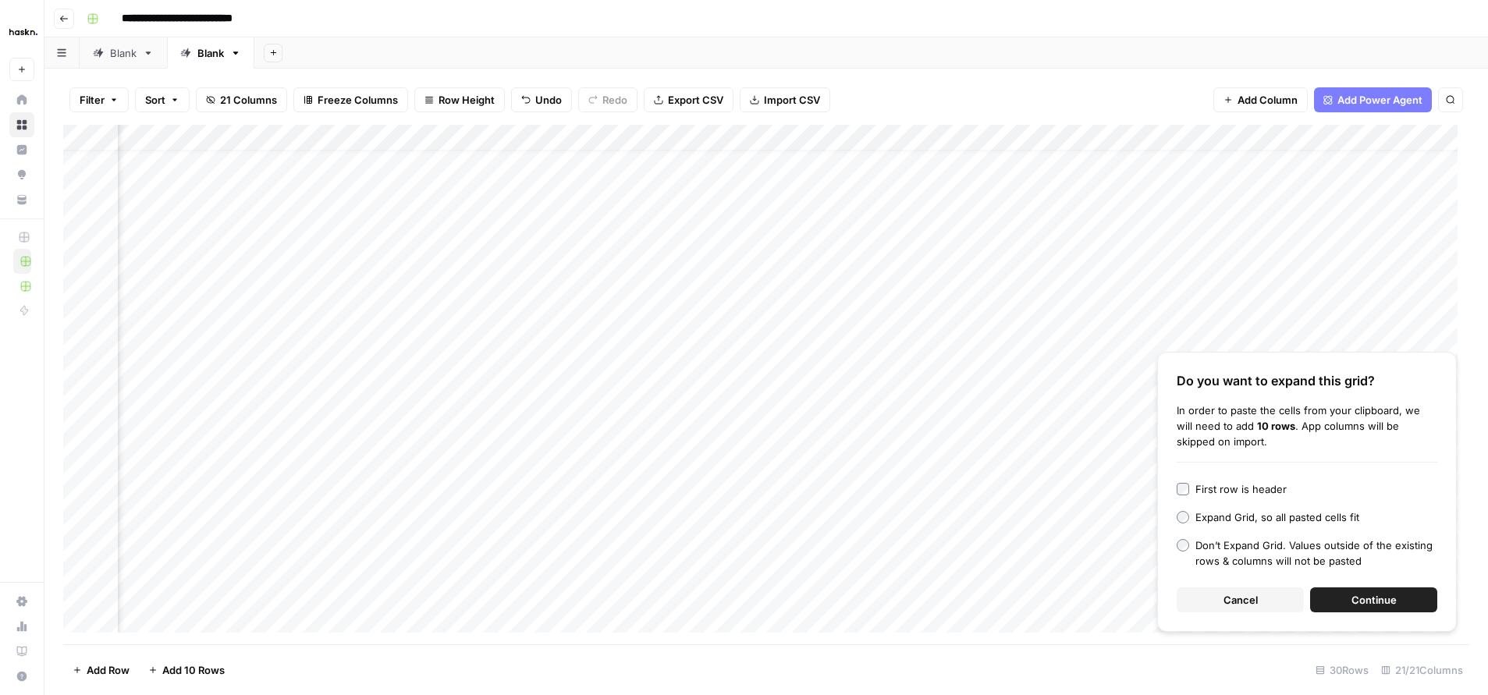
click at [1198, 542] on button "Continue" at bounding box center [1373, 600] width 127 height 25
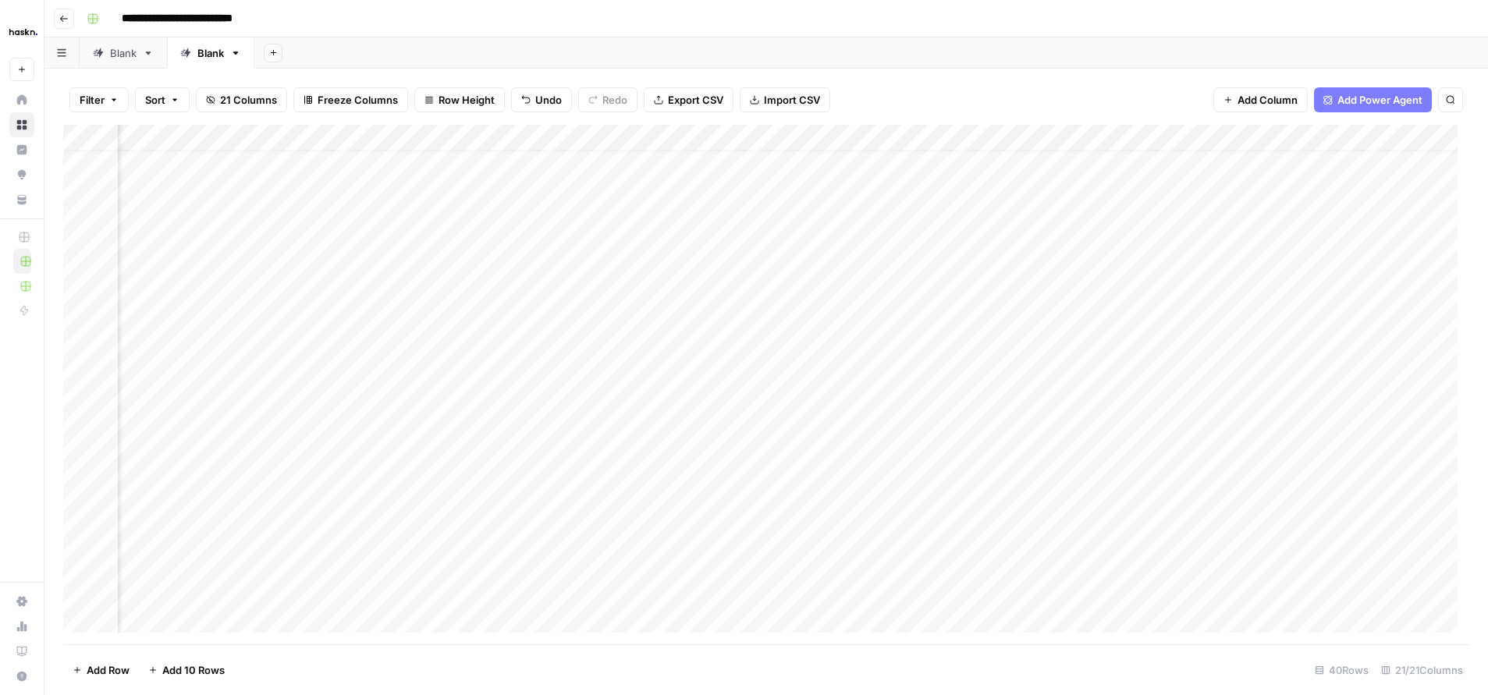
scroll to position [0, 79]
click at [891, 470] on div "Add Column" at bounding box center [766, 385] width 1406 height 520
click at [187, 542] on span "Add 10 Rows" at bounding box center [193, 671] width 62 height 16
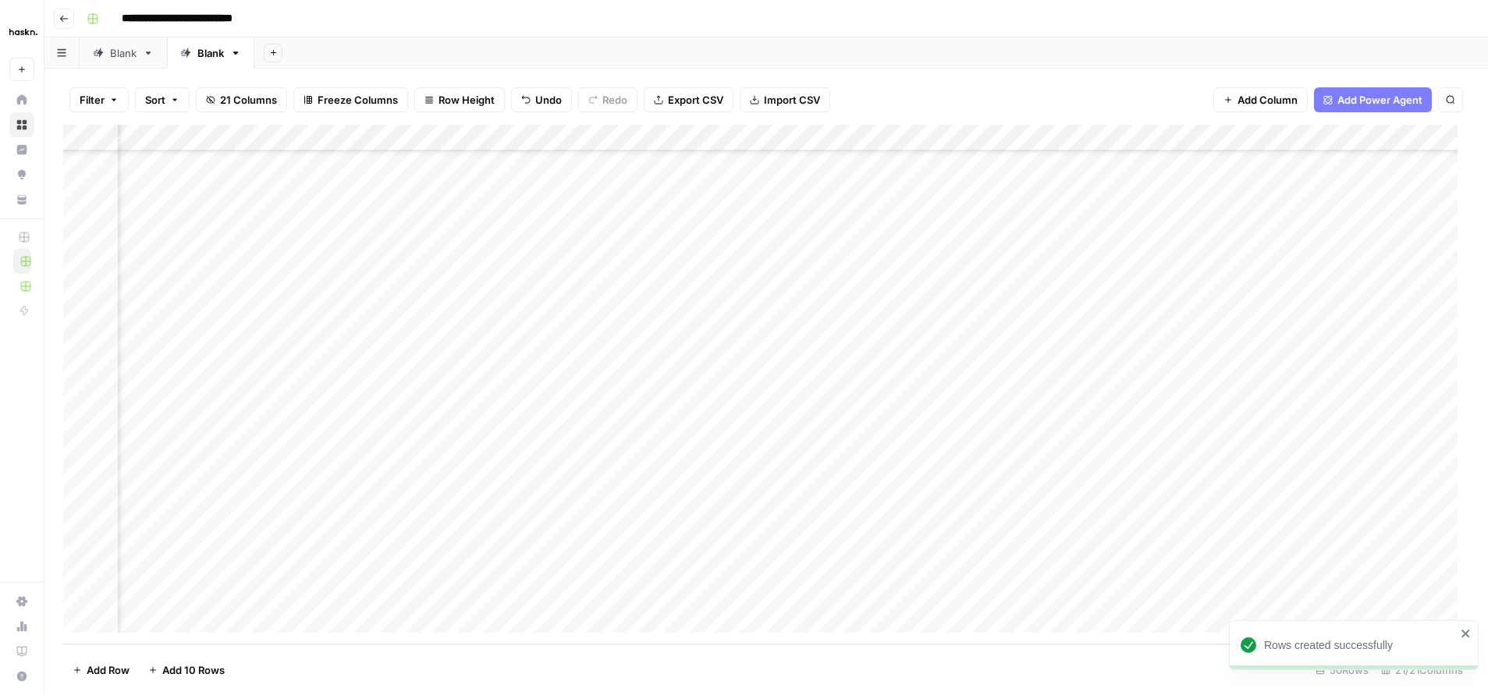
click at [184, 542] on span "Add 10 Rows" at bounding box center [193, 671] width 62 height 16
click at [190, 542] on span "Add 10 Rows" at bounding box center [193, 671] width 62 height 16
drag, startPoint x: 661, startPoint y: 369, endPoint x: 671, endPoint y: 592, distance: 223.4
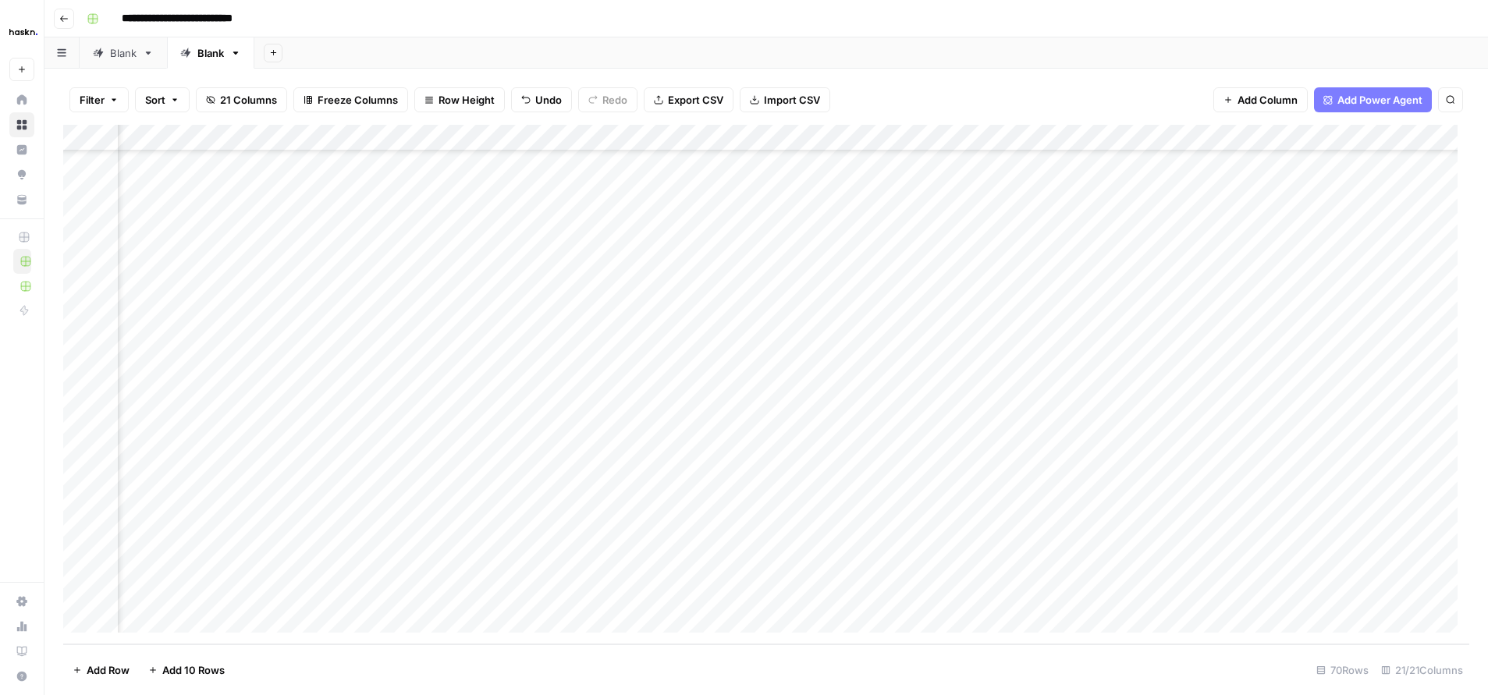
click at [671, 542] on div "Add Column" at bounding box center [766, 385] width 1406 height 520
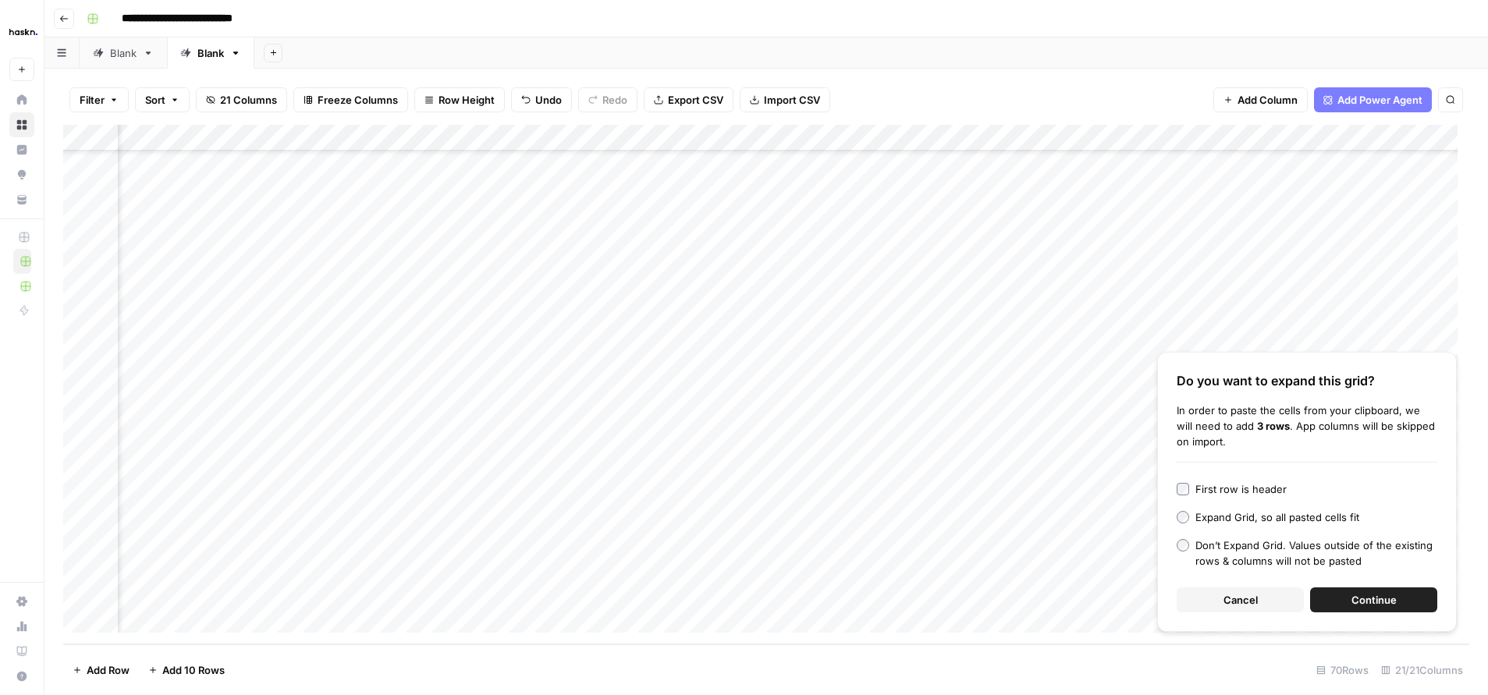
click at [1198, 542] on span "Continue" at bounding box center [1374, 600] width 45 height 16
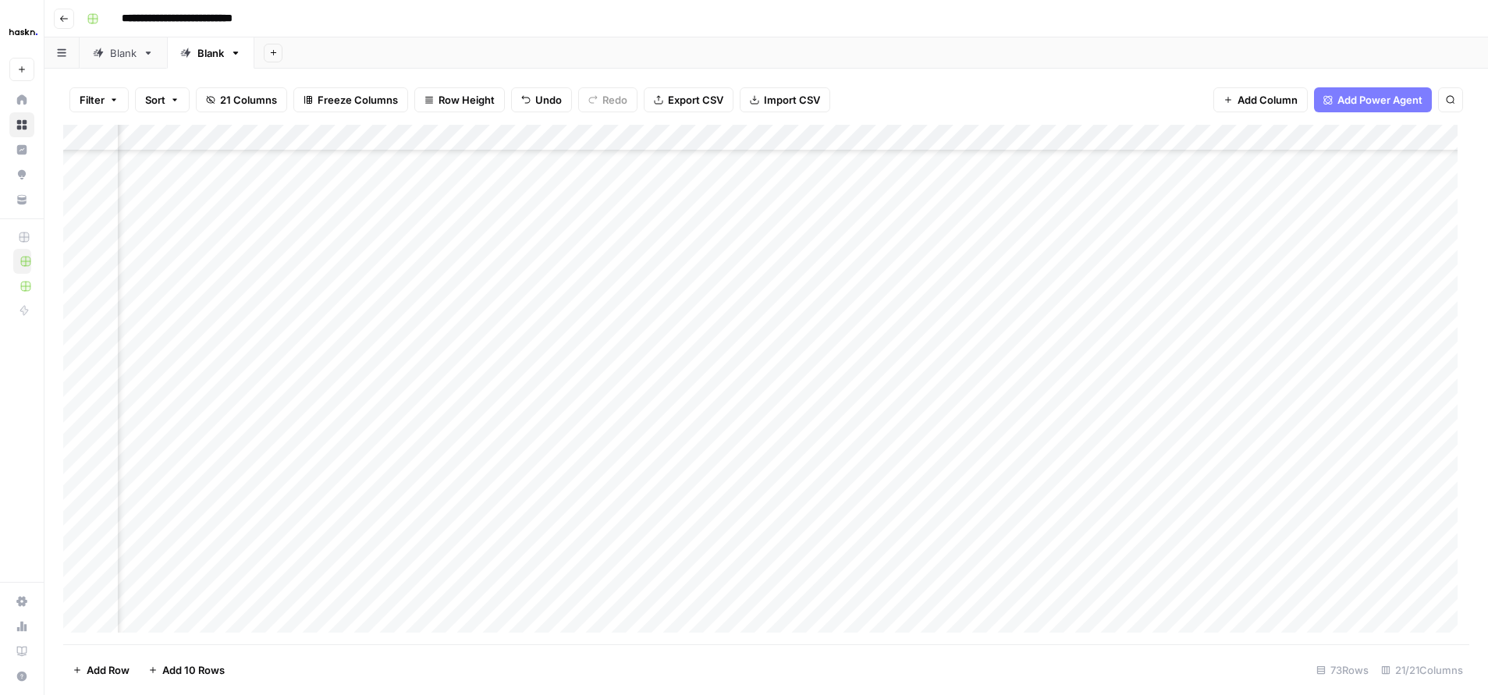
scroll to position [856, 79]
click at [834, 448] on div "Add Column" at bounding box center [766, 385] width 1406 height 520
drag, startPoint x: 447, startPoint y: 165, endPoint x: 436, endPoint y: 739, distance: 573.7
click at [436, 542] on html "**********" at bounding box center [744, 347] width 1488 height 695
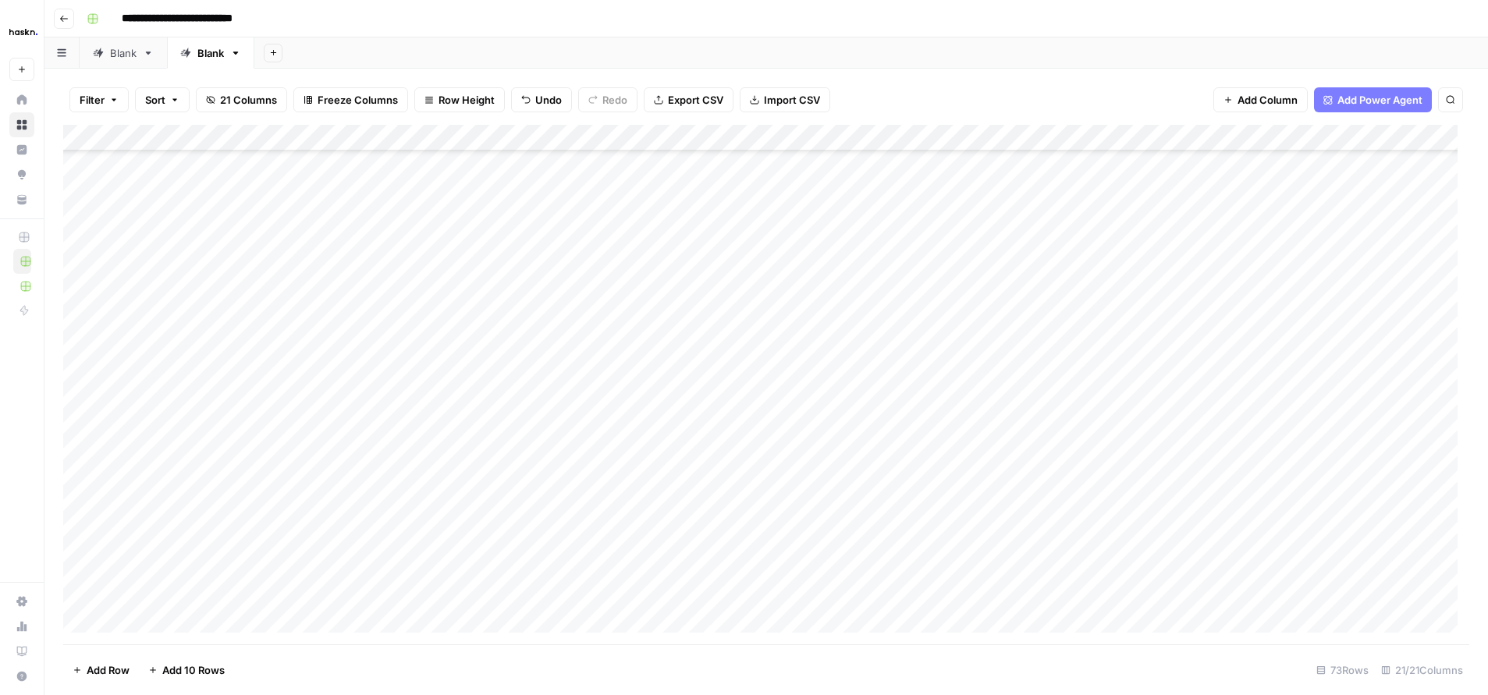
scroll to position [858, 0]
click at [475, 375] on div "Add Column" at bounding box center [766, 385] width 1406 height 520
drag, startPoint x: 467, startPoint y: 364, endPoint x: 487, endPoint y: 589, distance: 225.7
click at [487, 542] on div "Add Column" at bounding box center [766, 385] width 1406 height 520
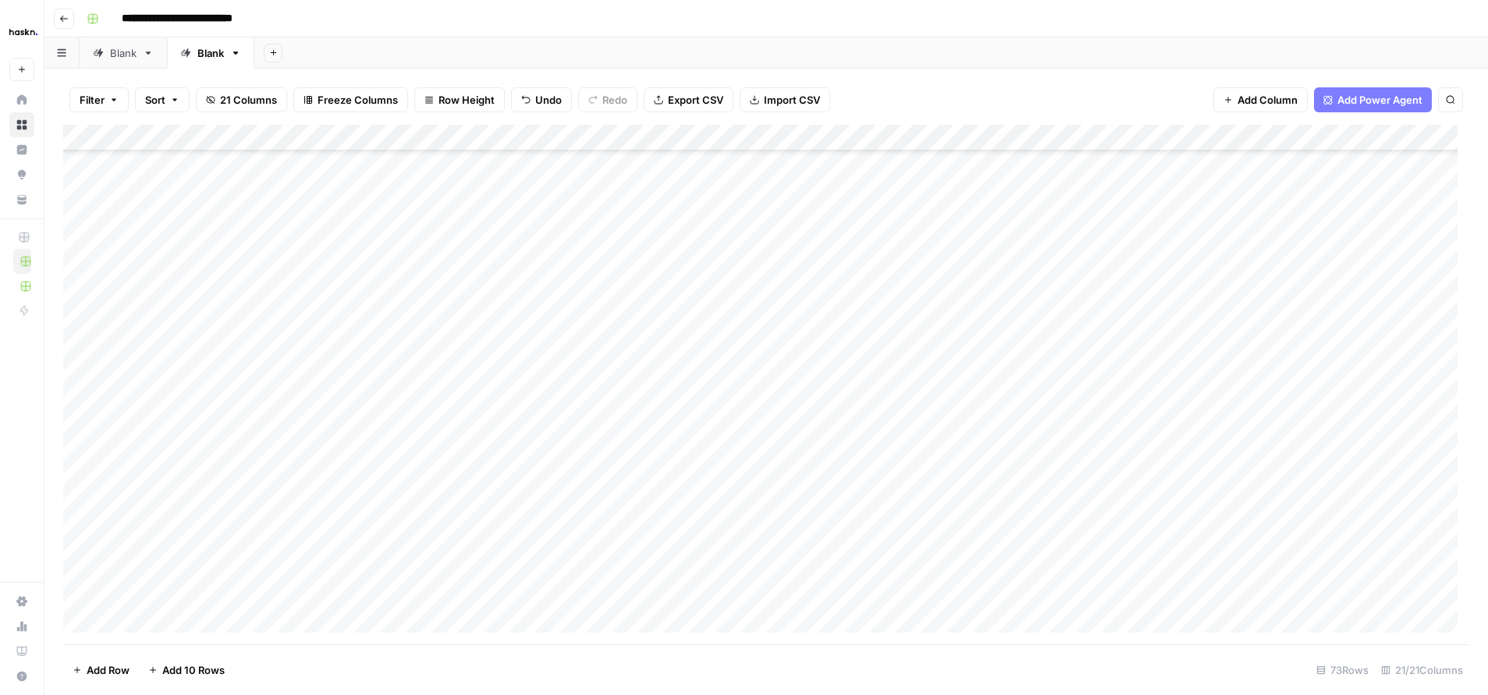
scroll to position [535, 0]
drag, startPoint x: 204, startPoint y: 162, endPoint x: 190, endPoint y: 595, distance: 433.3
click at [190, 542] on div "Add Column" at bounding box center [766, 385] width 1406 height 520
drag, startPoint x: 176, startPoint y: 207, endPoint x: 189, endPoint y: 588, distance: 381.8
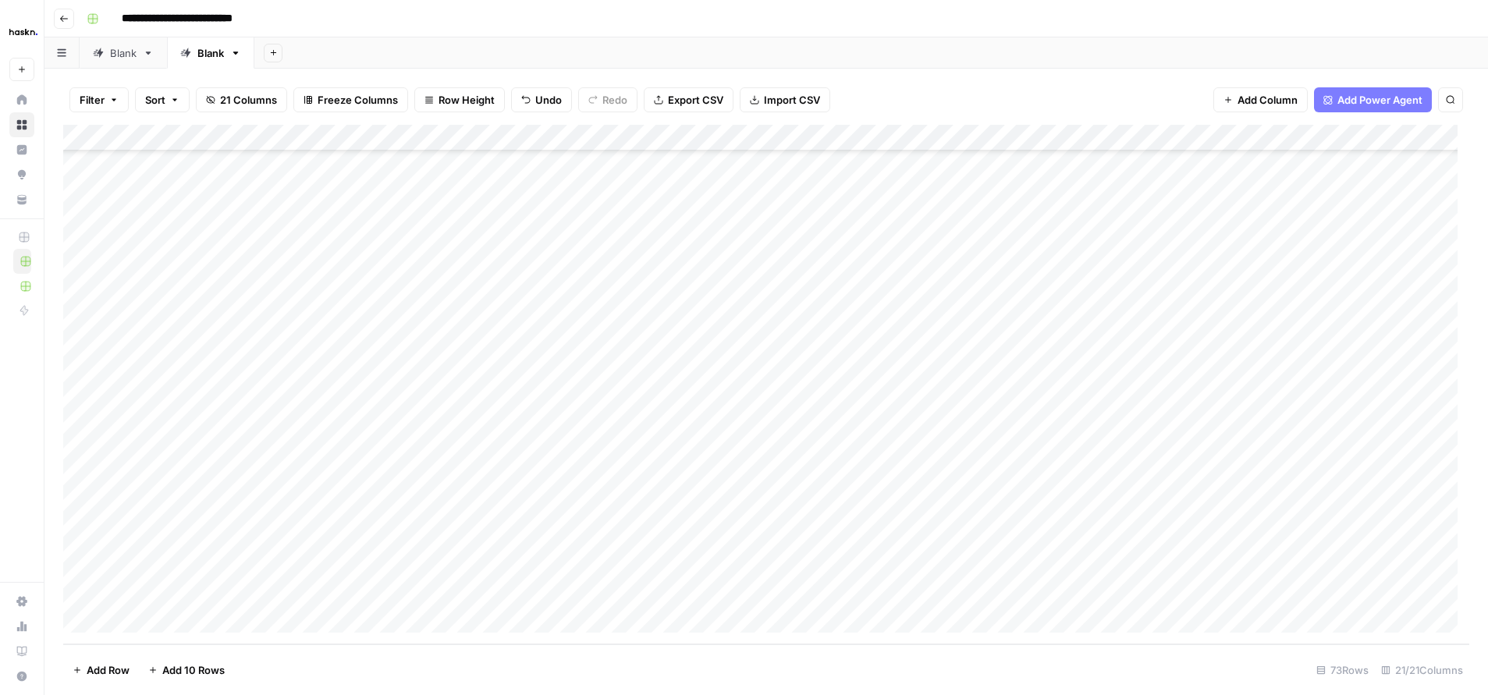
click at [189, 542] on div "Add Column" at bounding box center [766, 385] width 1406 height 520
drag, startPoint x: 951, startPoint y: 160, endPoint x: 1117, endPoint y: 686, distance: 551.6
click at [1117, 542] on div "Filter Sort 21 Columns Freeze Columns Row Height Undo Redo Export CSV Import CS…" at bounding box center [766, 382] width 1444 height 627
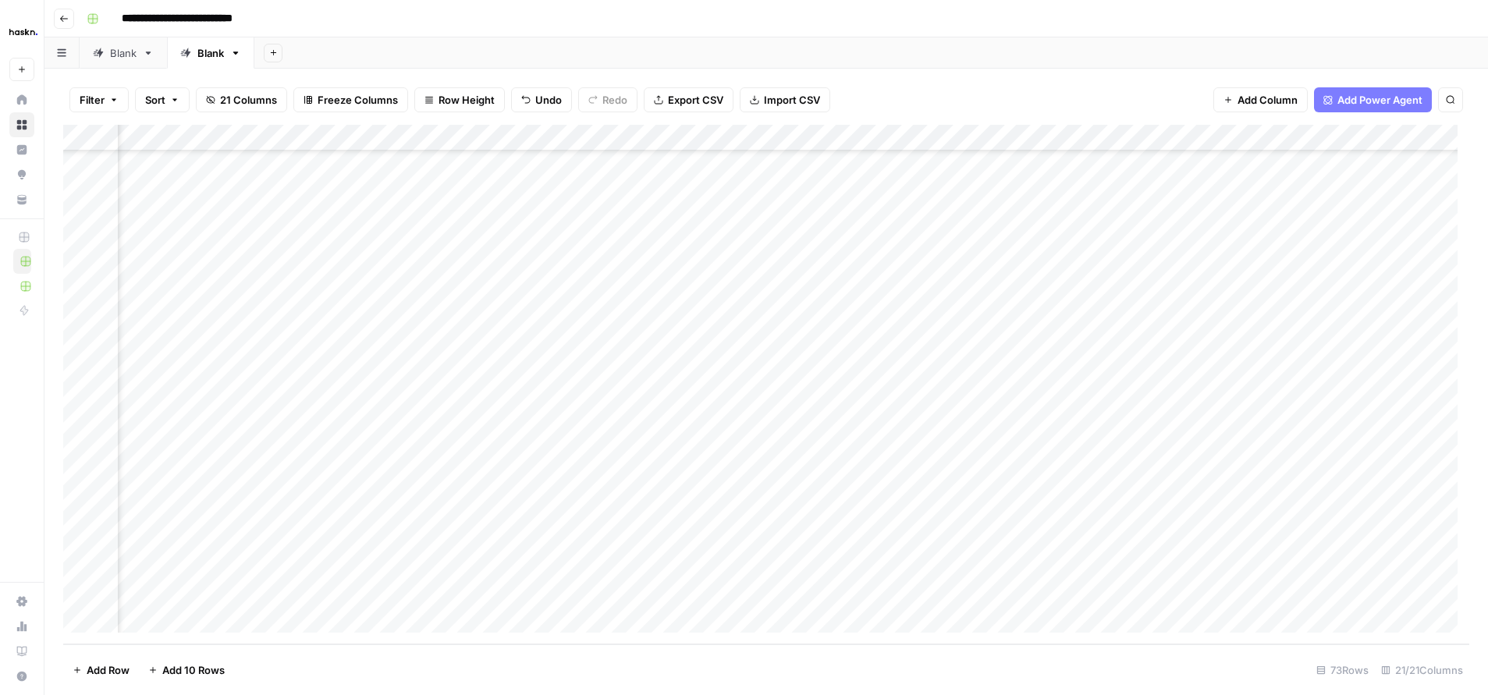
drag, startPoint x: 964, startPoint y: 299, endPoint x: 1096, endPoint y: 588, distance: 317.8
click at [1096, 542] on div "Add Column" at bounding box center [766, 385] width 1406 height 520
click at [896, 137] on div "Add Column" at bounding box center [766, 385] width 1406 height 520
click at [915, 180] on span "All Rows" at bounding box center [952, 174] width 98 height 16
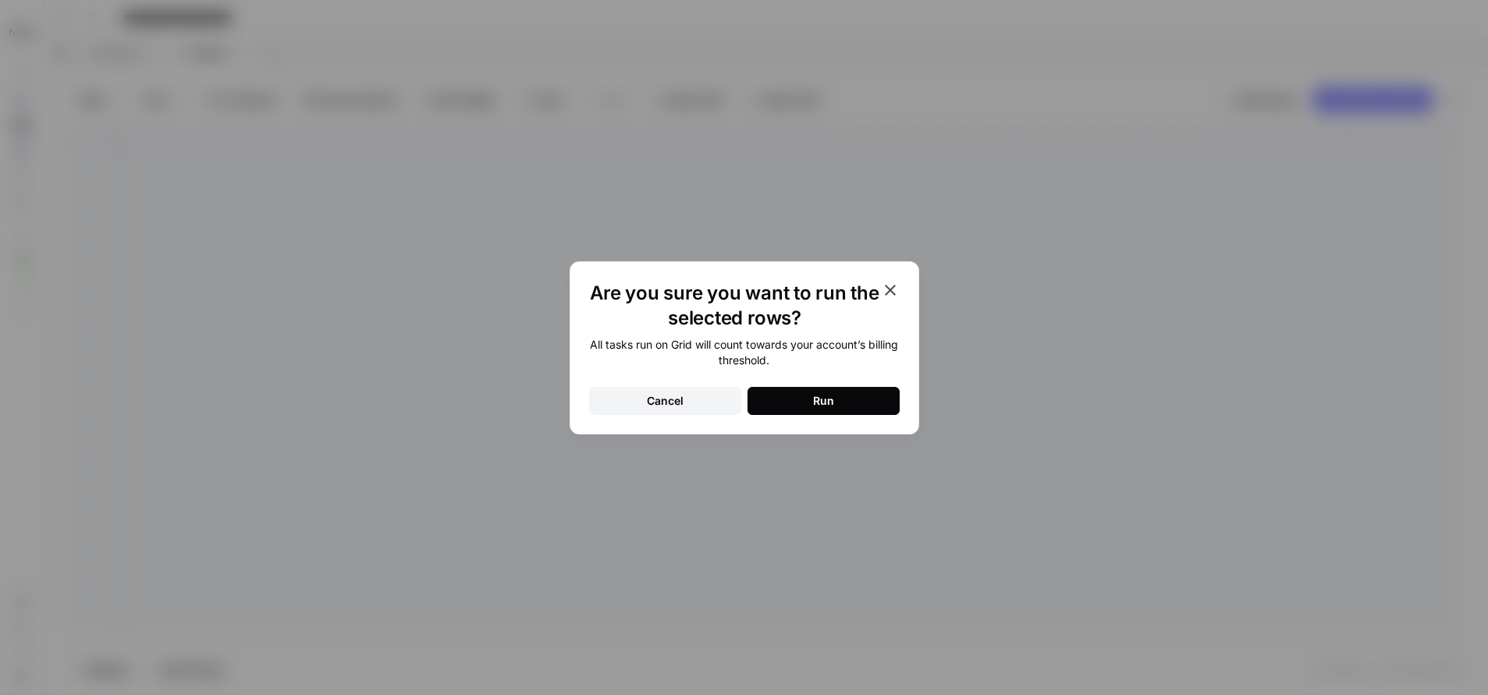
click at [822, 406] on div "Run" at bounding box center [823, 401] width 21 height 16
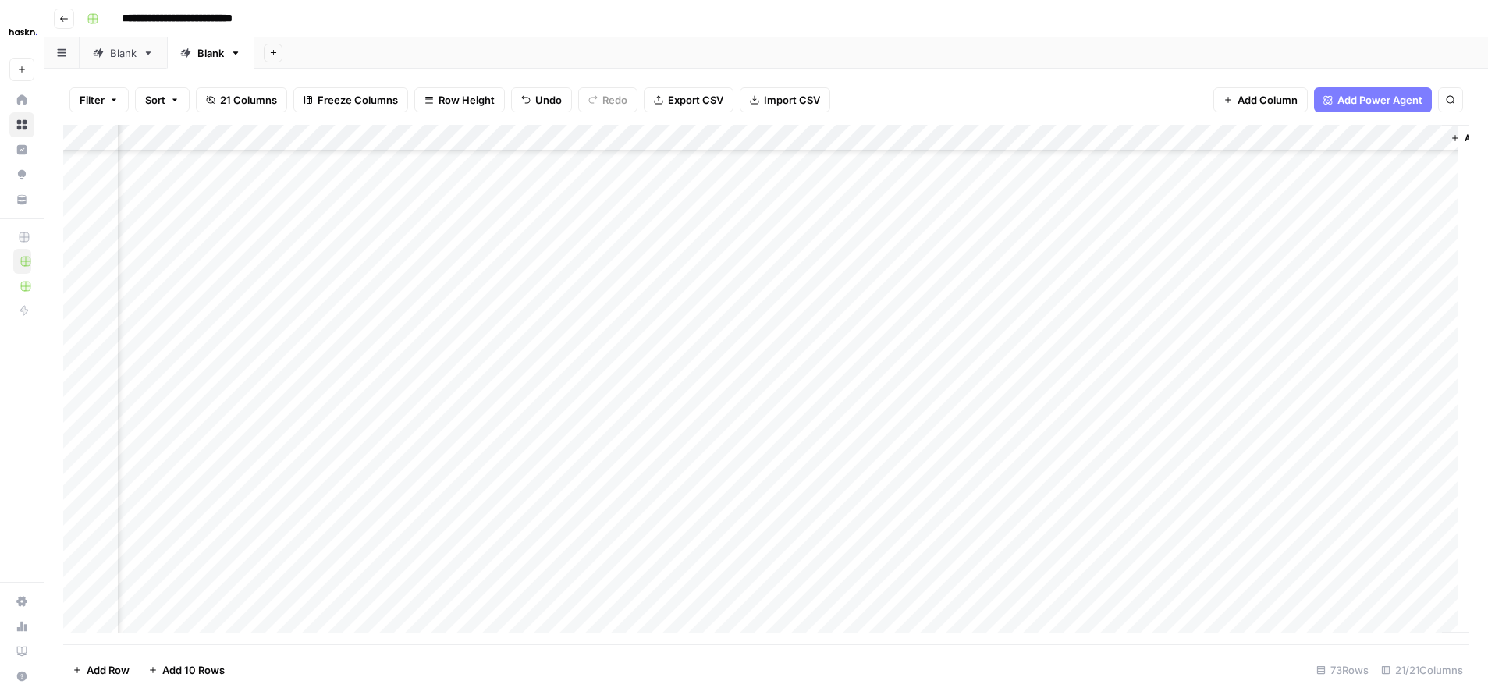
scroll to position [528, 1626]
drag, startPoint x: 789, startPoint y: 160, endPoint x: 975, endPoint y: 545, distance: 427.2
click at [975, 542] on div "Add Column" at bounding box center [766, 385] width 1406 height 520
click at [1069, 189] on div "Add Column" at bounding box center [766, 385] width 1406 height 520
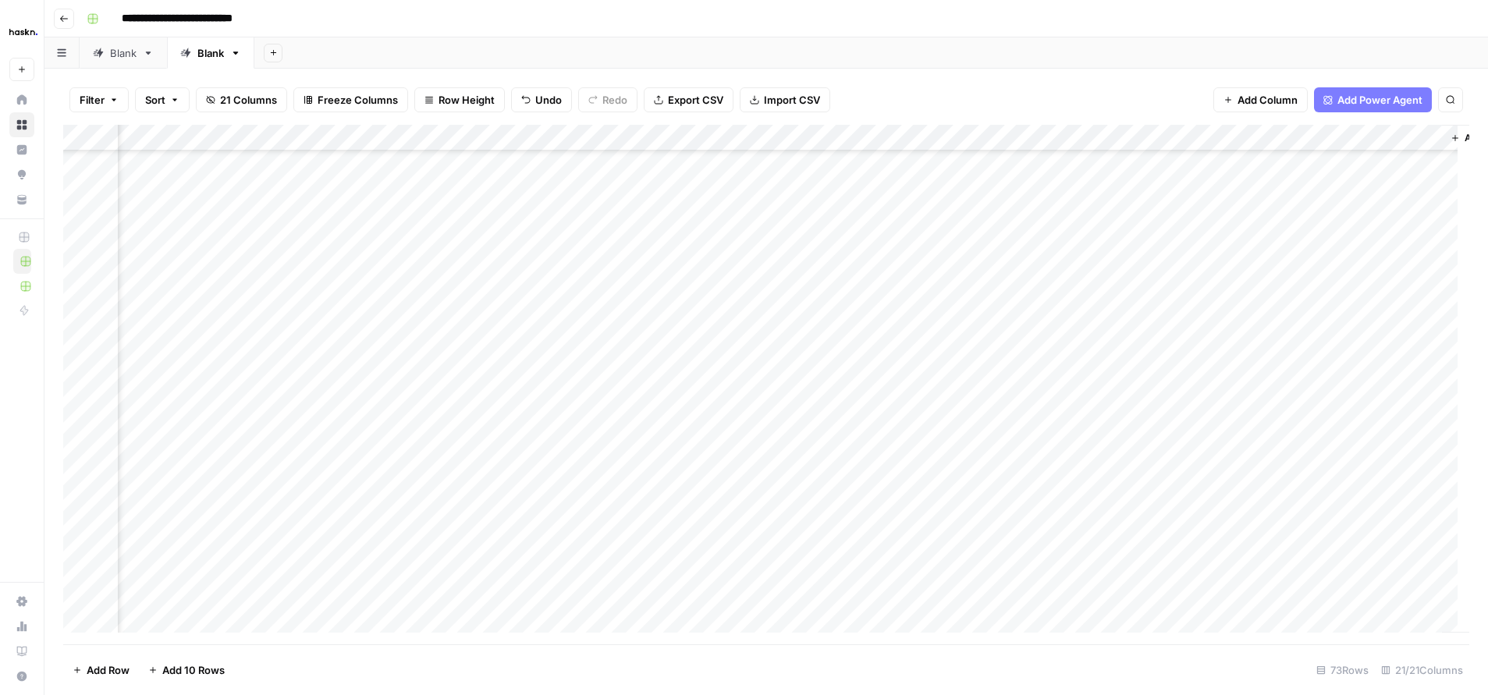
scroll to position [390, 1626]
drag, startPoint x: 806, startPoint y: 161, endPoint x: 943, endPoint y: 596, distance: 456.6
click at [943, 542] on div "Add Column" at bounding box center [766, 385] width 1406 height 520
drag, startPoint x: 802, startPoint y: 460, endPoint x: 940, endPoint y: 619, distance: 210.2
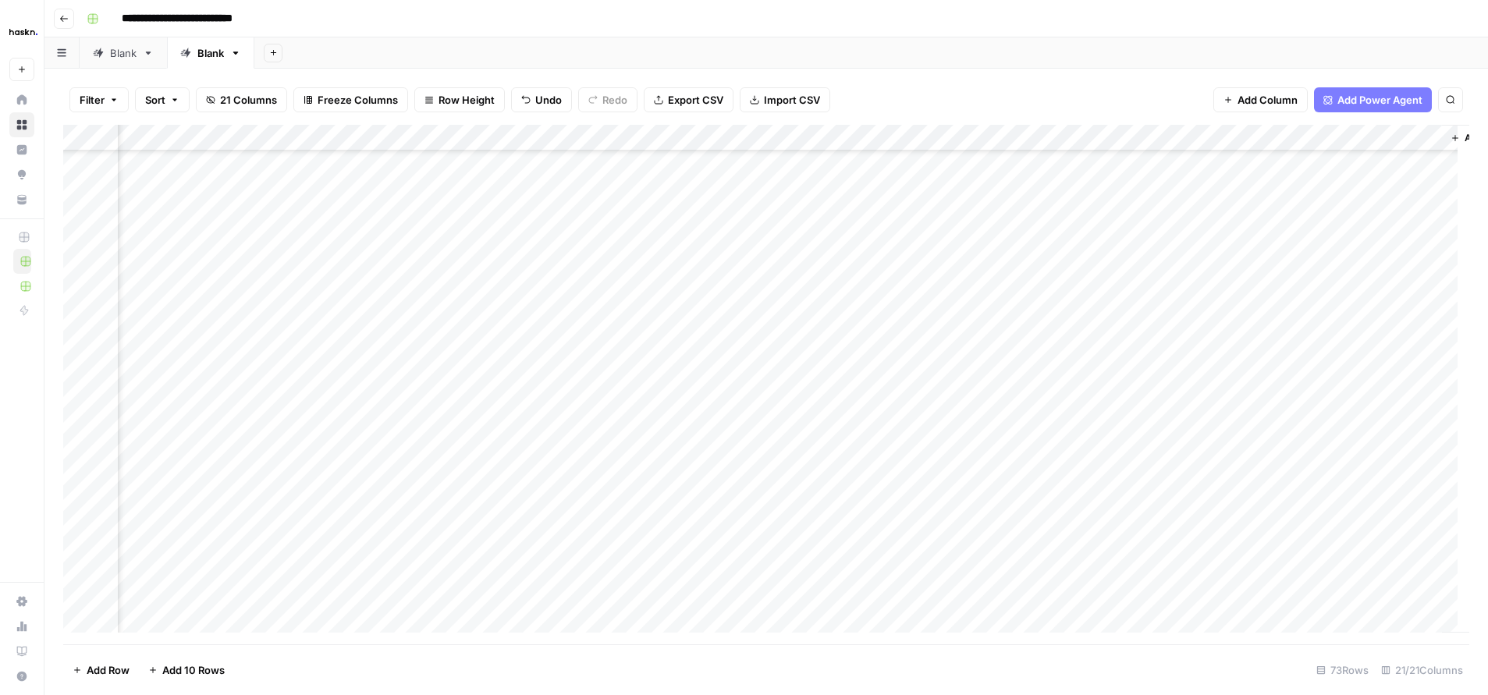
click at [940, 542] on div "Add Column" at bounding box center [766, 385] width 1406 height 520
click at [814, 499] on div "Add Column" at bounding box center [766, 385] width 1406 height 520
drag, startPoint x: 812, startPoint y: 496, endPoint x: 915, endPoint y: 489, distance: 104.0
click at [915, 489] on div "Add Column" at bounding box center [766, 385] width 1406 height 520
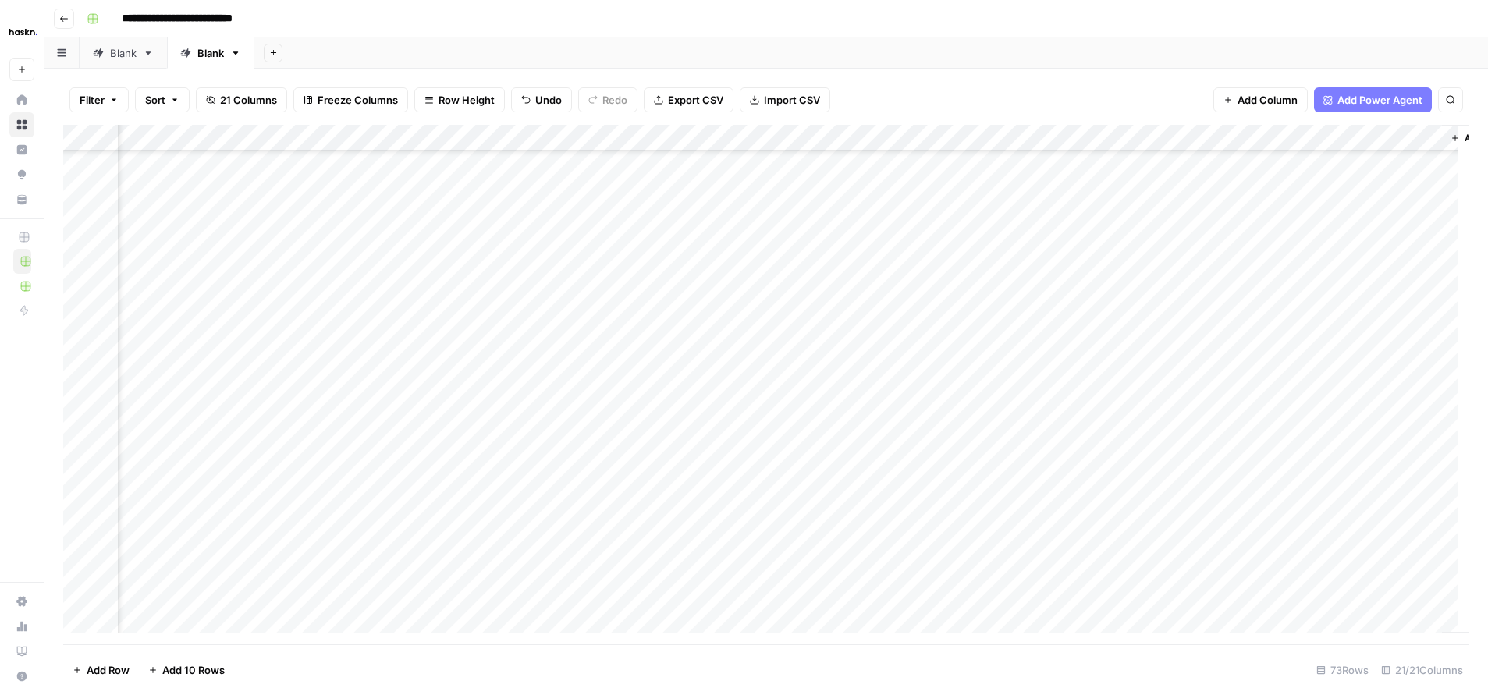
scroll to position [1480, 1626]
drag, startPoint x: 775, startPoint y: 360, endPoint x: 959, endPoint y: 512, distance: 238.9
click at [959, 512] on div "Add Column" at bounding box center [766, 385] width 1406 height 520
drag, startPoint x: 793, startPoint y: 563, endPoint x: 936, endPoint y: 586, distance: 145.5
click at [936, 542] on div "Add Column" at bounding box center [766, 385] width 1406 height 520
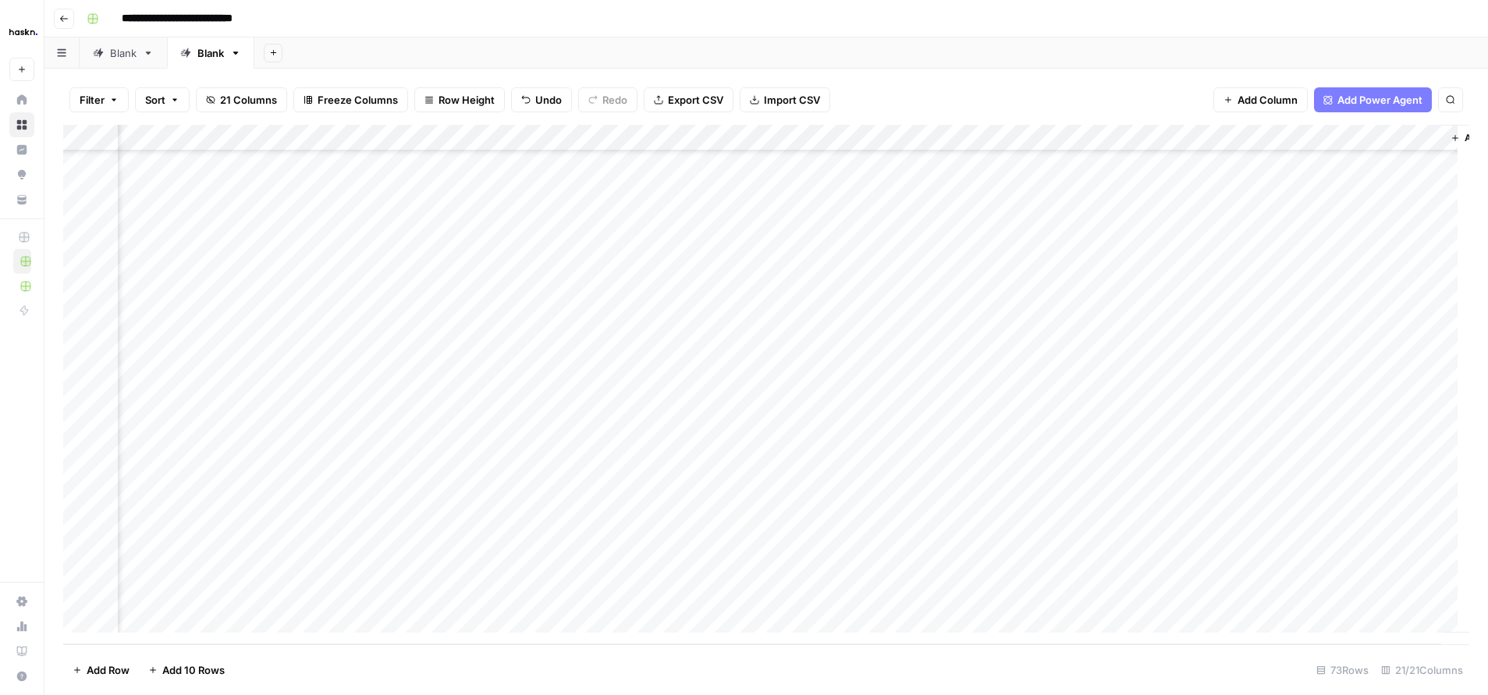
click at [674, 541] on div "Add Column" at bounding box center [766, 385] width 1406 height 520
click at [724, 538] on div "Add Column" at bounding box center [766, 385] width 1406 height 520
drag, startPoint x: 737, startPoint y: 538, endPoint x: 858, endPoint y: 534, distance: 121.0
click at [858, 534] on div "Add Column" at bounding box center [766, 385] width 1406 height 520
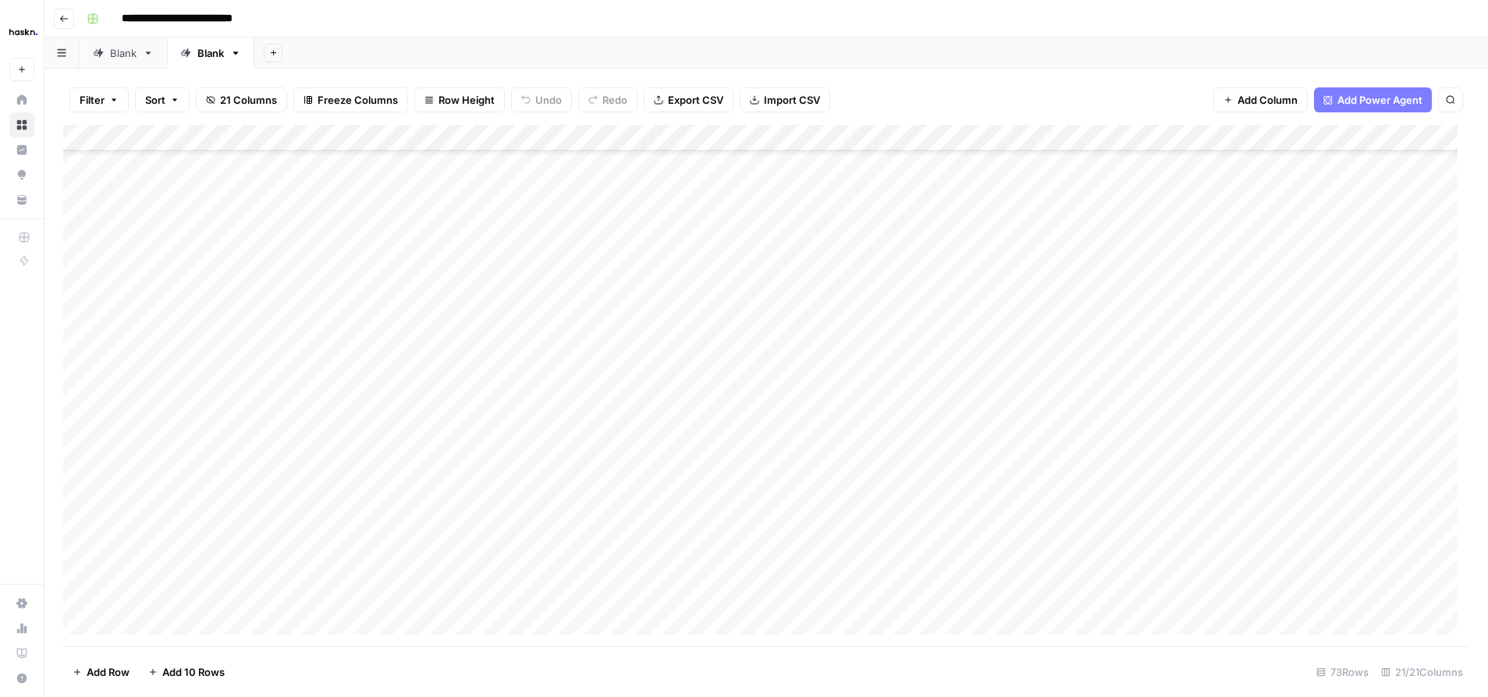
scroll to position [1479, 0]
click at [211, 618] on div "Add Column" at bounding box center [766, 385] width 1406 height 521
click at [704, 593] on div "Add Column" at bounding box center [766, 385] width 1406 height 521
click at [434, 588] on div "Add Column" at bounding box center [766, 385] width 1406 height 521
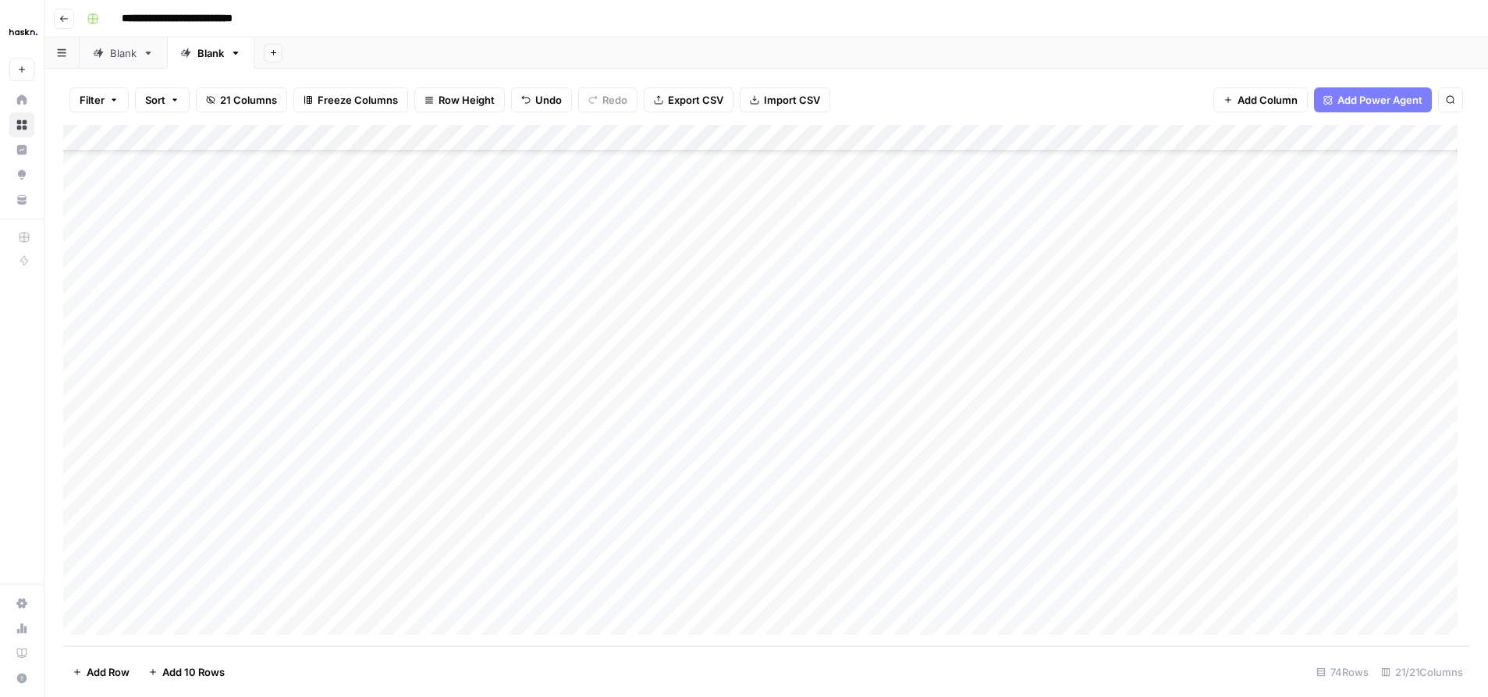
click at [165, 594] on div "Add Column" at bounding box center [766, 385] width 1406 height 521
drag, startPoint x: 253, startPoint y: 595, endPoint x: 361, endPoint y: 600, distance: 107.8
click at [361, 600] on div "Add Column" at bounding box center [766, 385] width 1406 height 521
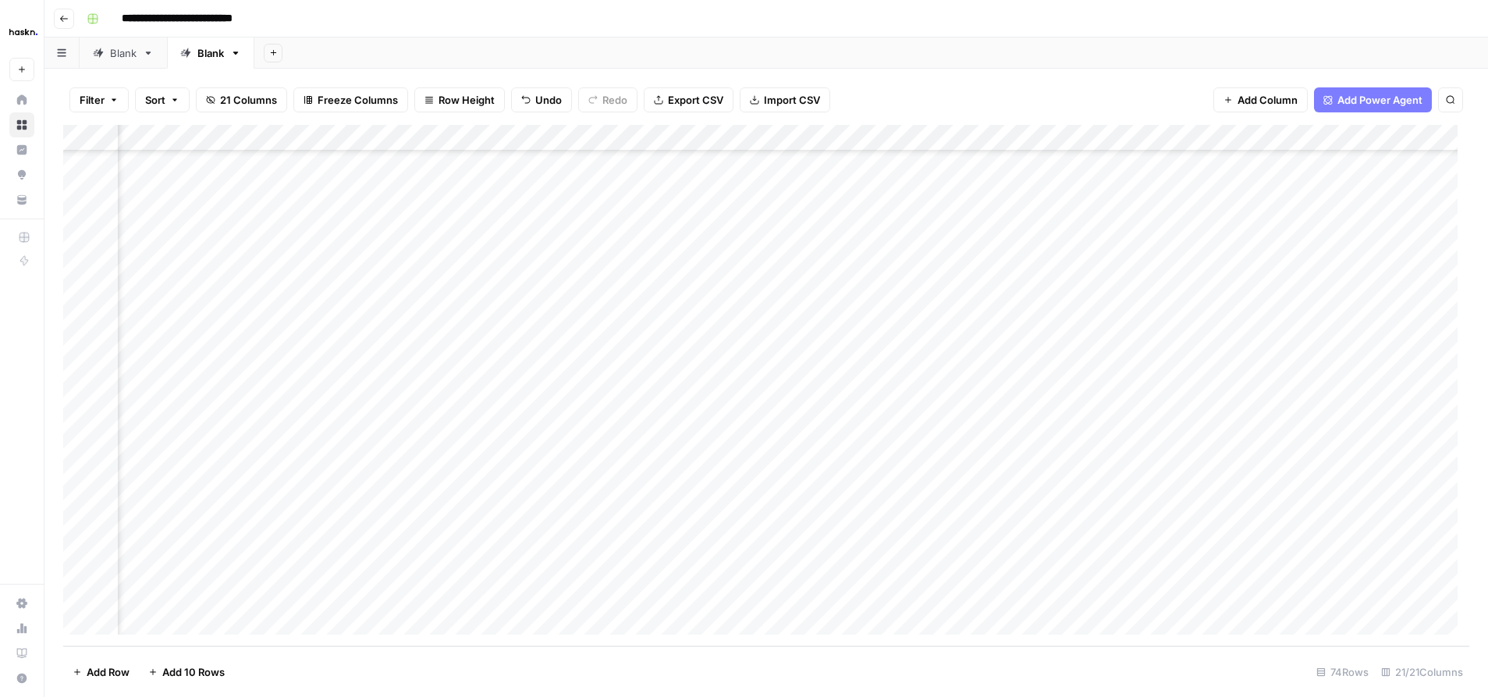
click at [808, 596] on div "Add Column" at bounding box center [766, 385] width 1406 height 521
click at [1059, 595] on div "Add Column" at bounding box center [766, 385] width 1406 height 521
click at [1062, 592] on div "Add Column" at bounding box center [766, 385] width 1406 height 521
click at [1304, 592] on div "Add Column" at bounding box center [766, 385] width 1406 height 521
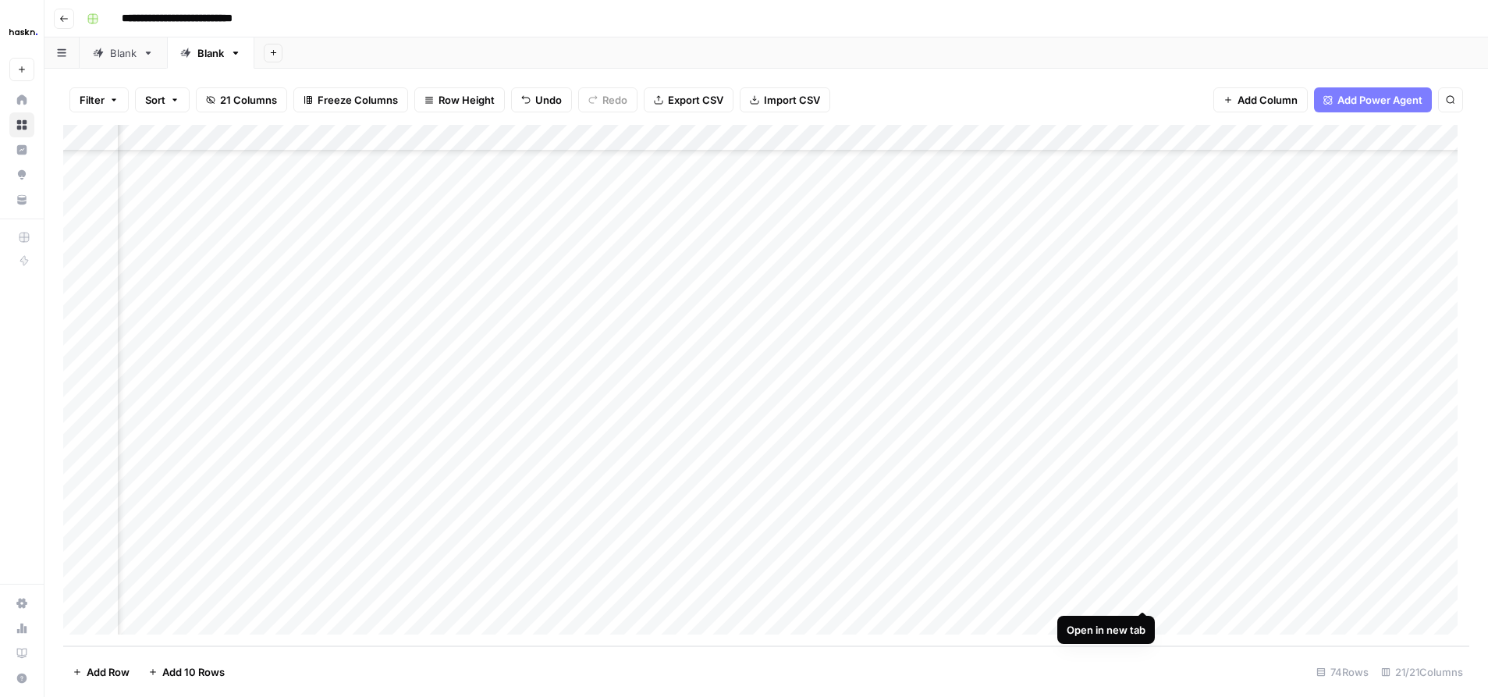
click at [1143, 594] on div "Add Column" at bounding box center [766, 385] width 1406 height 521
click at [133, 617] on div "Add Column" at bounding box center [766, 385] width 1406 height 521
click at [472, 562] on div "Add Column" at bounding box center [766, 385] width 1406 height 521
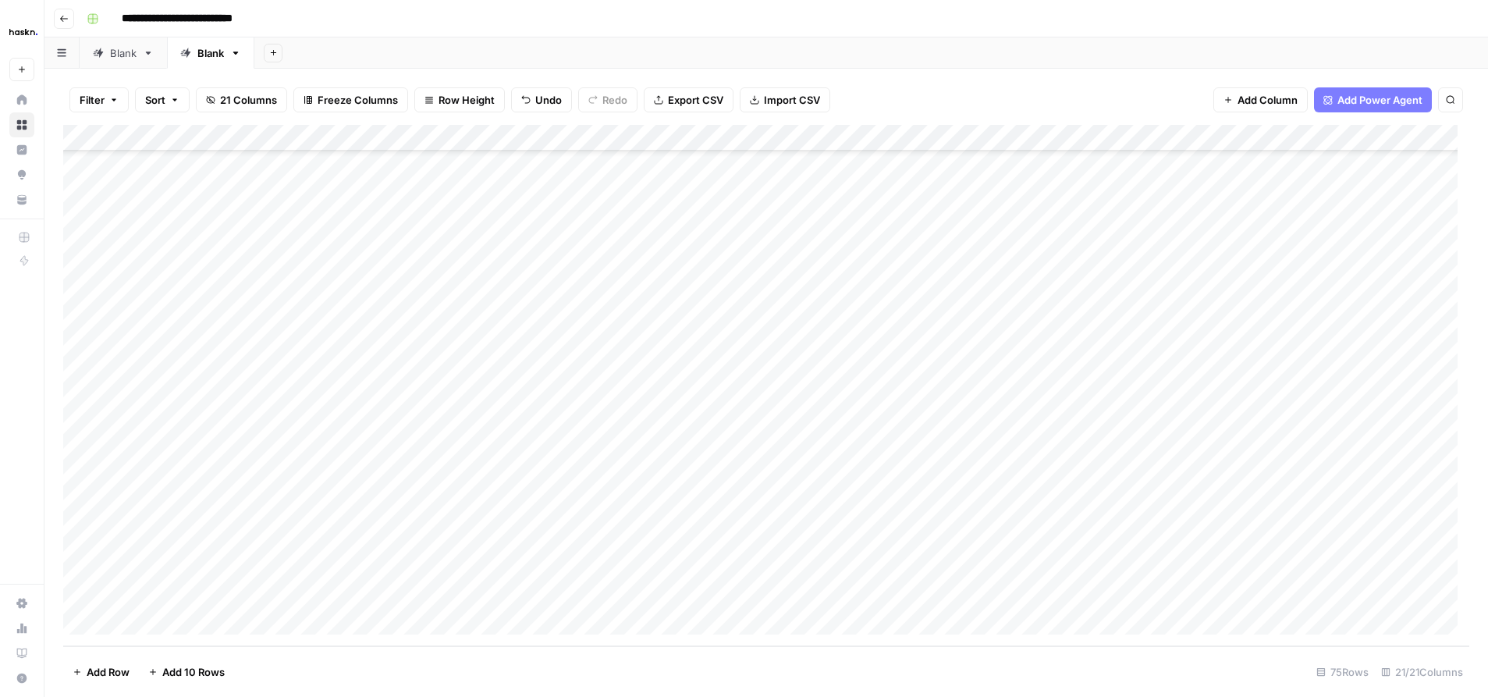
click at [503, 597] on div "Add Column" at bounding box center [766, 385] width 1406 height 521
click at [188, 591] on div "Add Column" at bounding box center [766, 385] width 1406 height 521
click at [729, 604] on div "Add Column" at bounding box center [766, 385] width 1406 height 521
drag, startPoint x: 705, startPoint y: 596, endPoint x: 769, endPoint y: 597, distance: 64.8
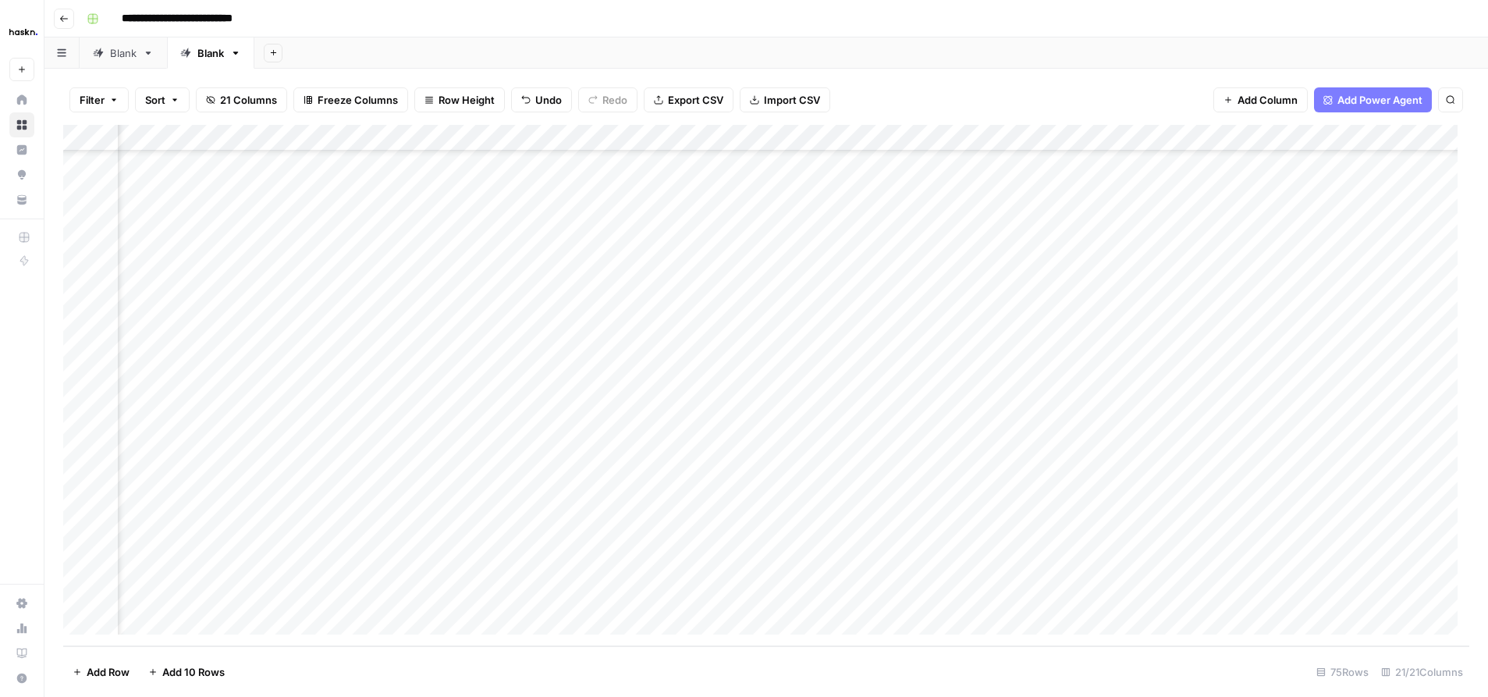
click at [769, 597] on div "Add Column" at bounding box center [766, 385] width 1406 height 521
click at [943, 592] on div "Add Column" at bounding box center [766, 385] width 1406 height 521
click at [1192, 592] on div "Add Column" at bounding box center [766, 385] width 1406 height 521
click at [1204, 596] on div "Add Column" at bounding box center [766, 385] width 1406 height 521
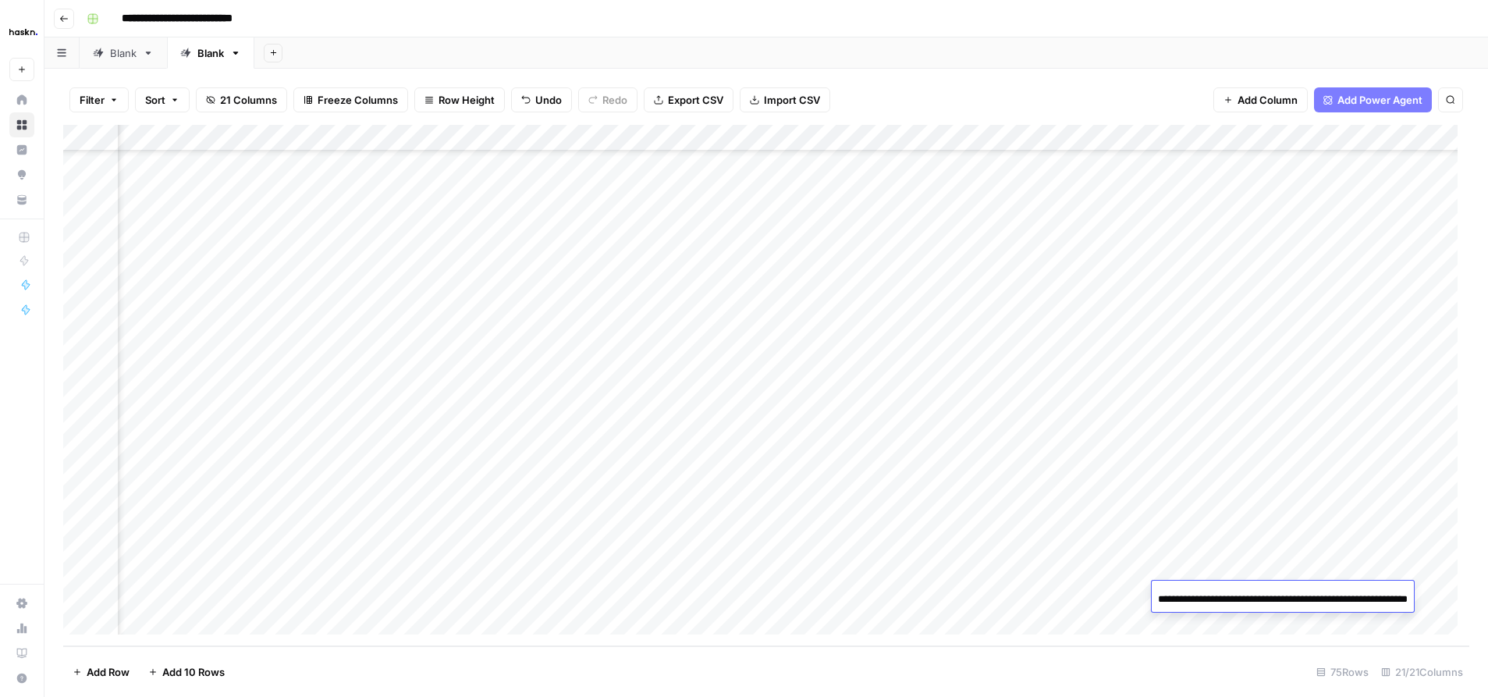
scroll to position [0, 98]
click at [1336, 620] on div "Add Column" at bounding box center [766, 385] width 1406 height 521
click at [591, 333] on div "Add Column" at bounding box center [766, 385] width 1406 height 521
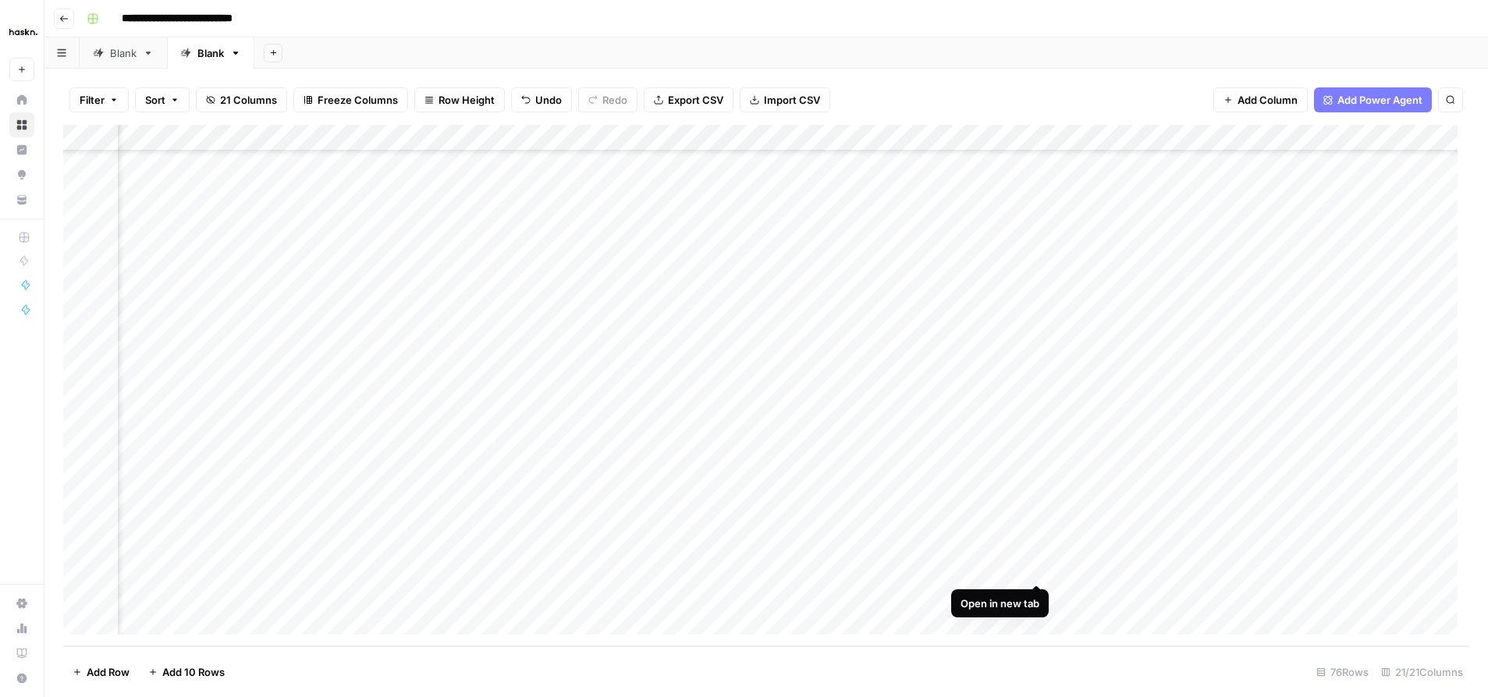
click at [1035, 567] on div "Add Column" at bounding box center [766, 385] width 1406 height 521
